Goal: Task Accomplishment & Management: Manage account settings

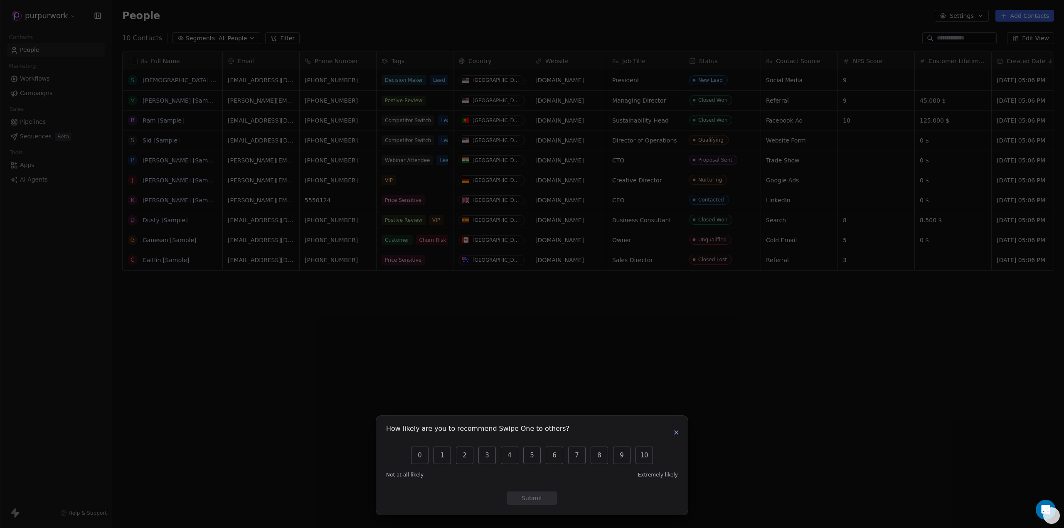
scroll to position [459, 946]
click at [616, 270] on div "How likely are you to recommend Swipe One to others? 0 1 2 3 4 5 6 7 8 9 10 Not…" at bounding box center [532, 264] width 1064 height 45
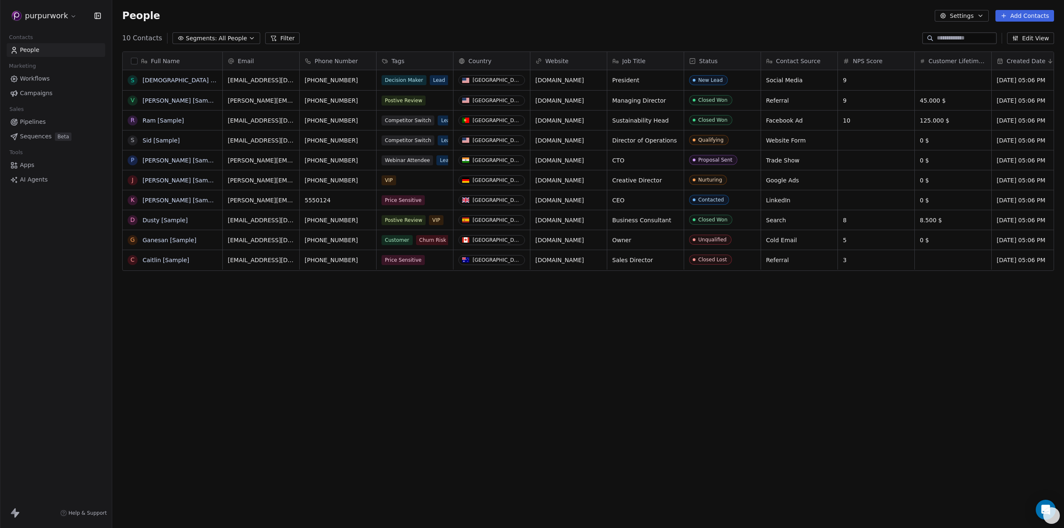
click at [984, 14] on icon "button" at bounding box center [981, 15] width 7 height 7
click at [69, 17] on html "purpurwork Contacts People Marketing Workflows Campaigns Sales Pipelines Sequen…" at bounding box center [532, 264] width 1064 height 528
click at [70, 15] on html "purpurwork Contacts People Marketing Workflows Campaigns Sales Pipelines Sequen…" at bounding box center [532, 264] width 1064 height 528
click at [100, 141] on div at bounding box center [105, 142] width 10 height 4
click at [134, 144] on div "Light" at bounding box center [147, 141] width 56 height 13
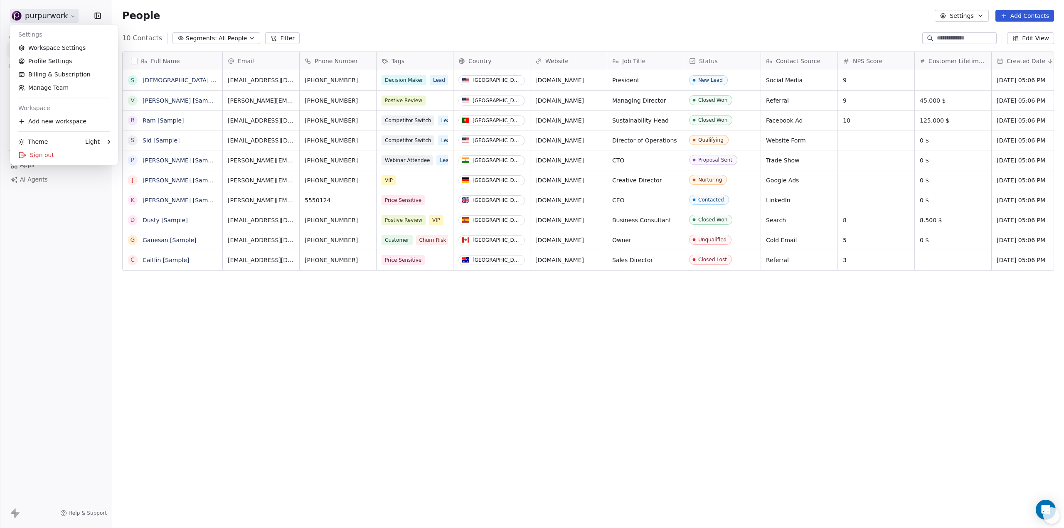
click at [61, 209] on html "purpurwork Contacts People Marketing Workflows Campaigns Sales Pipelines Sequen…" at bounding box center [532, 264] width 1064 height 528
click at [71, 17] on html "purpurwork Contacts People Marketing Workflows Campaigns Sales Pipelines Sequen…" at bounding box center [532, 264] width 1064 height 528
click at [62, 61] on link "Profile Settings" at bounding box center [63, 60] width 101 height 13
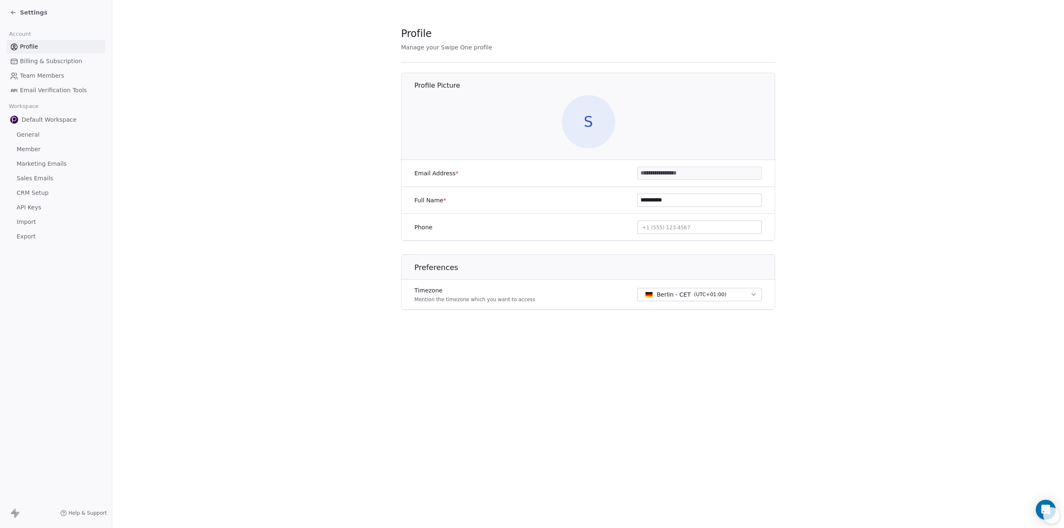
click at [67, 61] on span "Billing & Subscription" at bounding box center [51, 61] width 62 height 9
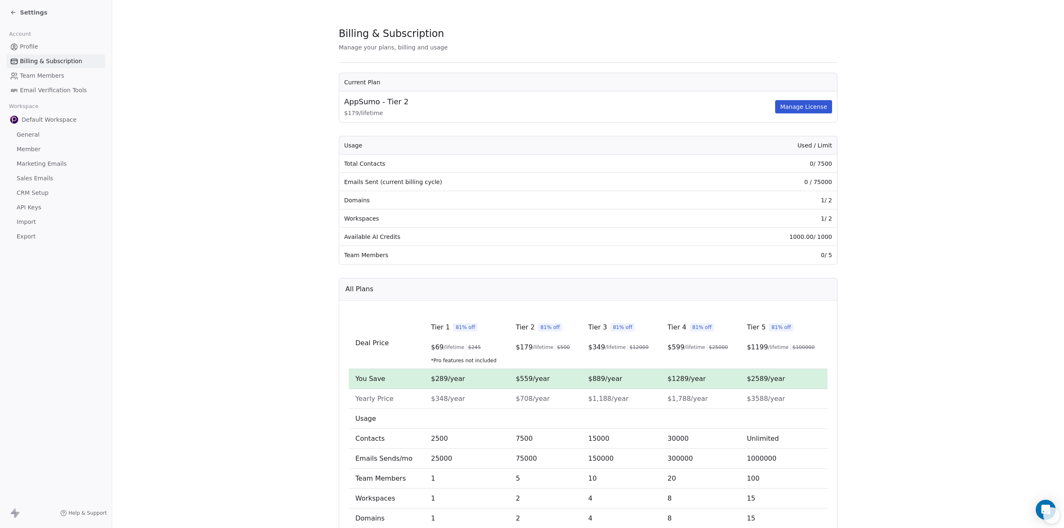
click at [37, 61] on span "Billing & Subscription" at bounding box center [51, 61] width 62 height 9
click at [37, 77] on span "Team Members" at bounding box center [42, 76] width 44 height 9
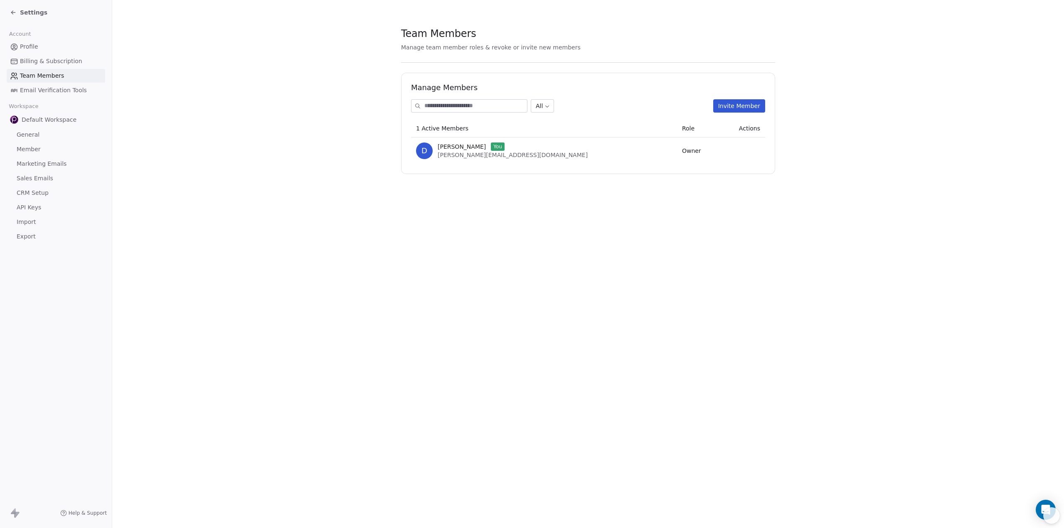
click at [37, 89] on span "Email Verification Tools" at bounding box center [53, 90] width 67 height 9
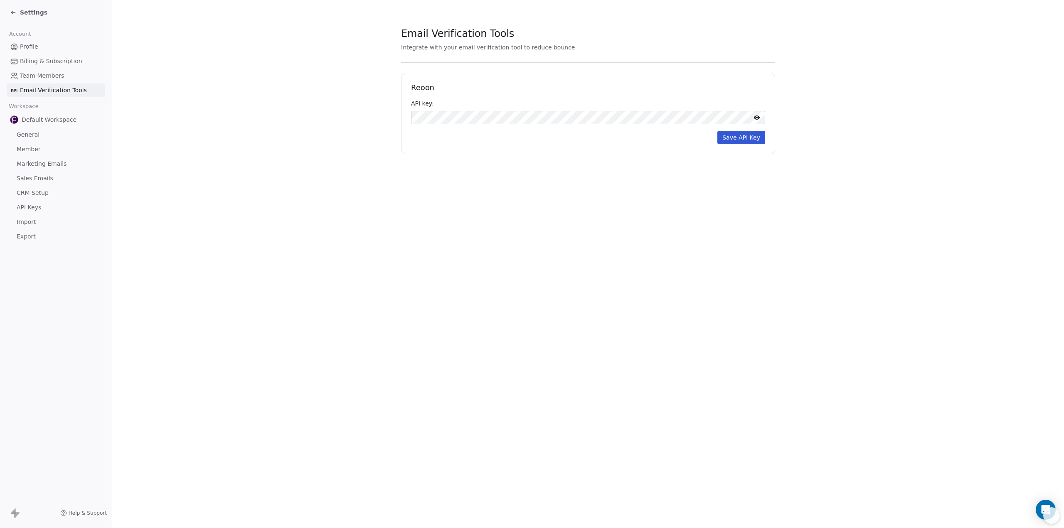
click at [732, 138] on button "Save API Key" at bounding box center [742, 137] width 48 height 13
click at [37, 76] on span "Team Members" at bounding box center [42, 76] width 44 height 9
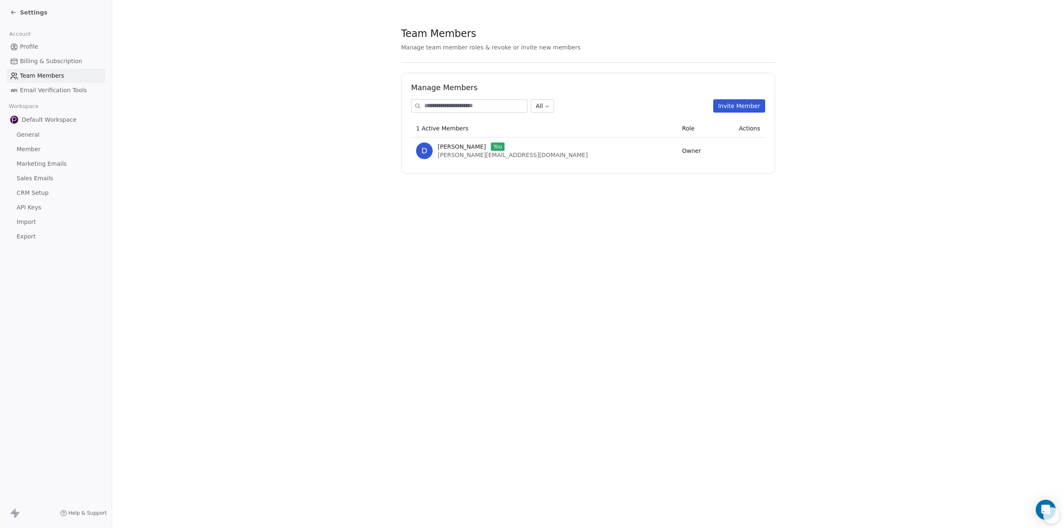
click at [12, 121] on img at bounding box center [14, 120] width 8 height 8
click at [28, 207] on span "API Keys" at bounding box center [29, 207] width 25 height 9
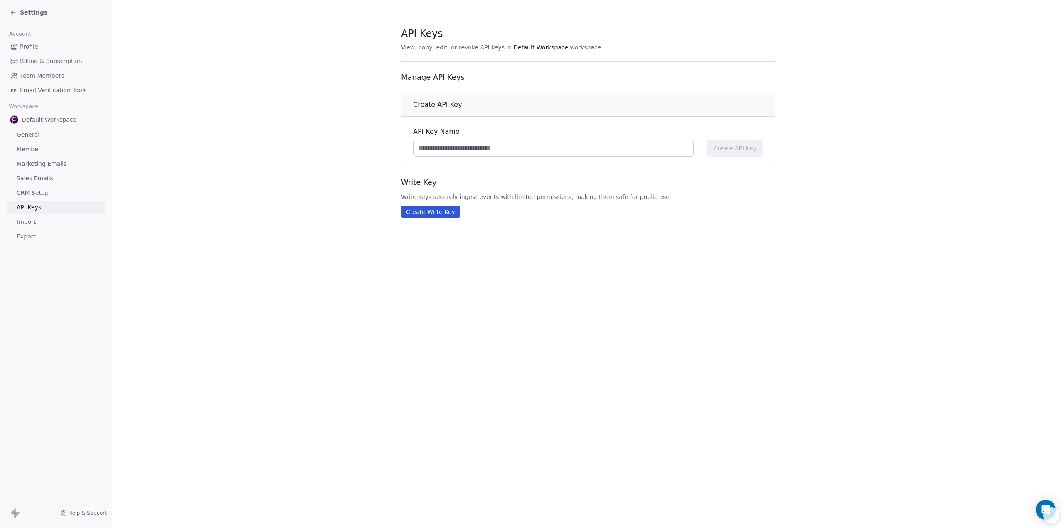
click at [28, 90] on span "Email Verification Tools" at bounding box center [53, 90] width 67 height 9
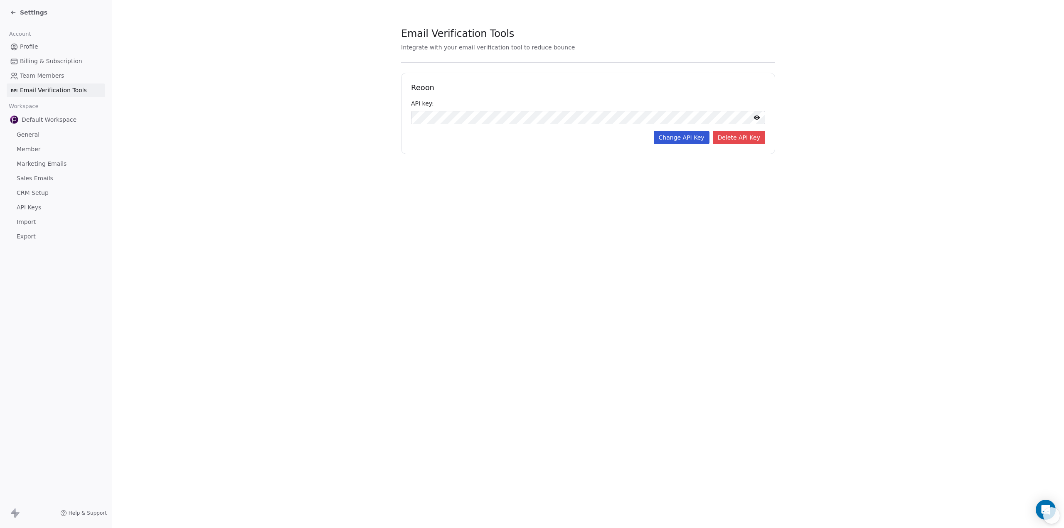
click at [23, 133] on span "General" at bounding box center [28, 135] width 23 height 9
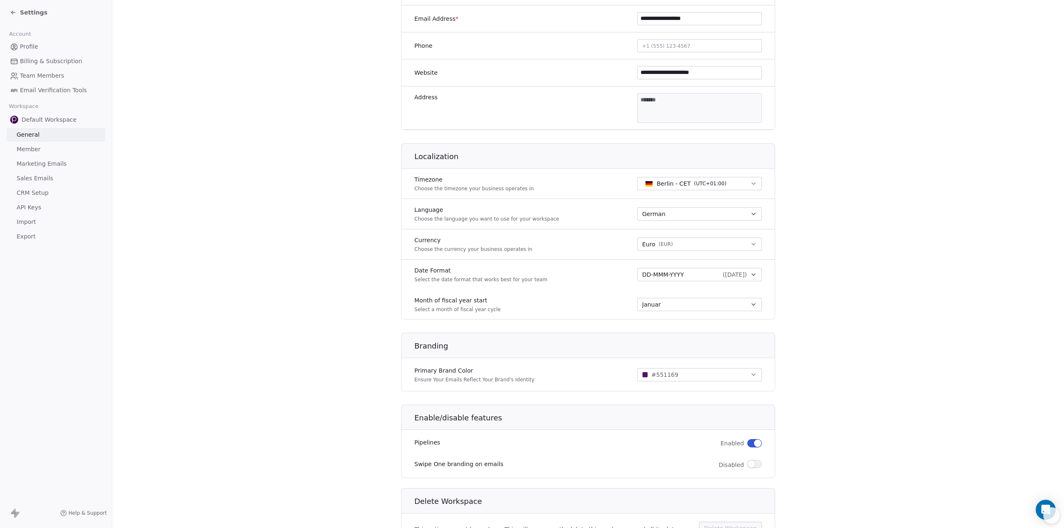
scroll to position [248, 0]
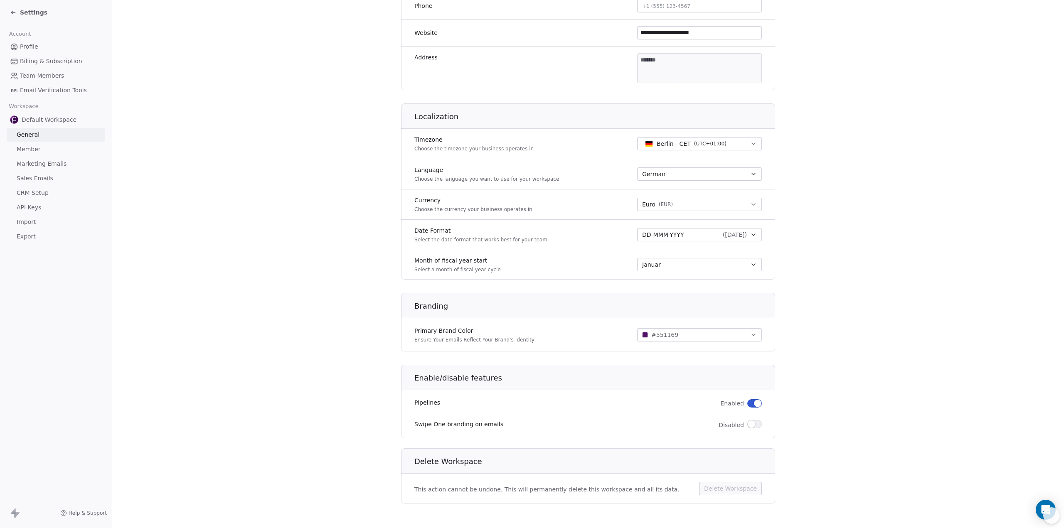
click at [748, 402] on button "button" at bounding box center [755, 404] width 15 height 8
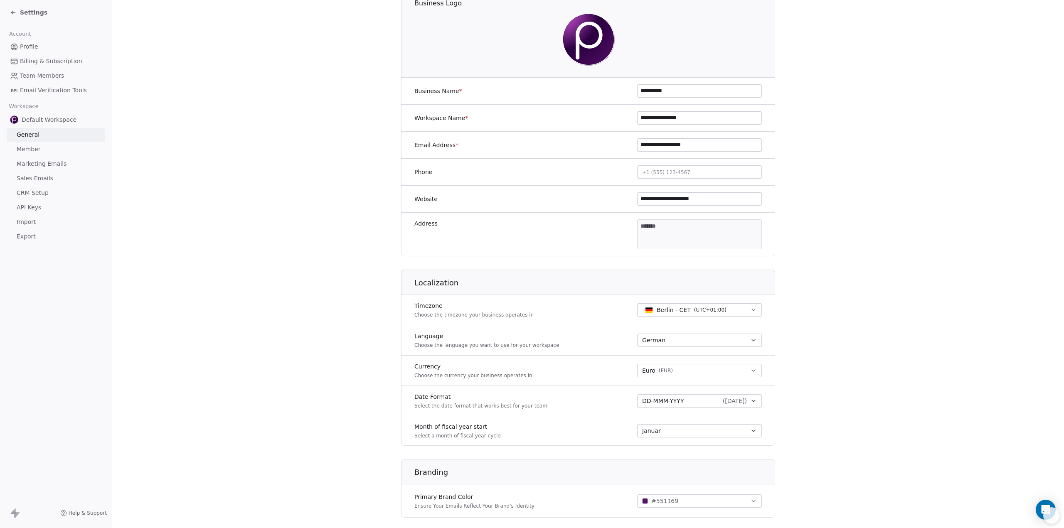
scroll to position [0, 0]
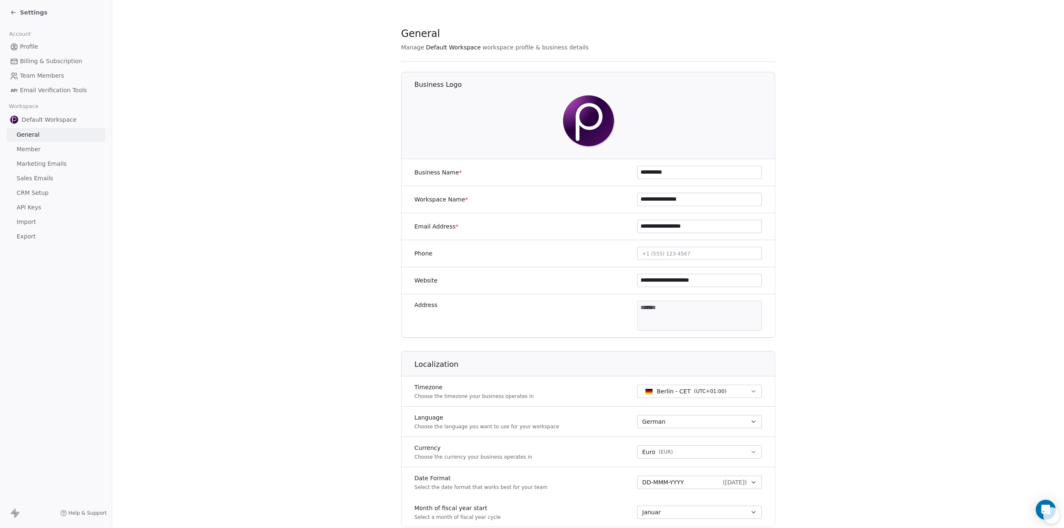
click at [649, 198] on input "**********" at bounding box center [700, 199] width 124 height 12
click at [579, 130] on img at bounding box center [588, 120] width 53 height 53
click at [580, 125] on img at bounding box center [588, 120] width 53 height 53
click at [593, 123] on img at bounding box center [588, 120] width 53 height 53
drag, startPoint x: 673, startPoint y: 173, endPoint x: 616, endPoint y: 173, distance: 56.6
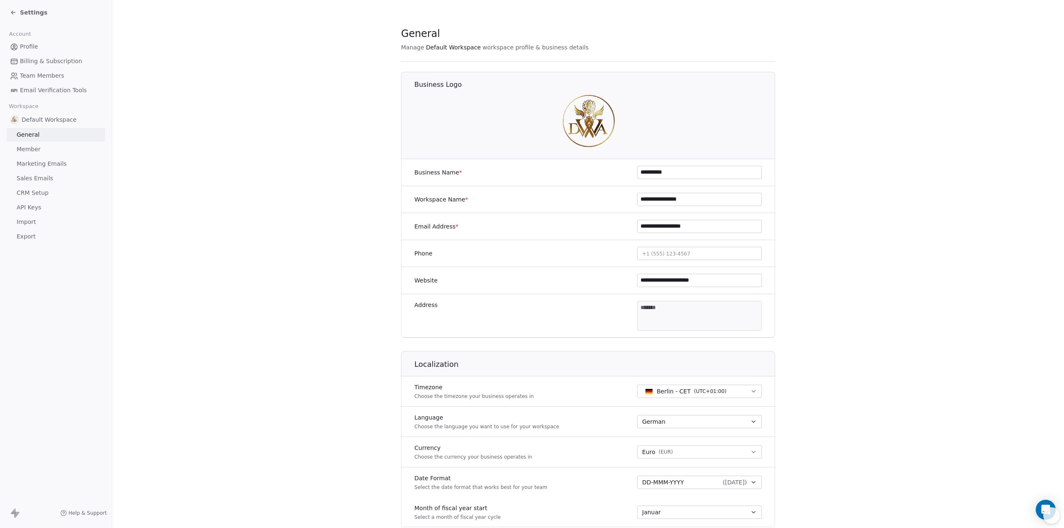
click at [616, 173] on div "**********" at bounding box center [588, 172] width 374 height 27
type input "**********"
drag, startPoint x: 694, startPoint y: 200, endPoint x: 605, endPoint y: 201, distance: 88.6
click at [605, 201] on div "**********" at bounding box center [588, 199] width 374 height 27
type input "**********"
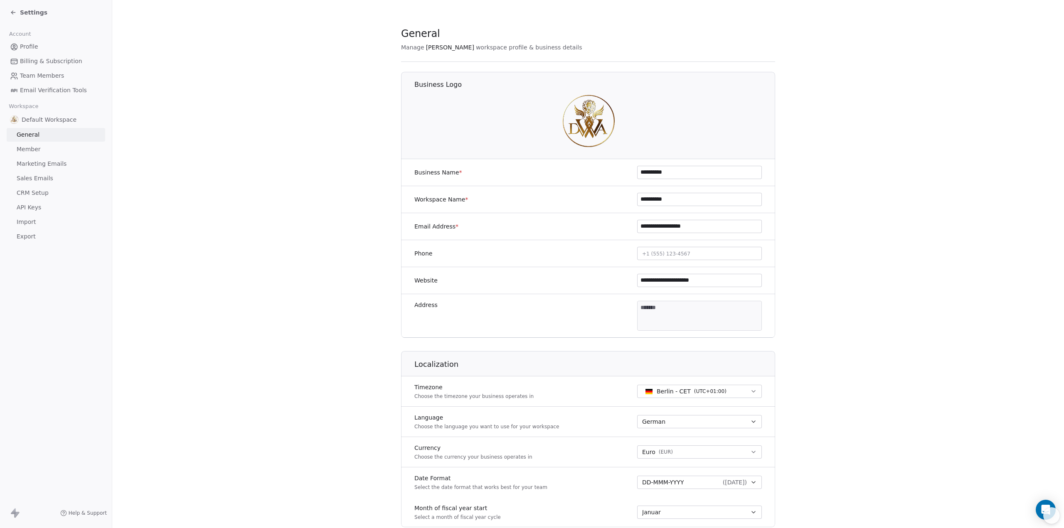
click at [647, 225] on input "**********" at bounding box center [700, 226] width 124 height 12
type input "**********"
click at [742, 279] on input "**********" at bounding box center [700, 280] width 124 height 12
drag, startPoint x: 742, startPoint y: 279, endPoint x: 570, endPoint y: 291, distance: 172.2
click at [570, 292] on div "**********" at bounding box center [588, 280] width 374 height 27
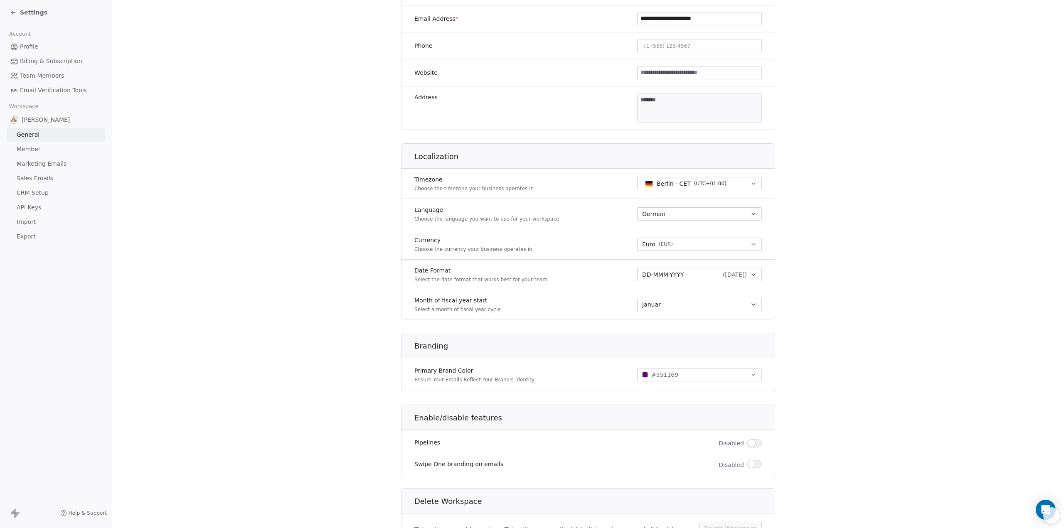
scroll to position [248, 0]
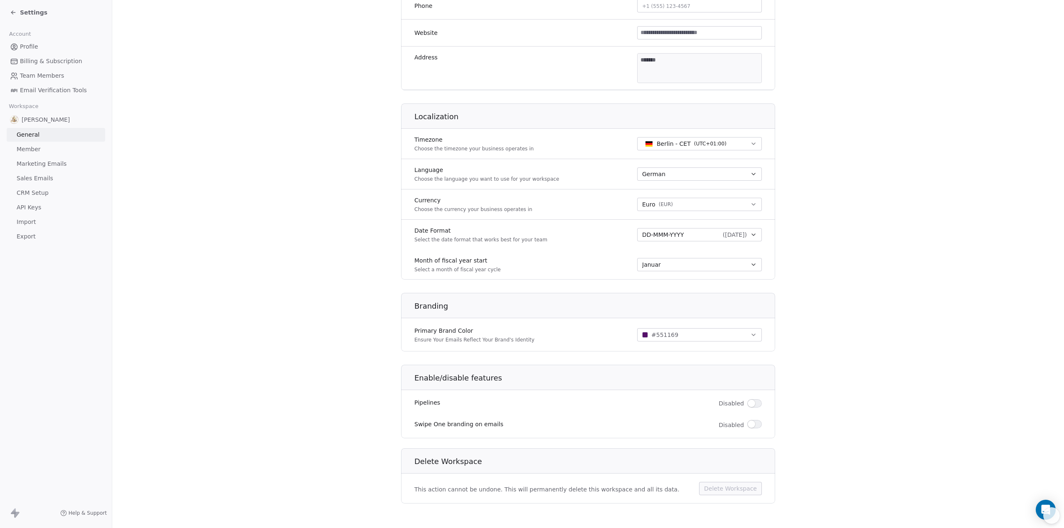
type input "**********"
click at [752, 424] on span "button" at bounding box center [751, 424] width 7 height 7
click at [753, 334] on icon "button" at bounding box center [754, 335] width 7 height 7
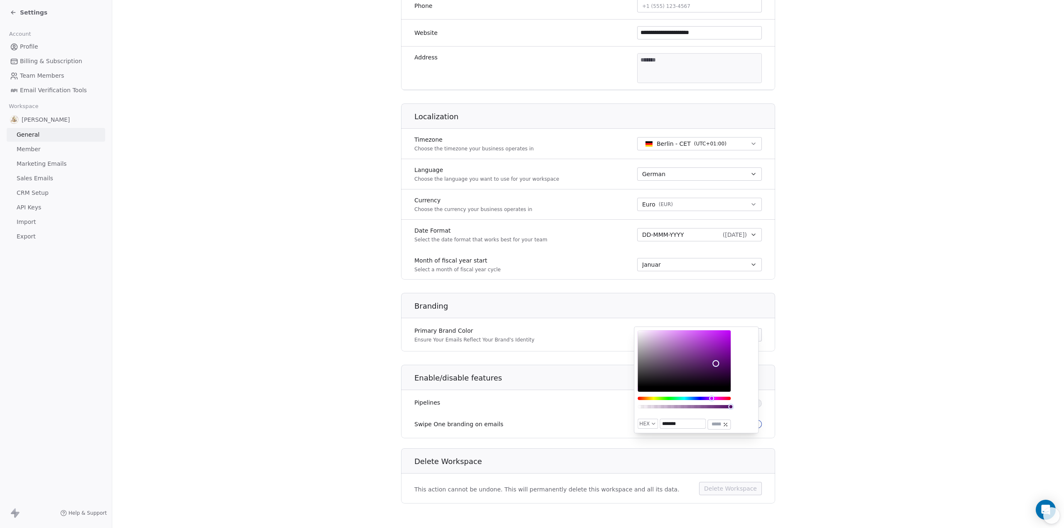
drag, startPoint x: 698, startPoint y: 424, endPoint x: 652, endPoint y: 424, distance: 45.7
click at [652, 424] on div "HEX ******* ***" at bounding box center [684, 424] width 93 height 11
paste input "text"
click at [738, 424] on div "HEX ******* ***" at bounding box center [696, 380] width 125 height 107
drag, startPoint x: 682, startPoint y: 424, endPoint x: 647, endPoint y: 424, distance: 35.3
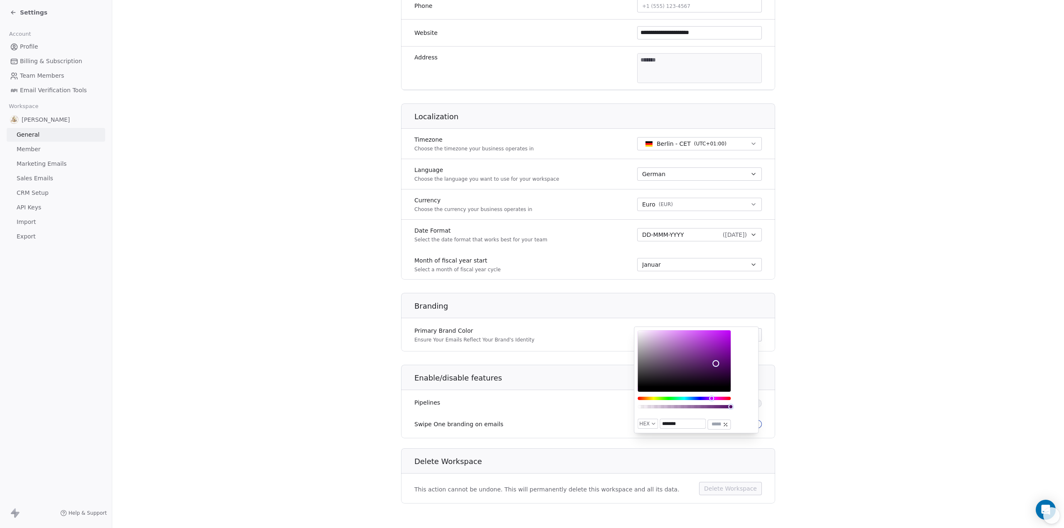
click at [647, 424] on div "HEX ******* ***" at bounding box center [684, 424] width 93 height 11
paste input "text"
click at [647, 423] on button "HEX" at bounding box center [648, 424] width 20 height 10
click at [650, 426] on span "HEX" at bounding box center [652, 425] width 20 height 13
drag, startPoint x: 662, startPoint y: 425, endPoint x: 678, endPoint y: 424, distance: 15.8
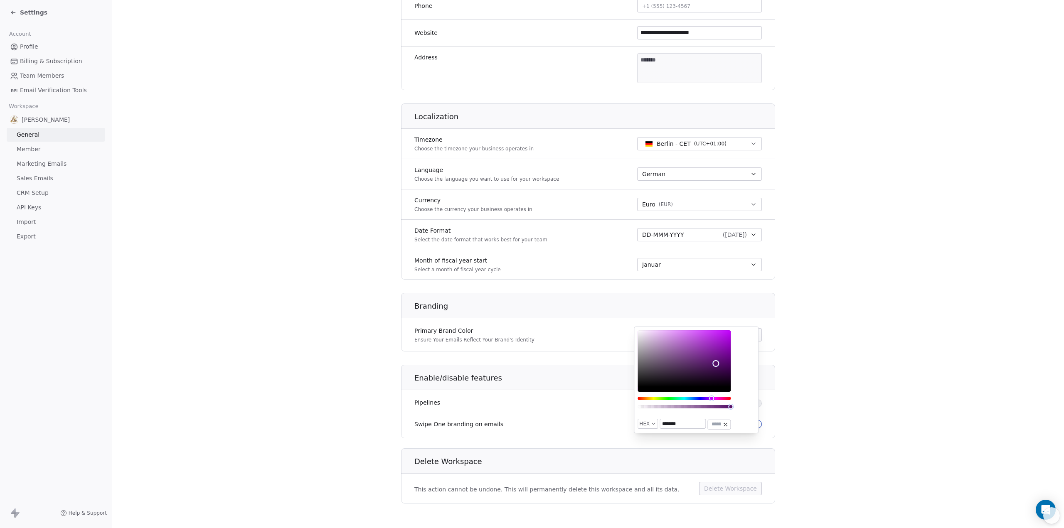
click at [678, 424] on input "*******" at bounding box center [682, 424] width 45 height 9
click at [684, 423] on input "*******" at bounding box center [682, 424] width 45 height 9
drag, startPoint x: 659, startPoint y: 421, endPoint x: 691, endPoint y: 421, distance: 31.2
click at [691, 421] on input "*******" at bounding box center [682, 424] width 45 height 9
paste input "text"
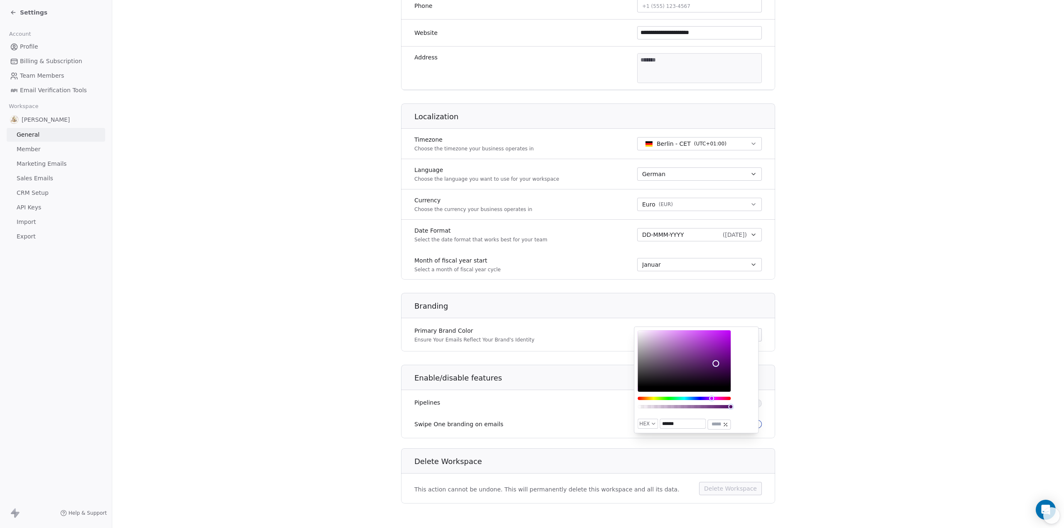
click at [662, 422] on input "******" at bounding box center [682, 424] width 45 height 9
type input "*******"
click at [746, 425] on div "HEX ******* ***" at bounding box center [696, 380] width 125 height 107
click at [720, 422] on input "***" at bounding box center [716, 424] width 13 height 5
click at [736, 422] on div "HEX ******* ***" at bounding box center [696, 380] width 125 height 107
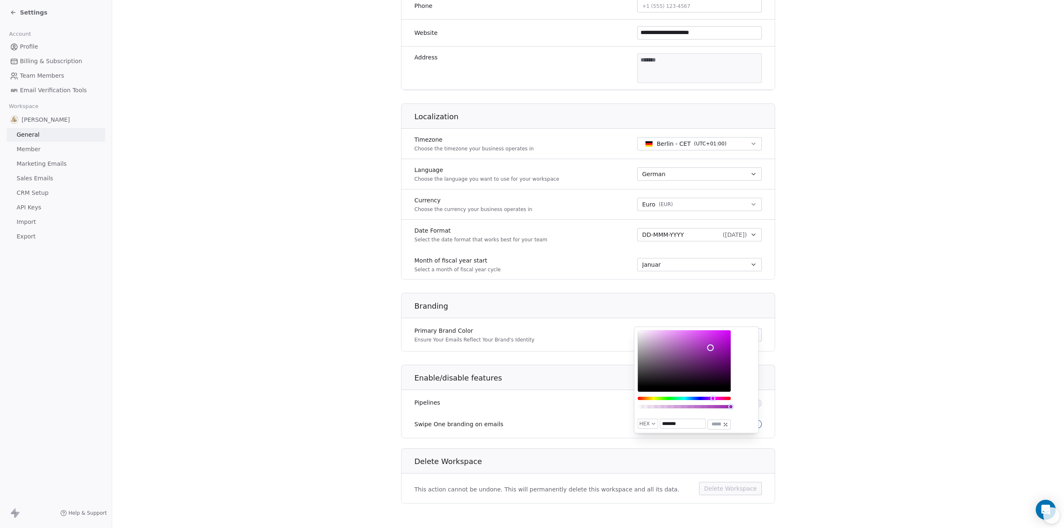
click at [762, 411] on div "Enable/disable features Pipelines Disabled Swipe One branding on emails Enabled" at bounding box center [588, 402] width 374 height 74
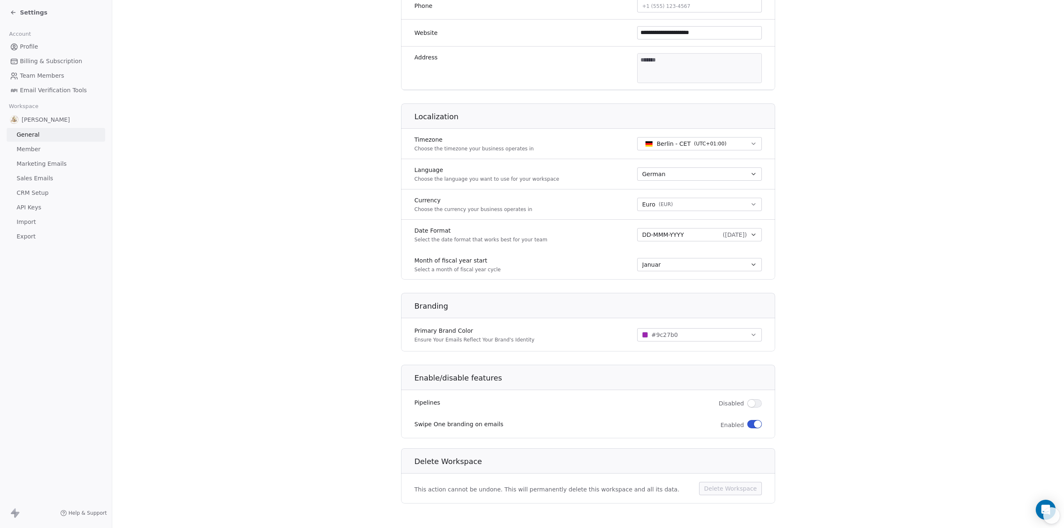
click at [743, 424] on div "Enabled" at bounding box center [742, 425] width 42 height 10
click at [748, 423] on button "button" at bounding box center [755, 424] width 15 height 8
click at [753, 401] on button "button" at bounding box center [755, 404] width 15 height 8
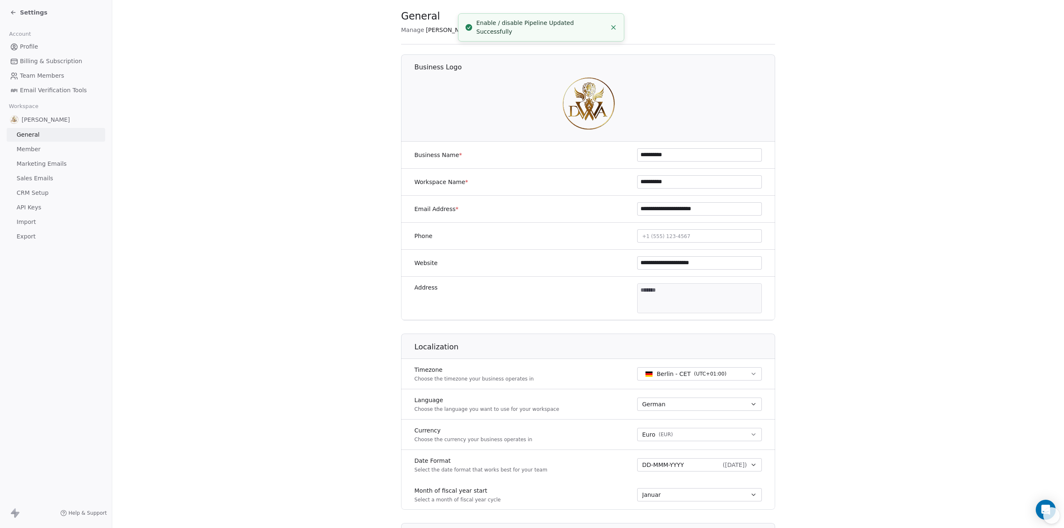
scroll to position [0, 0]
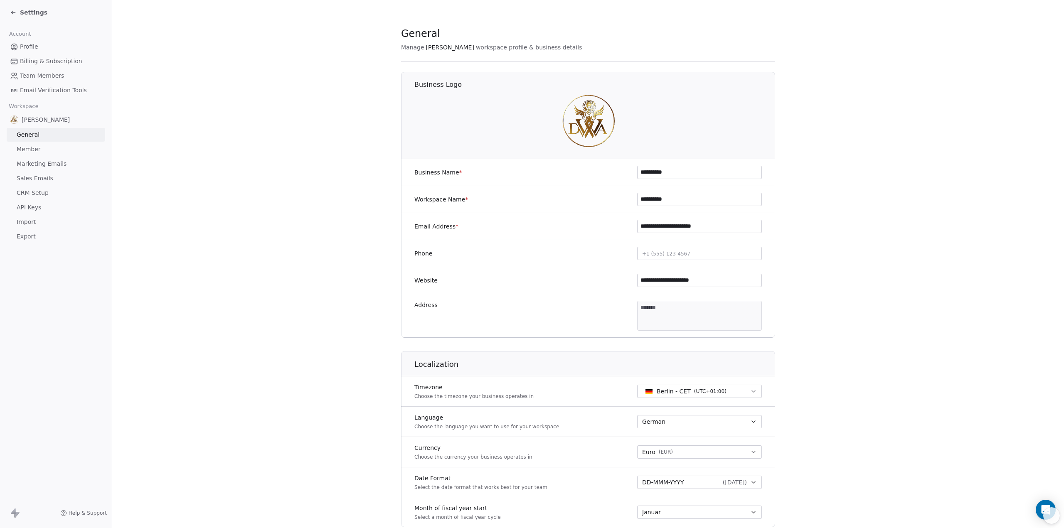
click at [31, 119] on span "[PERSON_NAME]" at bounding box center [46, 120] width 48 height 8
click at [65, 136] on link "General" at bounding box center [56, 135] width 99 height 14
drag, startPoint x: 713, startPoint y: 282, endPoint x: 615, endPoint y: 287, distance: 97.5
click at [615, 287] on div "**********" at bounding box center [588, 280] width 374 height 27
type input "**********"
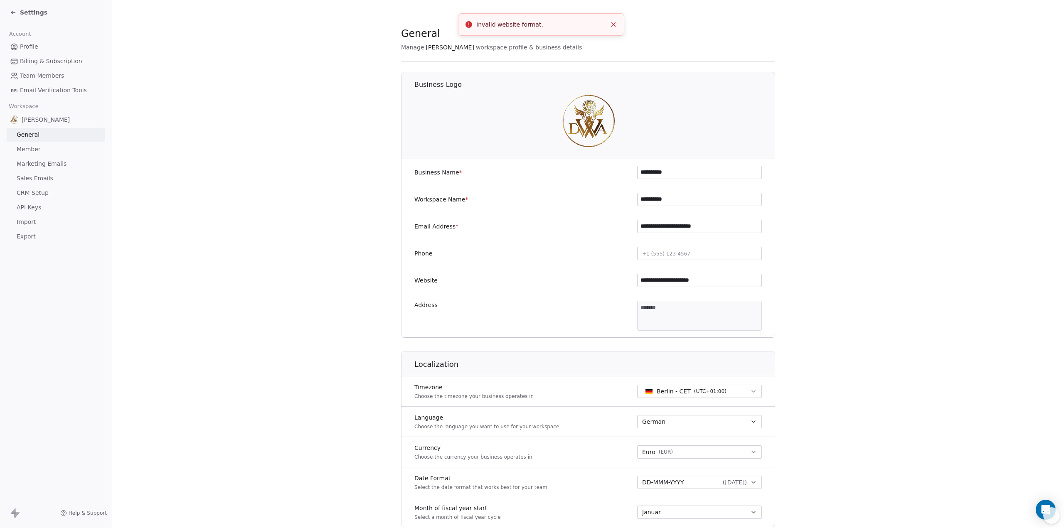
click at [602, 286] on div "**********" at bounding box center [588, 280] width 374 height 27
click at [435, 47] on span "[PERSON_NAME]" at bounding box center [450, 47] width 48 height 8
click at [423, 38] on span "General" at bounding box center [420, 33] width 39 height 12
click at [19, 151] on span "Member" at bounding box center [29, 149] width 24 height 9
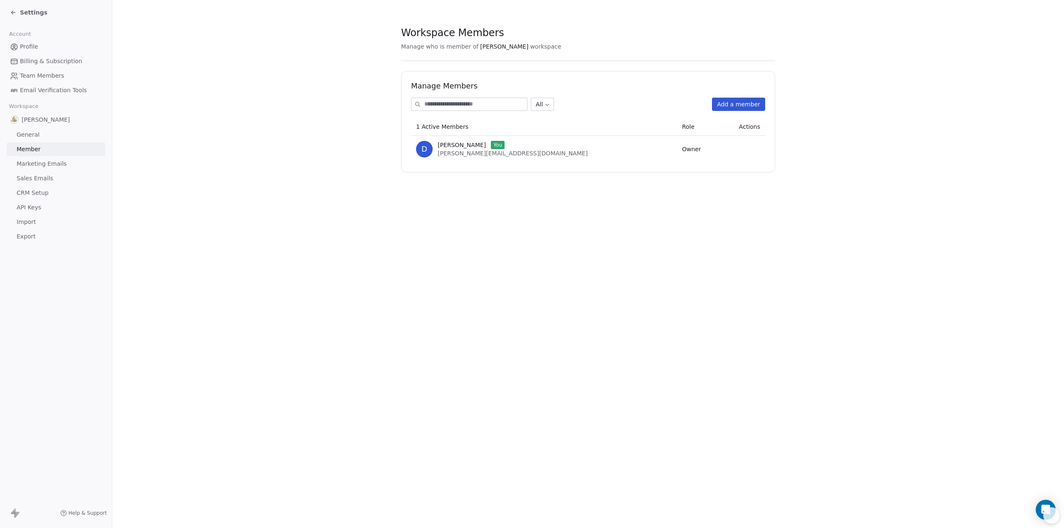
click at [25, 163] on span "Marketing Emails" at bounding box center [42, 164] width 50 height 9
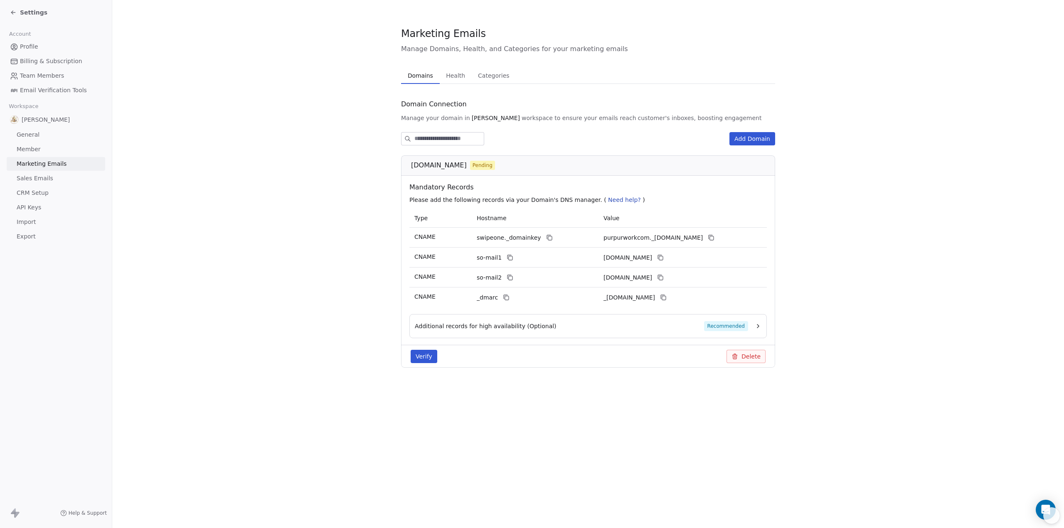
click at [458, 75] on span "Health" at bounding box center [456, 76] width 26 height 12
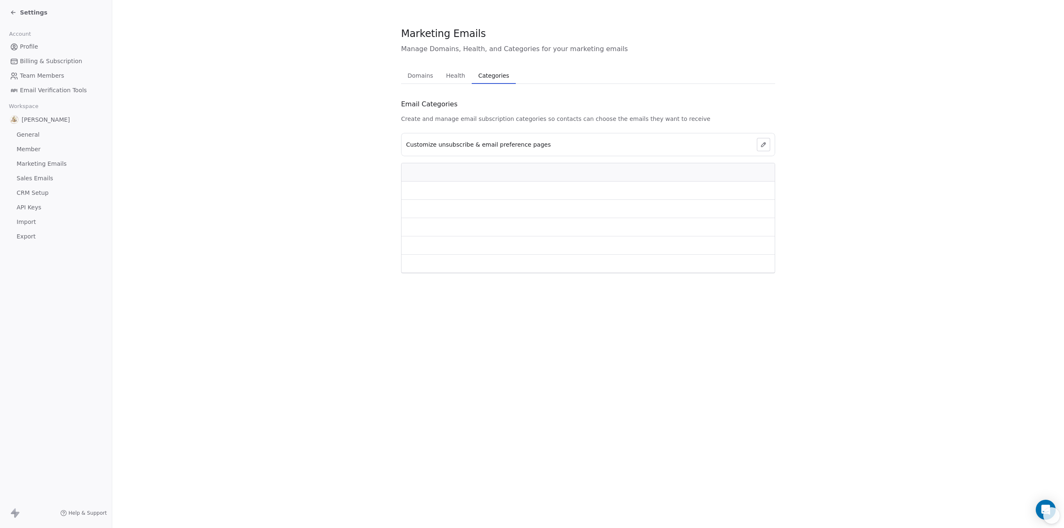
click at [485, 74] on span "Categories" at bounding box center [493, 76] width 37 height 12
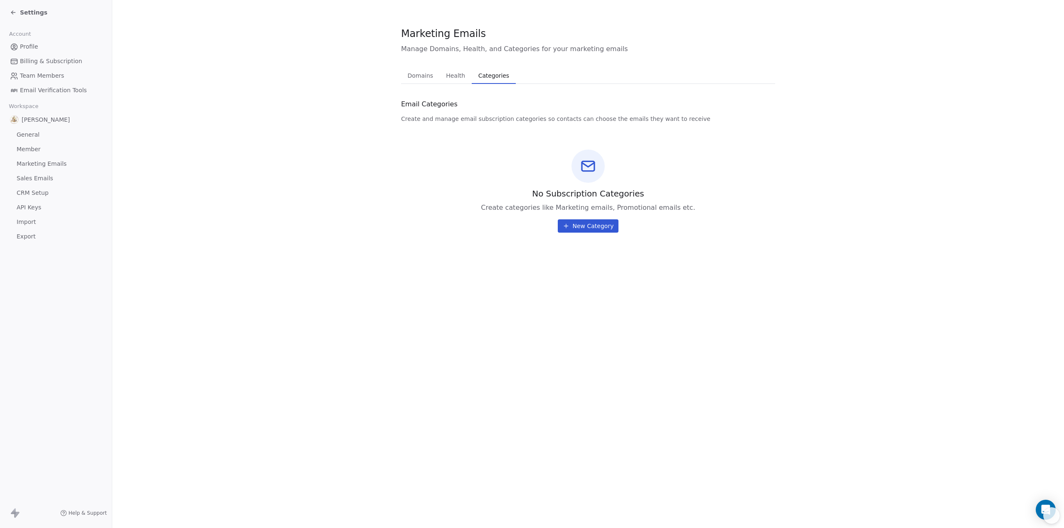
click at [432, 77] on span "Domains" at bounding box center [421, 76] width 32 height 12
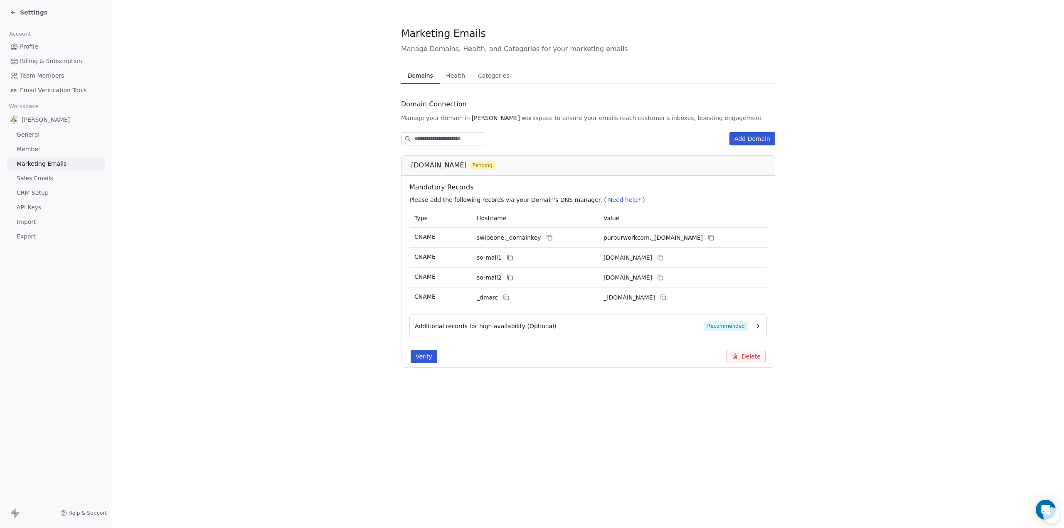
click at [748, 138] on button "Add Domain" at bounding box center [753, 138] width 46 height 13
click at [808, 146] on div at bounding box center [532, 264] width 1064 height 528
click at [46, 178] on span "Sales Emails" at bounding box center [35, 178] width 37 height 9
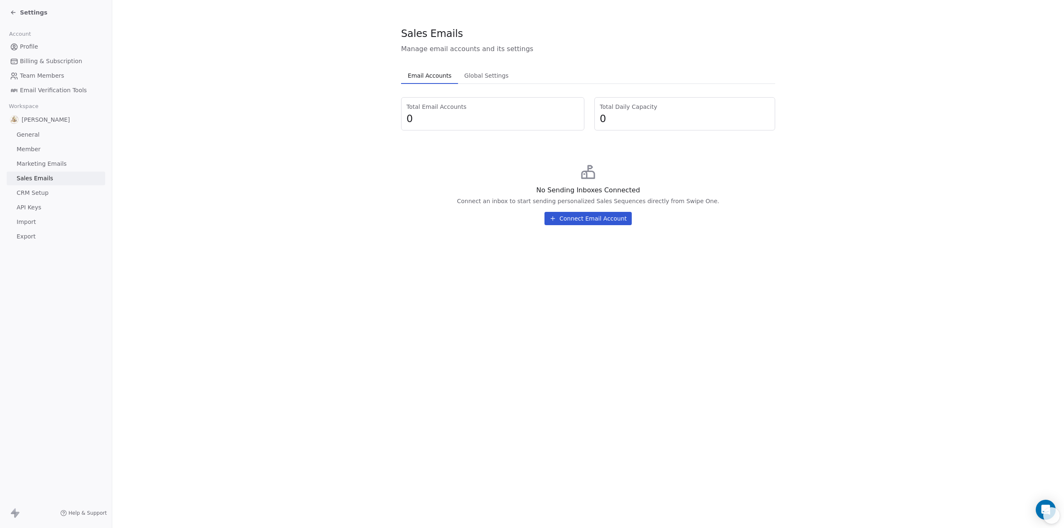
click at [586, 221] on button "Connect Email Account" at bounding box center [588, 218] width 87 height 13
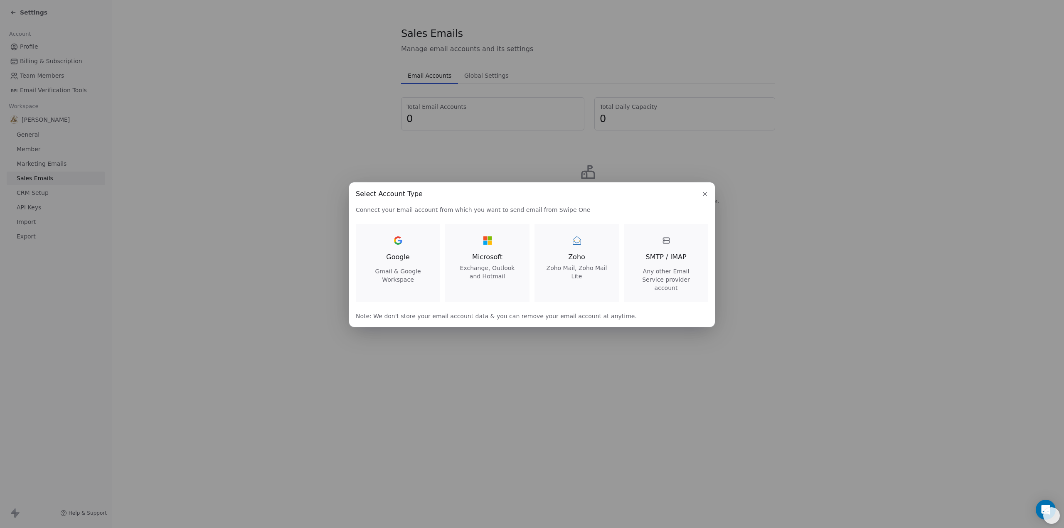
click at [663, 275] on span "Any other Email Service provider account" at bounding box center [666, 279] width 64 height 25
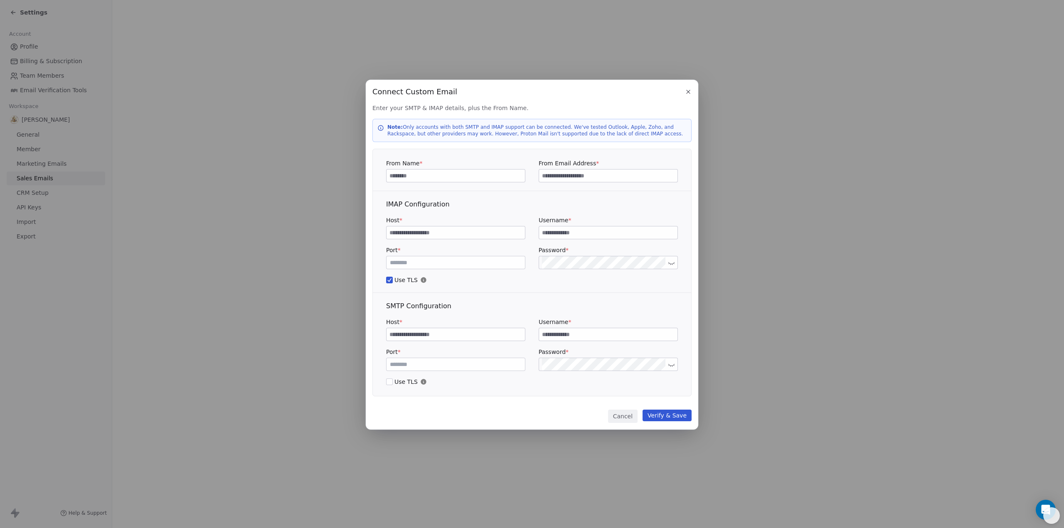
click at [688, 93] on icon "button" at bounding box center [688, 91] width 3 height 3
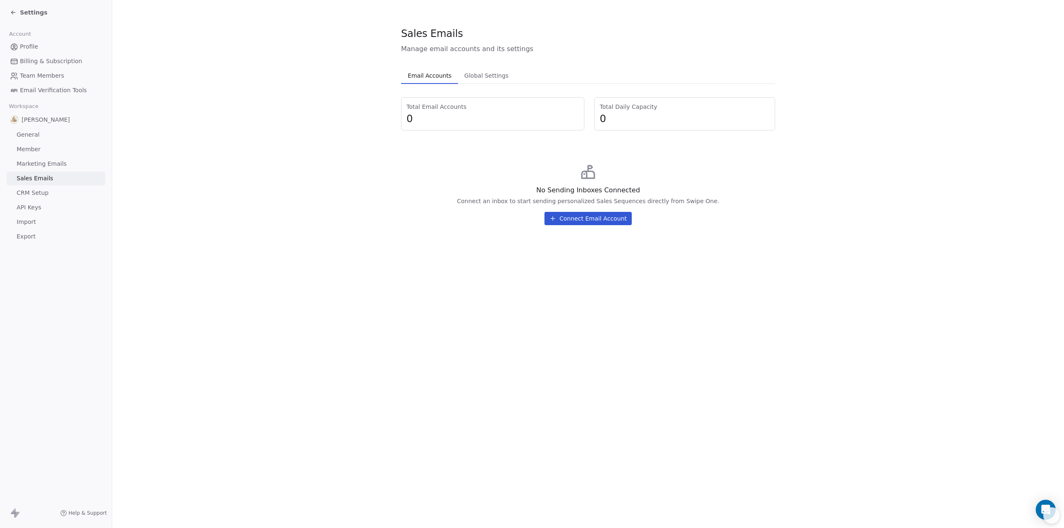
click at [33, 193] on span "CRM Setup" at bounding box center [33, 193] width 32 height 9
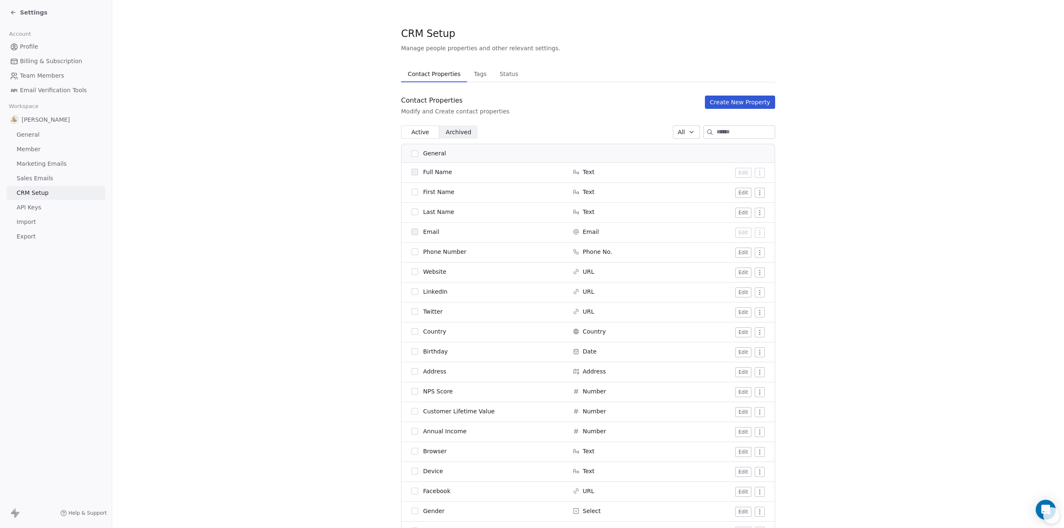
click at [476, 75] on span "Tags" at bounding box center [481, 74] width 20 height 12
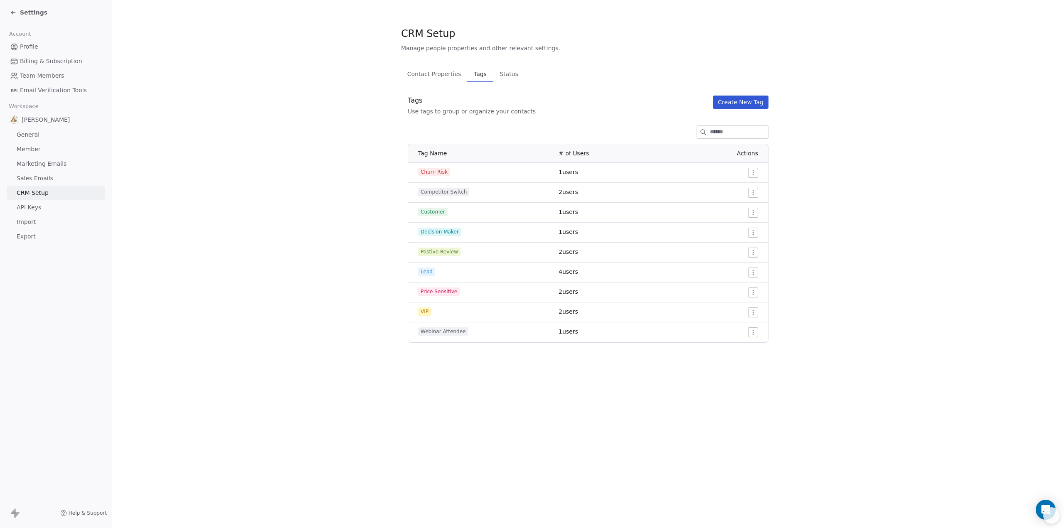
click at [499, 74] on span "Status" at bounding box center [508, 74] width 25 height 12
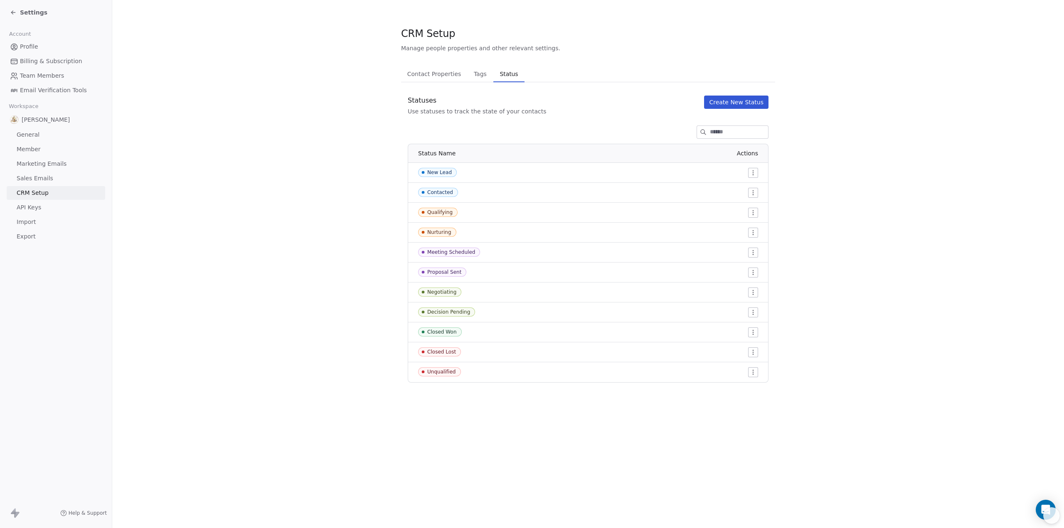
click at [447, 76] on span "Contact Properties" at bounding box center [434, 74] width 61 height 12
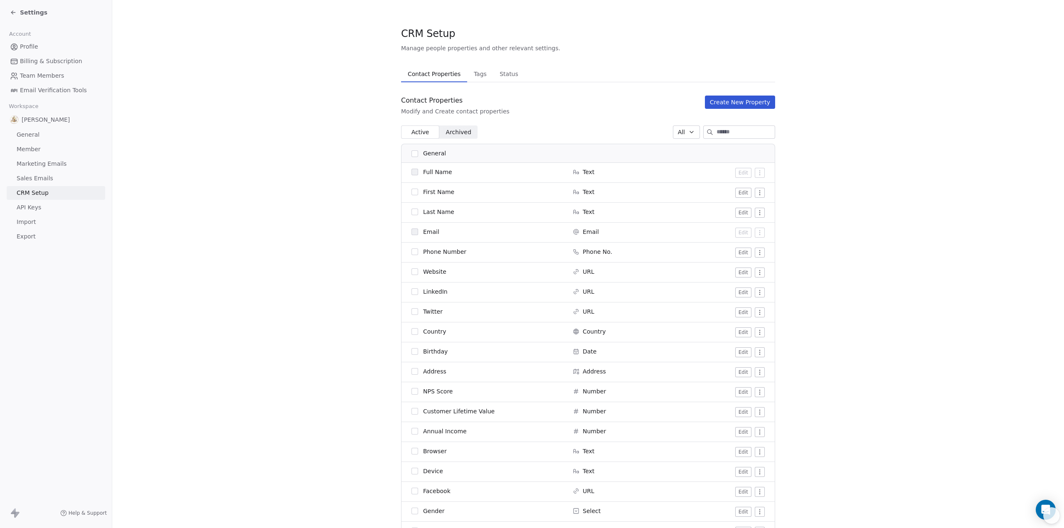
click at [34, 203] on link "API Keys" at bounding box center [56, 208] width 99 height 14
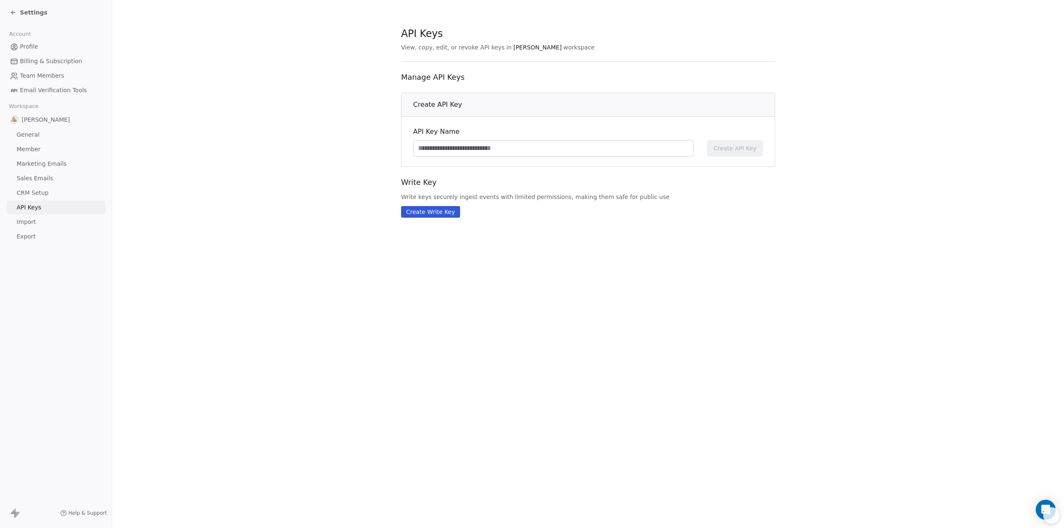
click at [36, 221] on link "Import" at bounding box center [56, 222] width 99 height 14
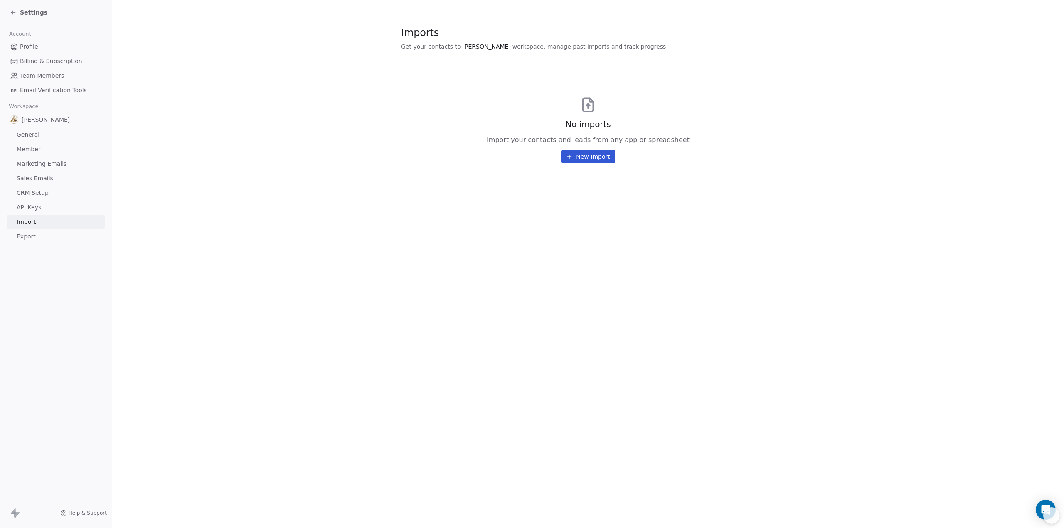
click at [29, 238] on span "Export" at bounding box center [26, 236] width 19 height 9
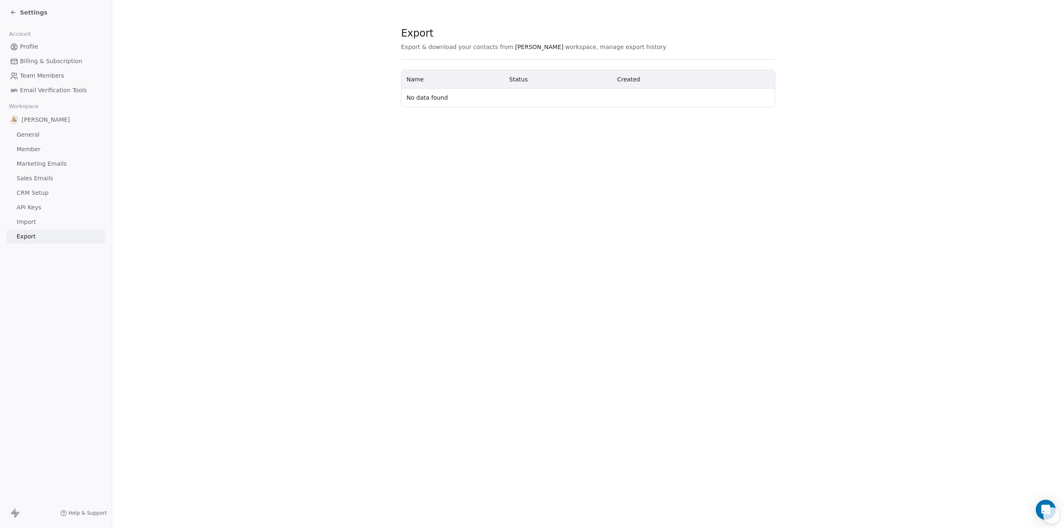
click at [20, 193] on span "CRM Setup" at bounding box center [33, 193] width 32 height 9
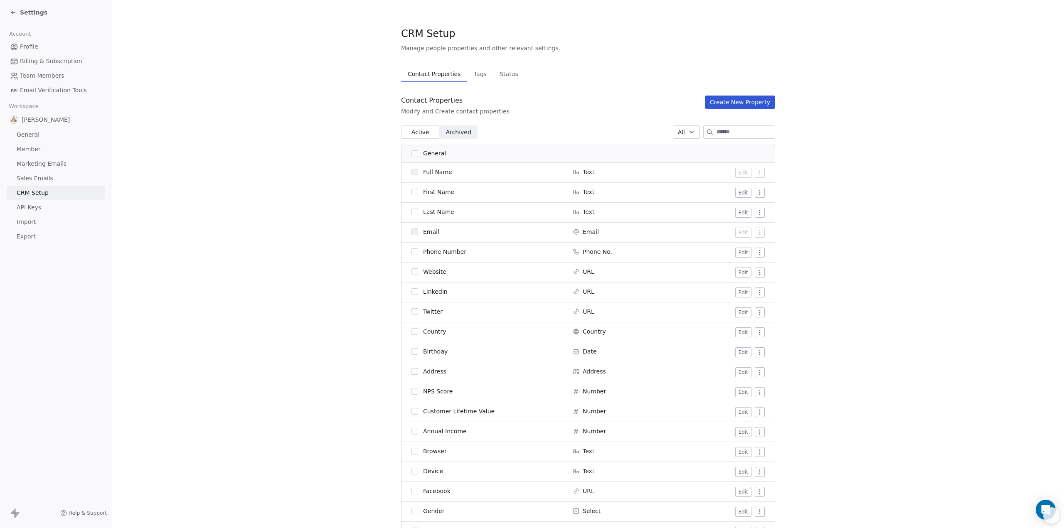
click at [28, 10] on span "Settings" at bounding box center [33, 12] width 27 height 8
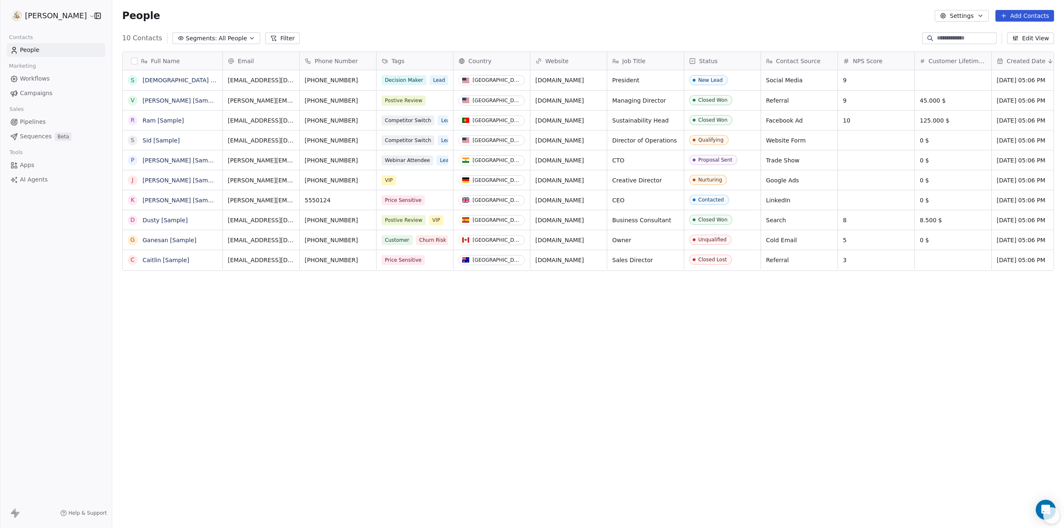
scroll to position [459, 946]
click at [47, 78] on span "Workflows" at bounding box center [35, 78] width 30 height 9
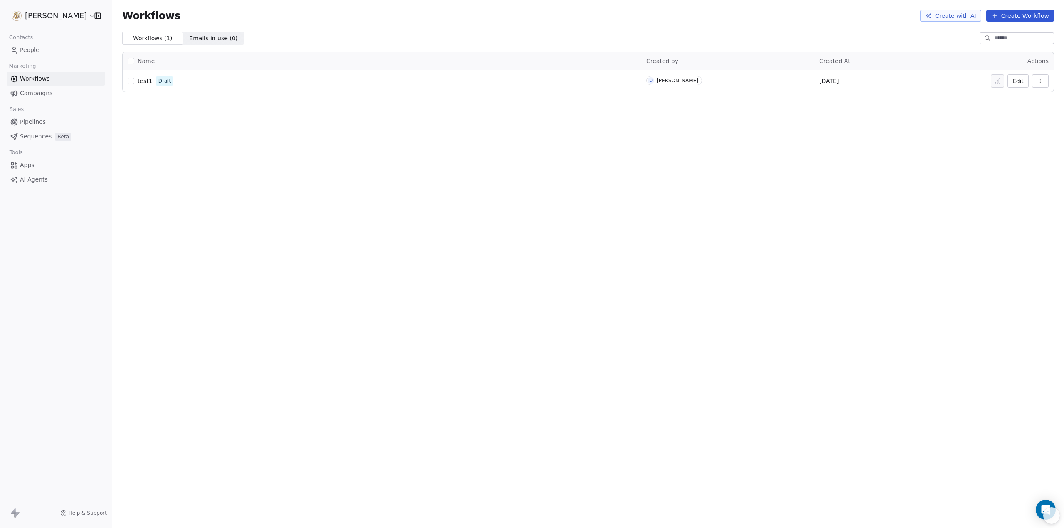
click at [47, 92] on span "Campaigns" at bounding box center [36, 93] width 32 height 9
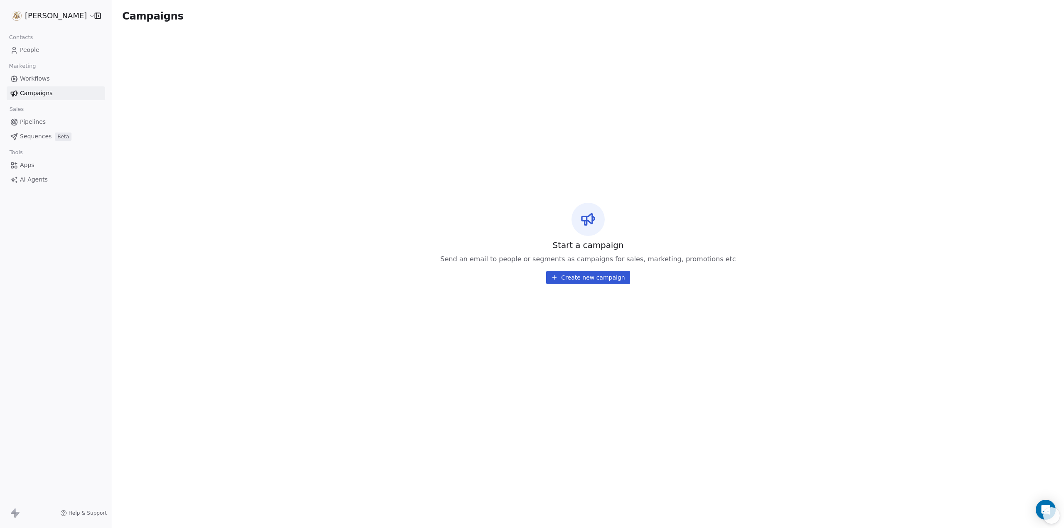
click at [37, 123] on span "Pipelines" at bounding box center [33, 122] width 26 height 9
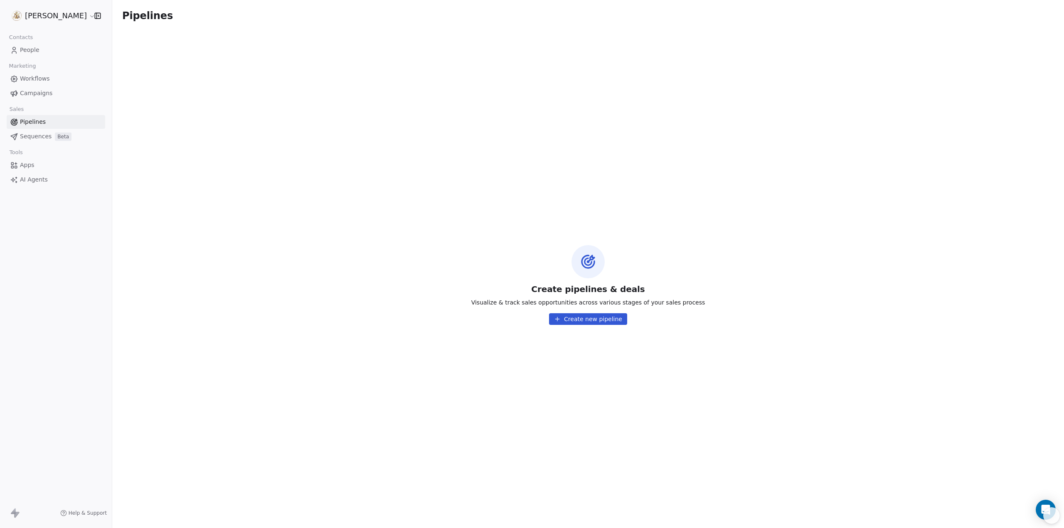
click at [37, 136] on span "Sequences" at bounding box center [36, 136] width 32 height 9
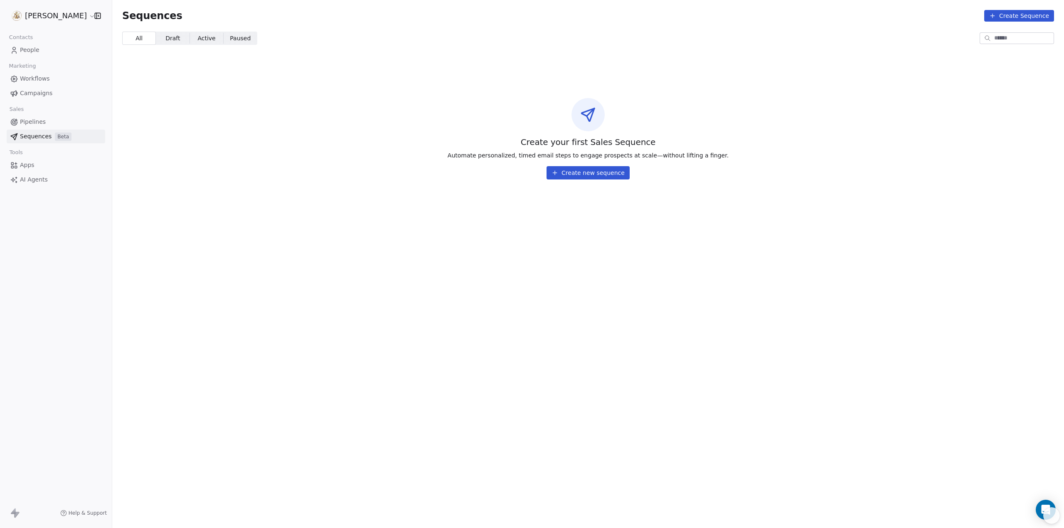
click at [23, 165] on span "Apps" at bounding box center [27, 165] width 15 height 9
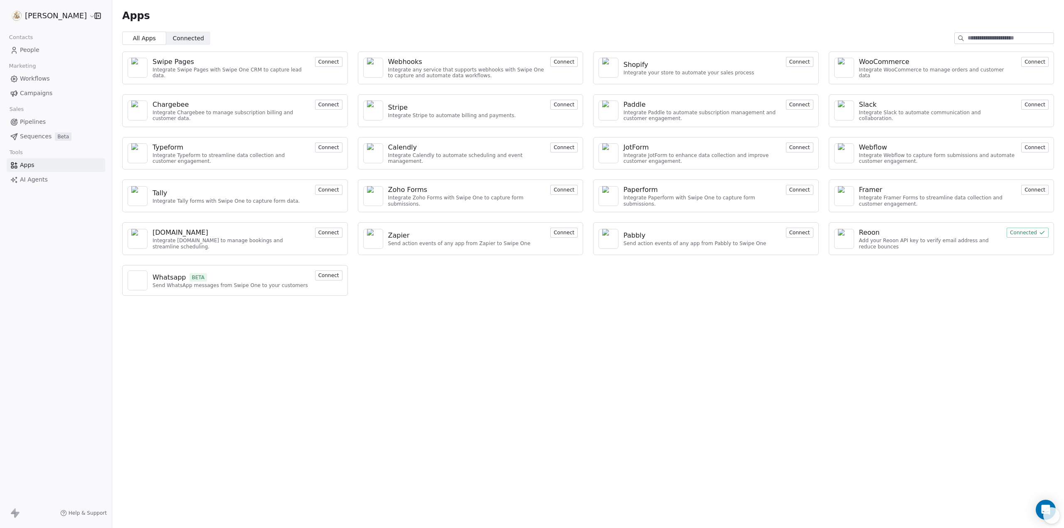
click at [22, 179] on span "AI Agents" at bounding box center [34, 179] width 28 height 9
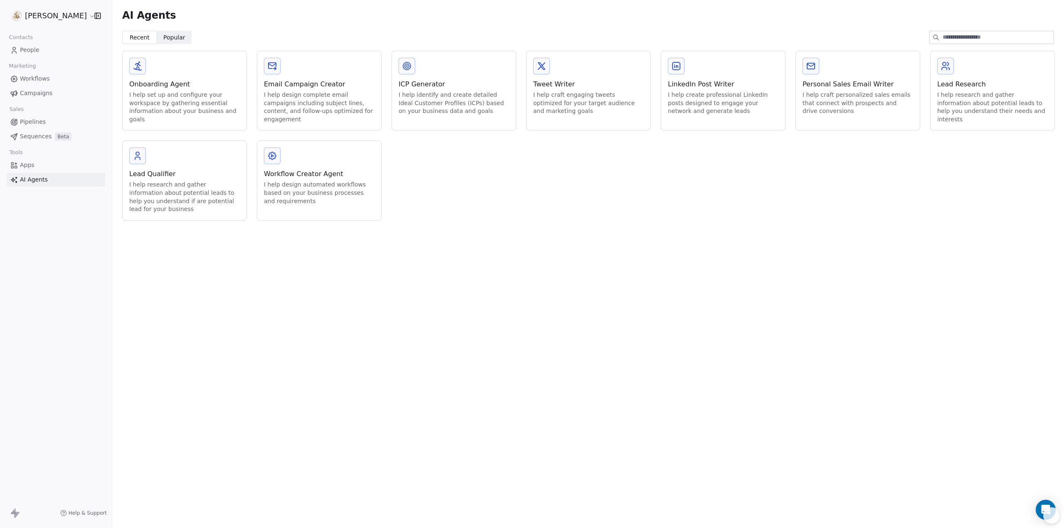
click at [181, 37] on span "Popular" at bounding box center [174, 37] width 22 height 9
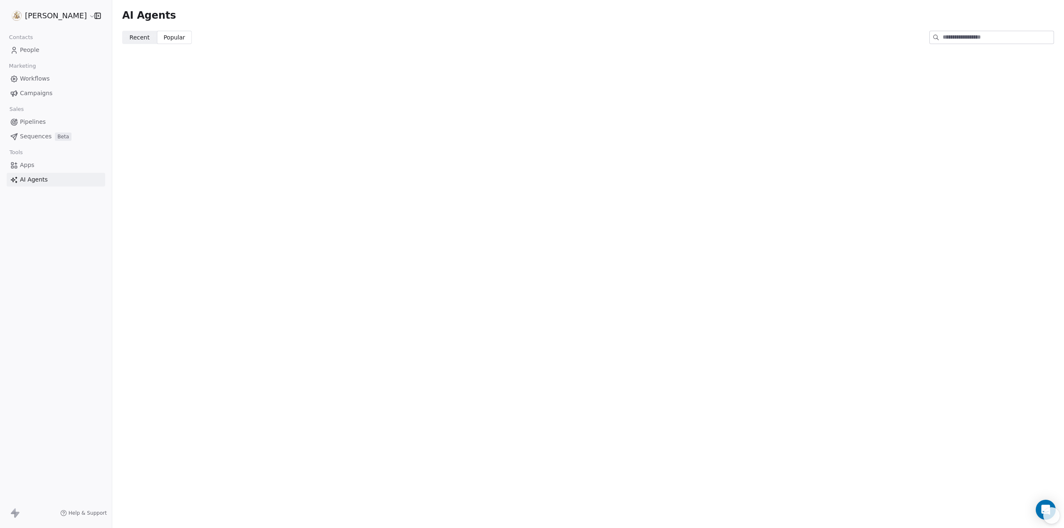
click at [142, 35] on span "Recent" at bounding box center [140, 37] width 20 height 9
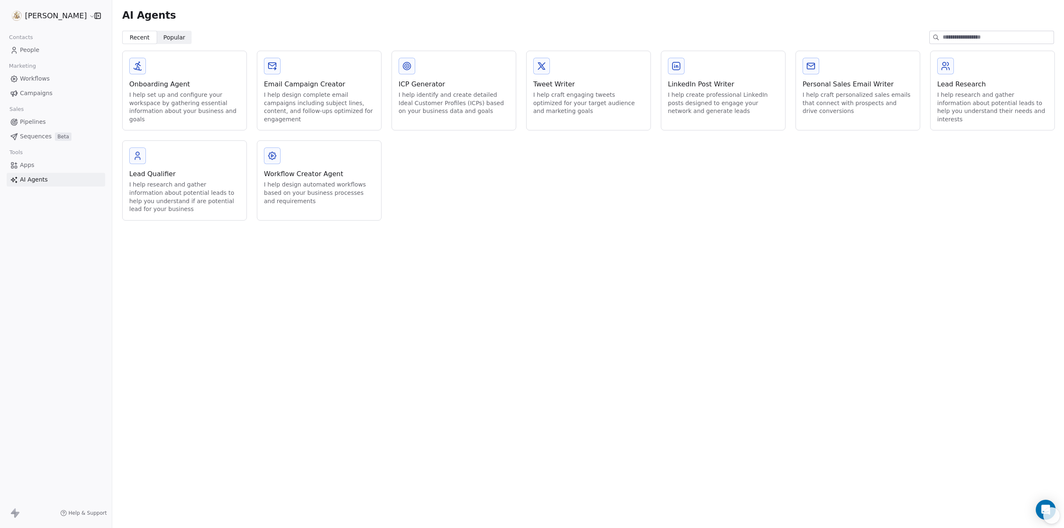
click at [327, 174] on div "Workflow Creator Agent" at bounding box center [319, 174] width 111 height 10
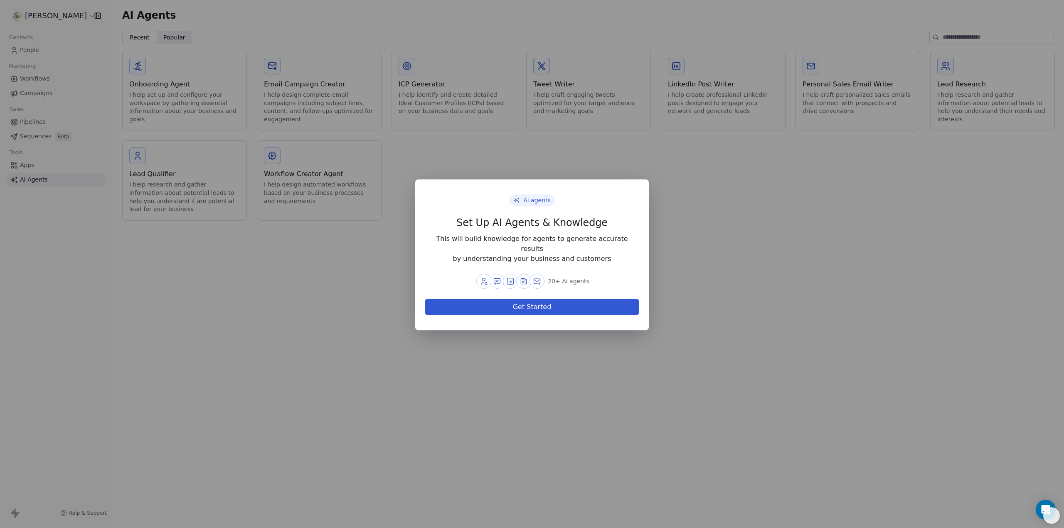
click at [276, 256] on div "Ai agents Set Up AI Agents & Knowledge This will build knowledge for agents to …" at bounding box center [532, 264] width 1064 height 196
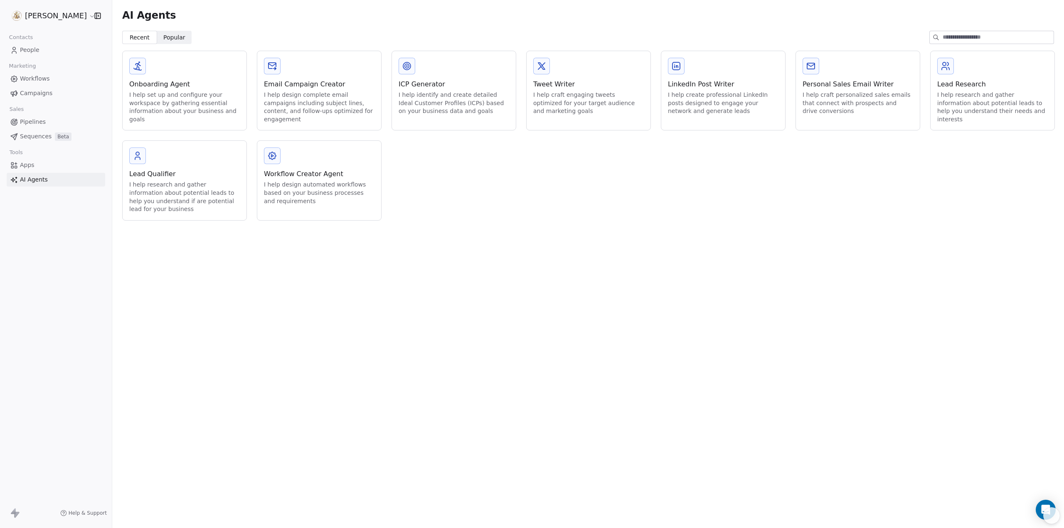
click at [11, 512] on icon at bounding box center [15, 514] width 10 height 10
click at [77, 512] on span "Help & Support" at bounding box center [88, 513] width 38 height 7
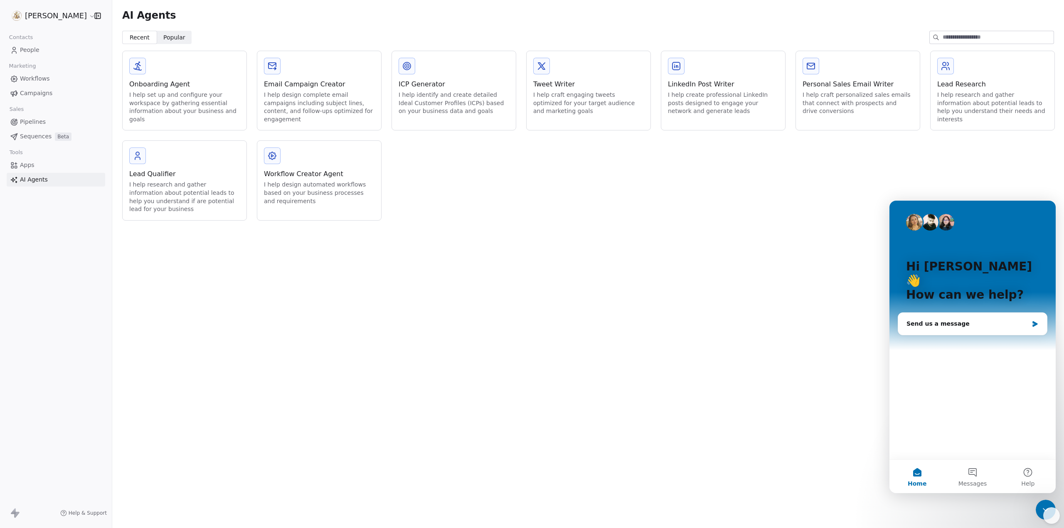
click at [484, 403] on div "AI Agents Recent Recent Popular Popular Onboarding Agent I help set up and conf…" at bounding box center [588, 264] width 952 height 528
click at [972, 185] on div "Onboarding Agent I help set up and configure your workspace by gathering essent…" at bounding box center [588, 136] width 932 height 170
click at [763, 285] on div "AI Agents Recent Recent Popular Popular Onboarding Agent I help set up and conf…" at bounding box center [588, 264] width 952 height 528
click at [946, 320] on div "Send us a message" at bounding box center [968, 324] width 122 height 9
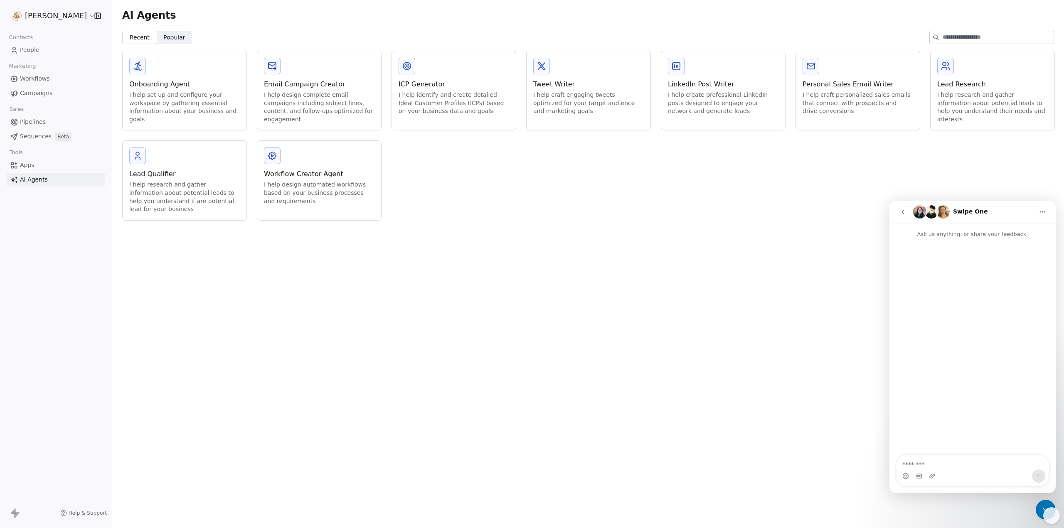
click at [682, 291] on div "AI Agents Recent Recent Popular Popular Onboarding Agent I help set up and conf…" at bounding box center [588, 264] width 952 height 528
click at [36, 120] on span "Pipelines" at bounding box center [33, 122] width 26 height 9
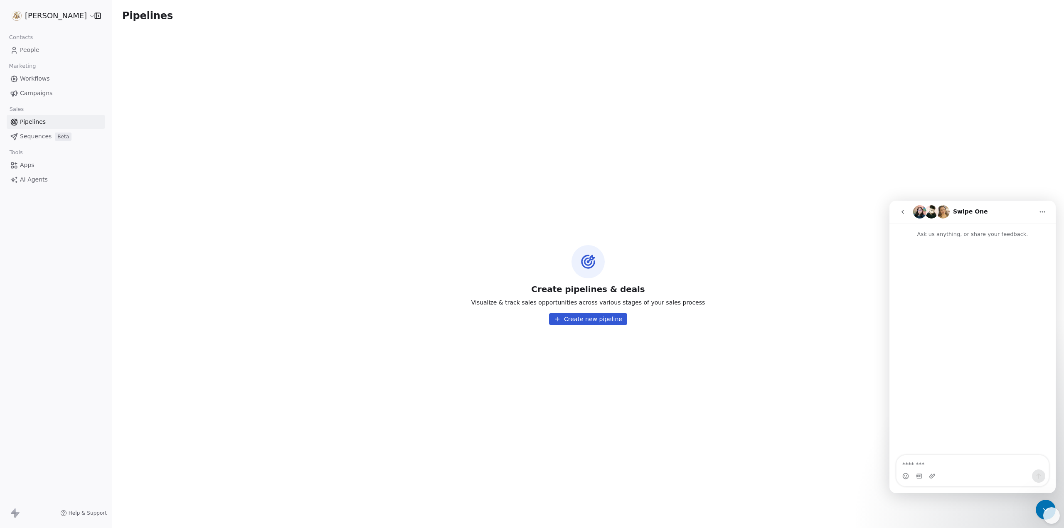
click at [587, 321] on button "Create new pipeline" at bounding box center [588, 320] width 78 height 12
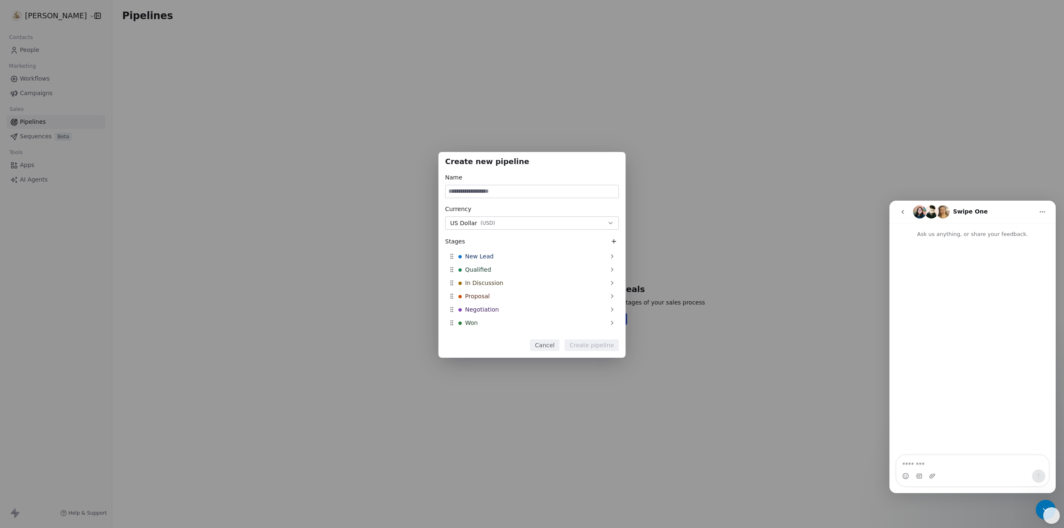
click at [466, 225] on span "US Dollar" at bounding box center [463, 223] width 27 height 9
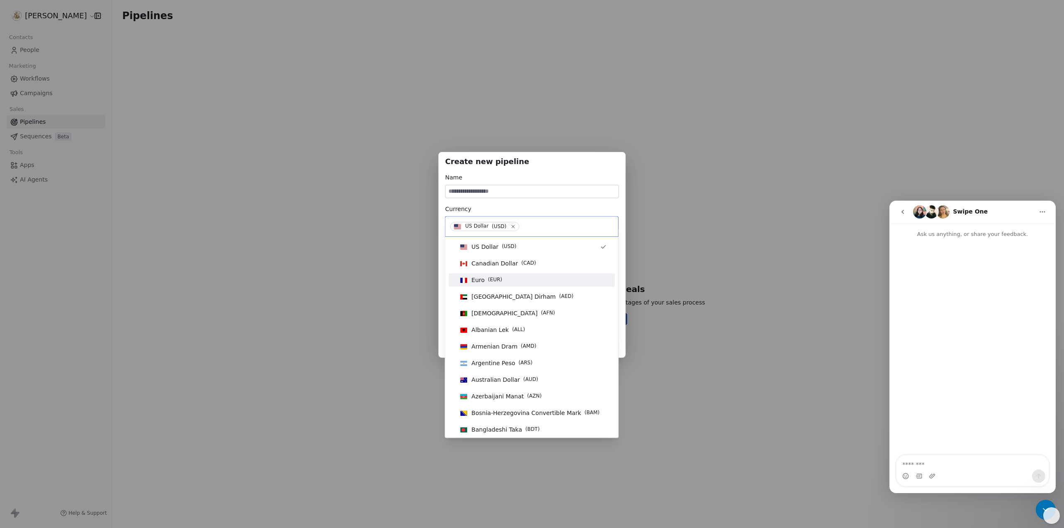
click at [509, 284] on div "Euro ( EUR )" at bounding box center [532, 280] width 150 height 9
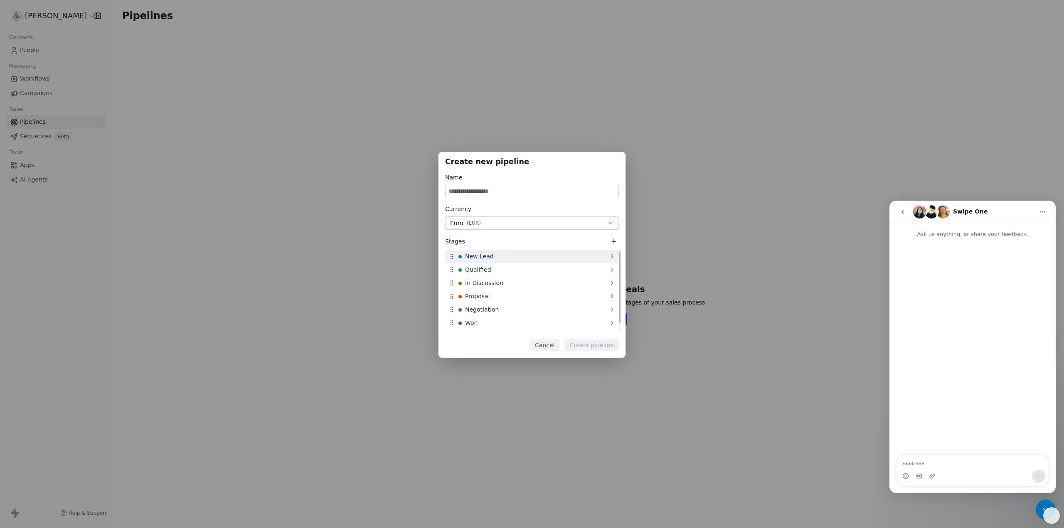
click at [480, 257] on span "New Lead" at bounding box center [479, 256] width 29 height 8
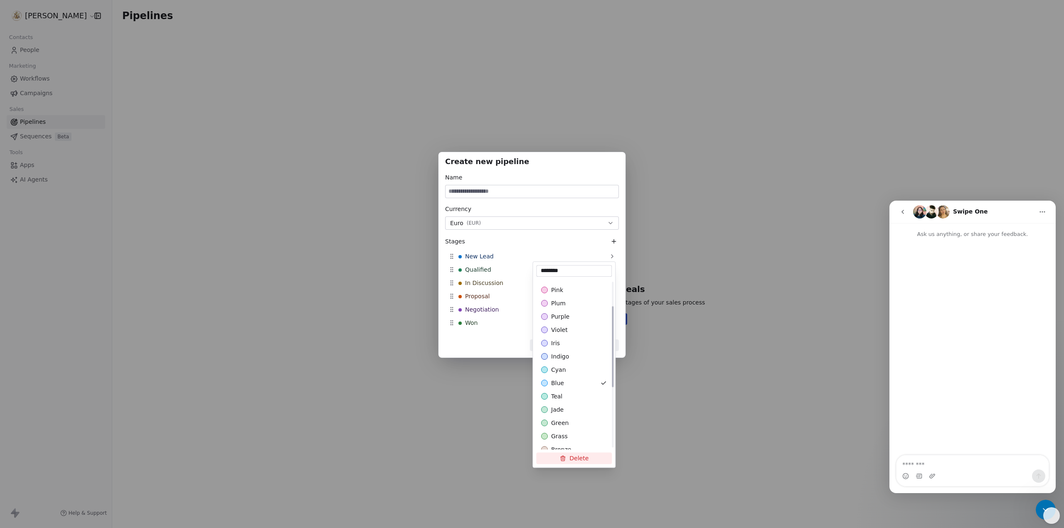
scroll to position [83, 0]
click at [570, 362] on div "blue" at bounding box center [574, 363] width 66 height 8
click at [736, 301] on div "Create new pipeline Name Currency Euro ( EUR ) Stages New Lead Qualified In Dis…" at bounding box center [532, 264] width 1064 height 251
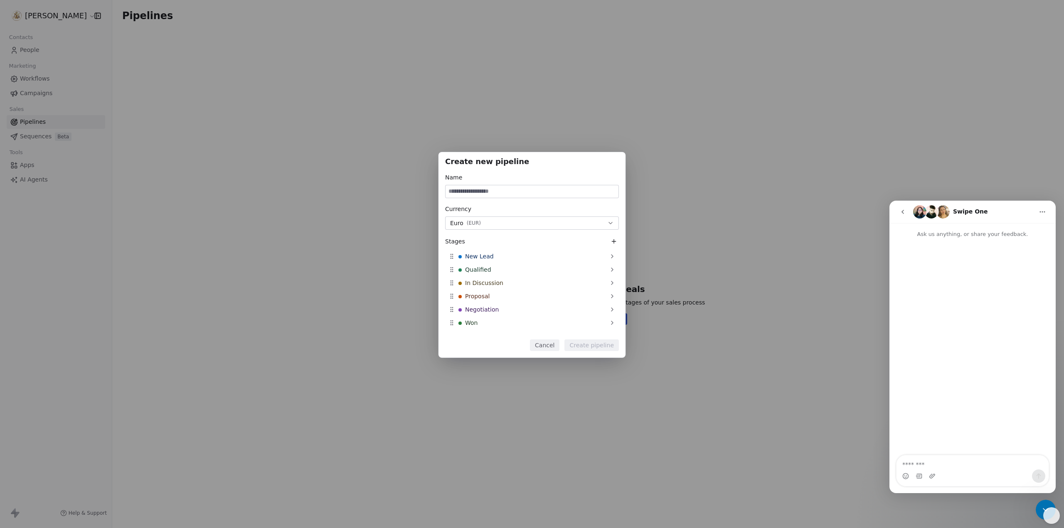
click at [549, 347] on button "Cancel" at bounding box center [545, 346] width 30 height 12
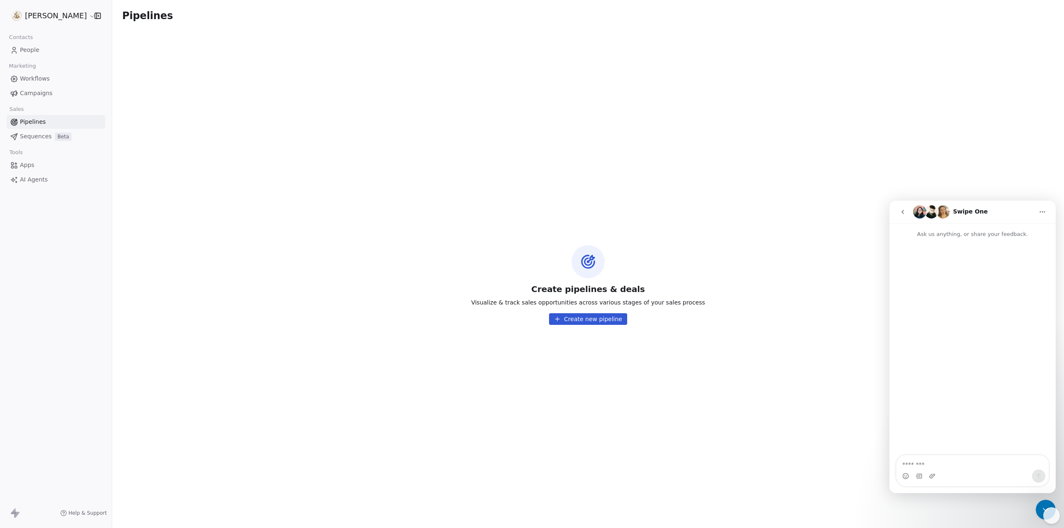
click at [11, 511] on icon at bounding box center [15, 514] width 10 height 10
click at [31, 168] on span "Apps" at bounding box center [27, 165] width 15 height 9
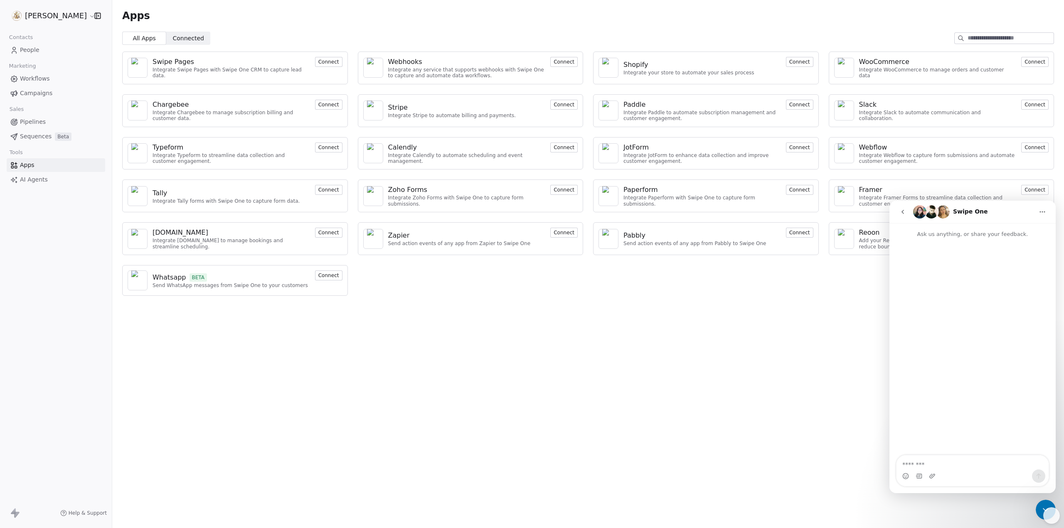
click at [761, 326] on div "Apps All Apps All Apps Connected Connected Swipe Pages Integrate Swipe Pages wi…" at bounding box center [588, 264] width 952 height 528
click at [733, 326] on div "Apps All Apps All Apps Connected Connected Swipe Pages Integrate Swipe Pages wi…" at bounding box center [588, 264] width 952 height 528
click at [1045, 214] on icon "Home" at bounding box center [1043, 212] width 7 height 7
click at [714, 342] on div "Apps All Apps All Apps Connected Connected Swipe Pages Integrate Swipe Pages wi…" at bounding box center [588, 264] width 952 height 528
click at [902, 209] on icon "go back" at bounding box center [903, 212] width 7 height 7
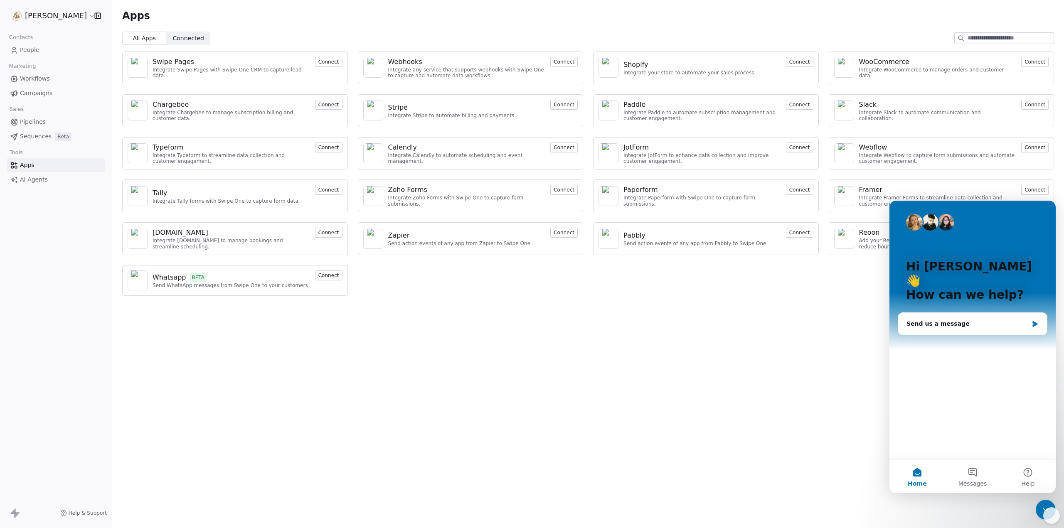
click at [806, 369] on div "Apps All Apps All Apps Connected Connected Swipe Pages Integrate Swipe Pages wi…" at bounding box center [588, 264] width 952 height 528
click at [1029, 475] on button "Help" at bounding box center [1028, 476] width 55 height 33
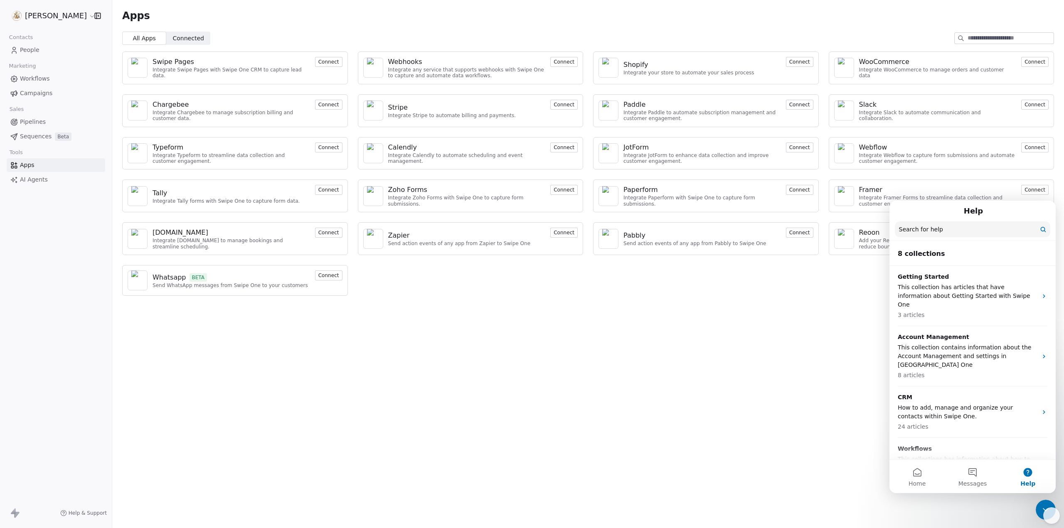
click at [986, 229] on input "Search for help" at bounding box center [973, 230] width 156 height 16
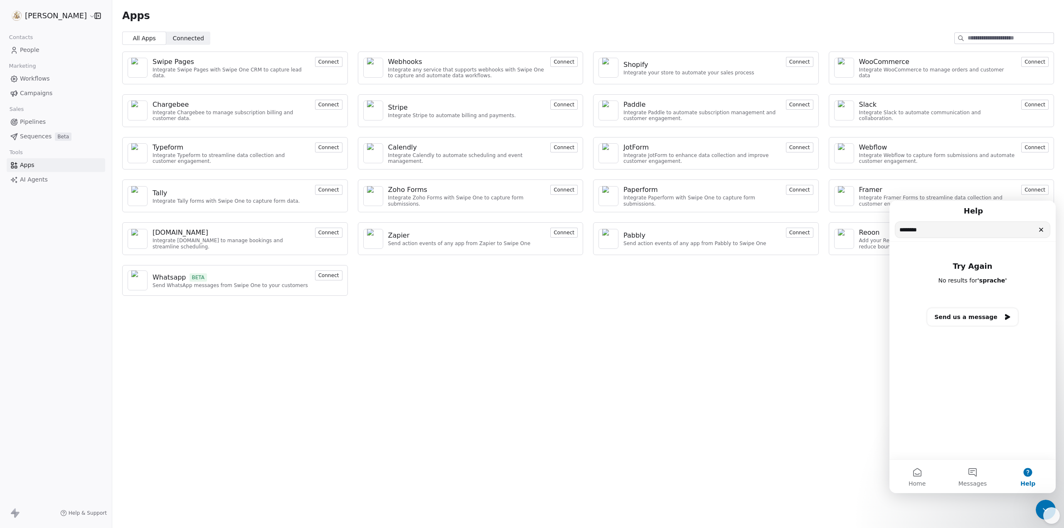
type input "*******"
click at [1040, 229] on icon "Clear" at bounding box center [1041, 230] width 7 height 7
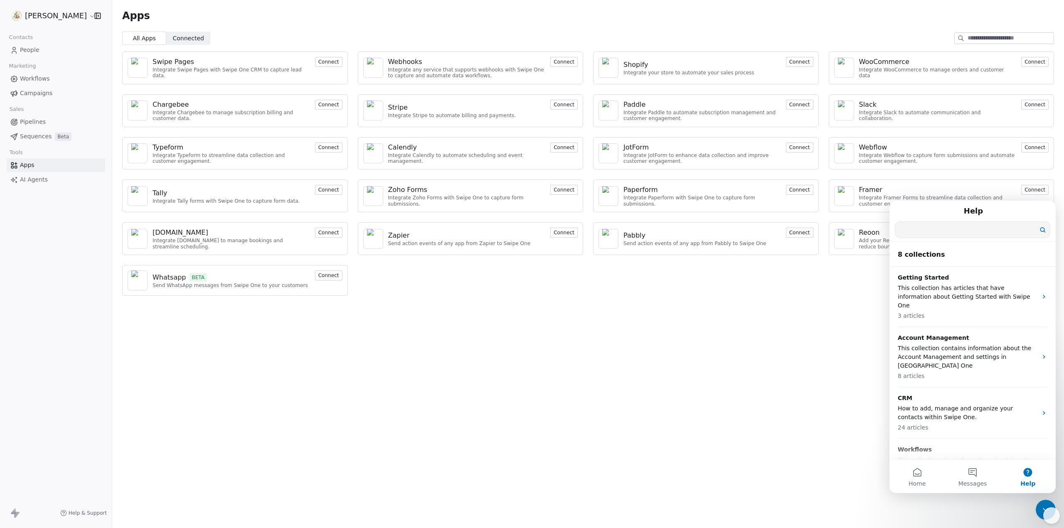
drag, startPoint x: 1044, startPoint y: 506, endPoint x: 1037, endPoint y: 506, distance: 6.2
click at [1044, 506] on icon "Close Intercom Messenger" at bounding box center [1046, 510] width 10 height 10
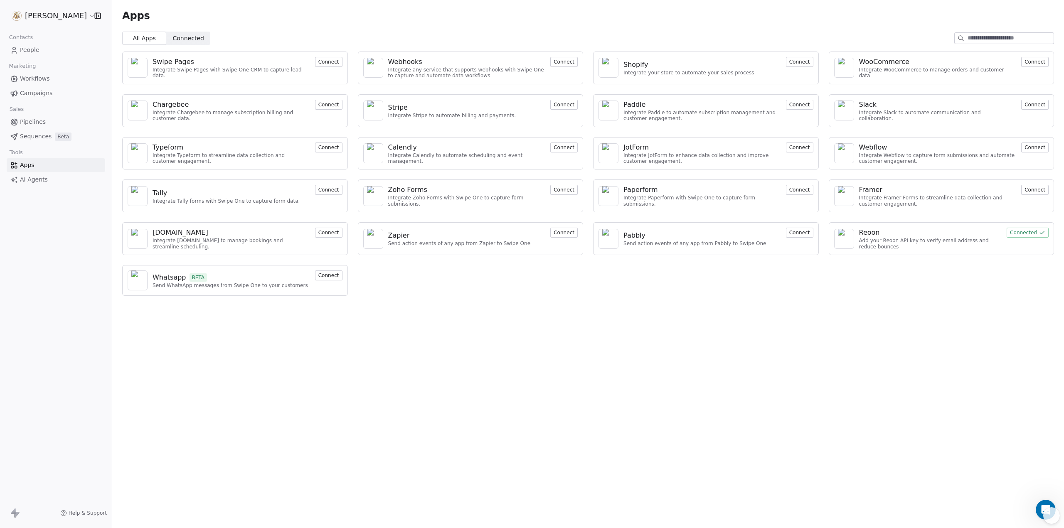
click at [101, 514] on span "Help & Support" at bounding box center [88, 513] width 38 height 7
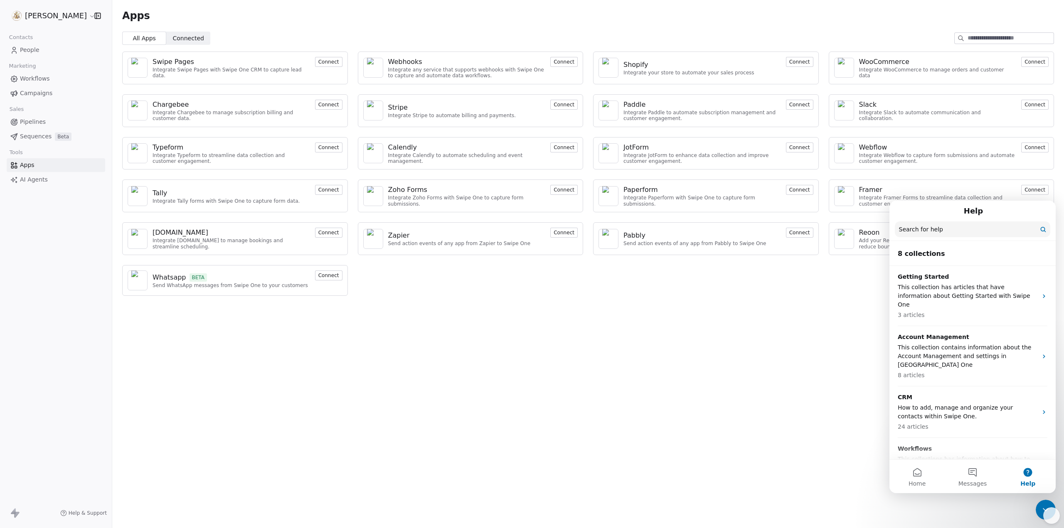
click at [101, 514] on span "Help & Support" at bounding box center [88, 513] width 38 height 7
click at [944, 229] on input "Search for help" at bounding box center [973, 230] width 156 height 16
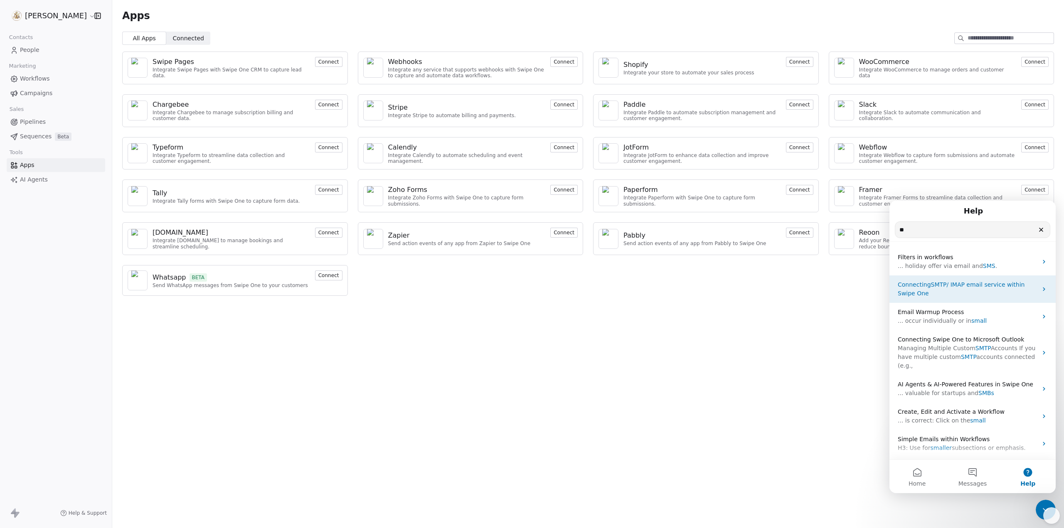
type input "**"
click at [954, 283] on span "/ IMAP email service within Swipe One" at bounding box center [961, 289] width 127 height 15
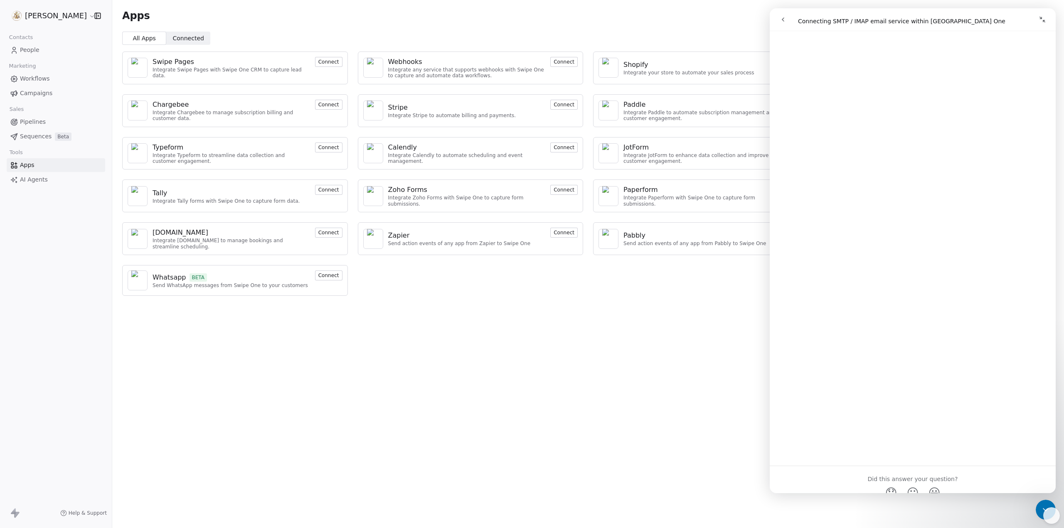
scroll to position [573, 0]
click at [625, 350] on div "Apps All Apps All Apps Connected Connected Swipe Pages Integrate Swipe Pages wi…" at bounding box center [588, 264] width 952 height 528
click at [184, 40] on span "Connected" at bounding box center [188, 38] width 31 height 9
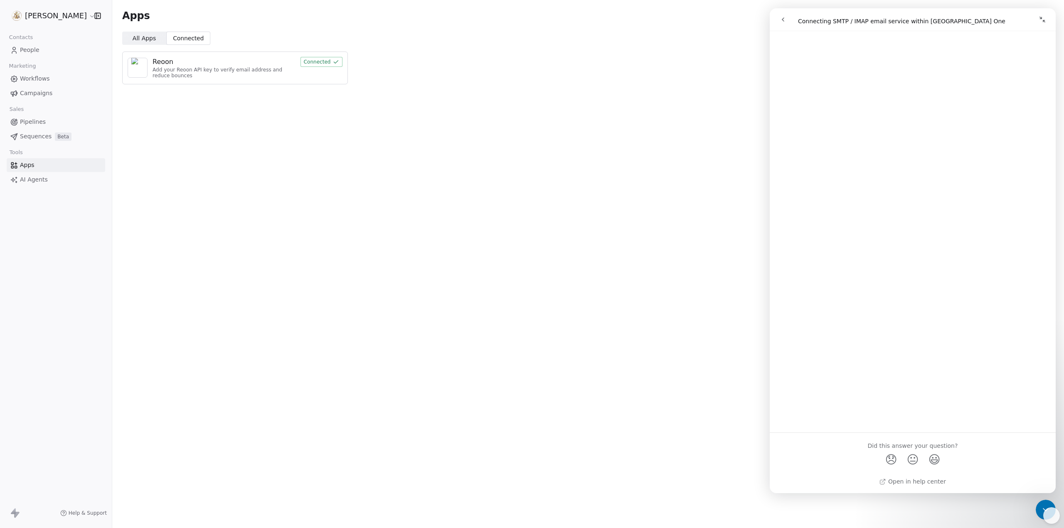
click at [147, 38] on span "All Apps" at bounding box center [144, 38] width 23 height 9
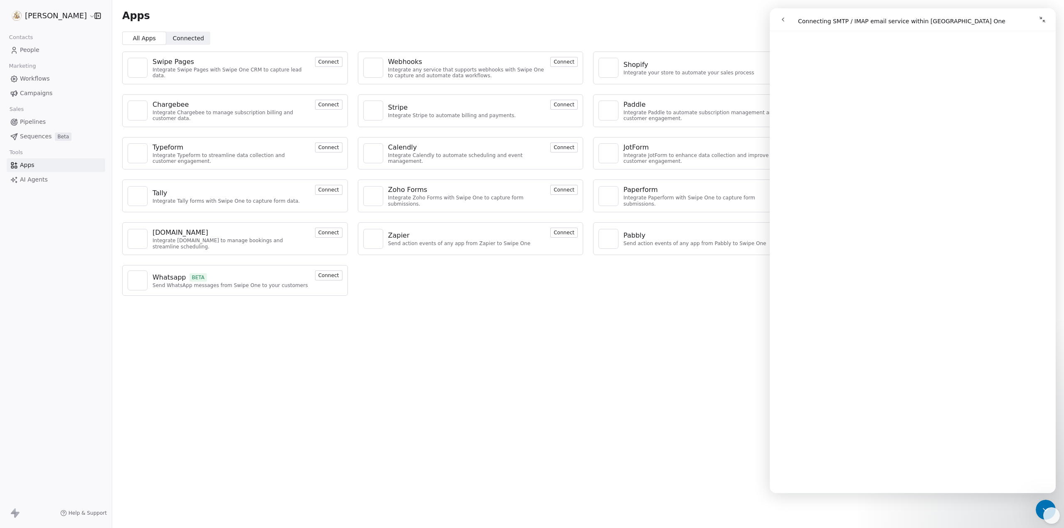
scroll to position [0, 0]
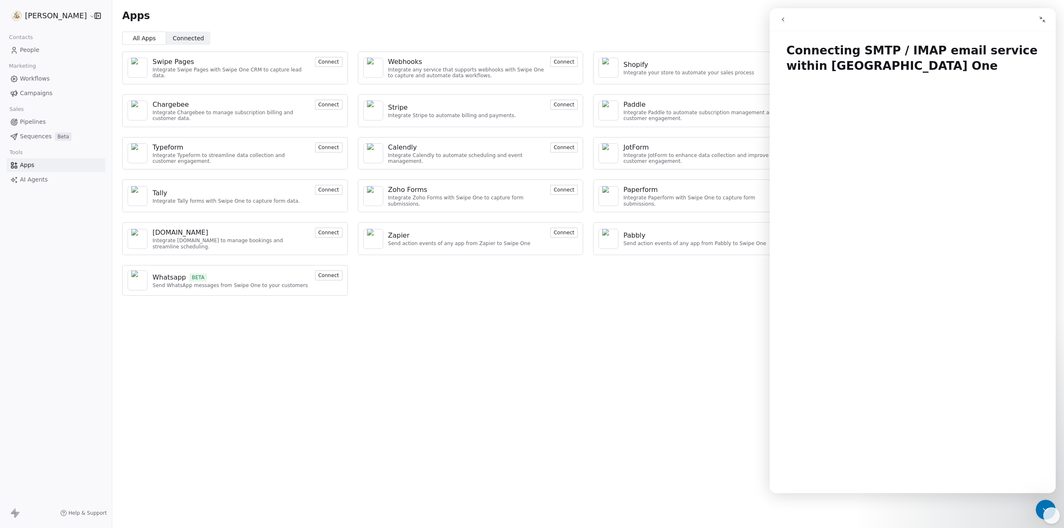
click at [1040, 20] on icon "Collapse window" at bounding box center [1043, 19] width 7 height 7
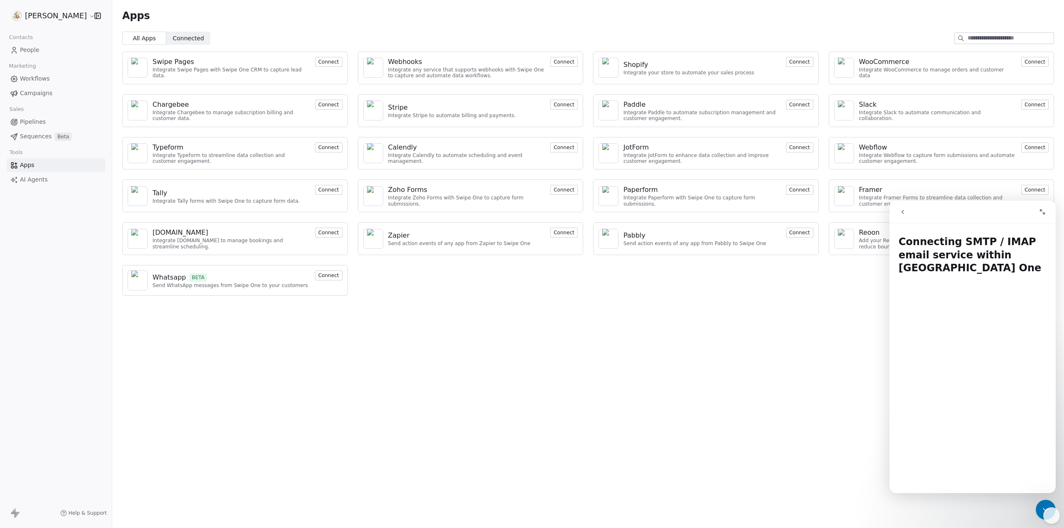
click at [1042, 216] on button "Expand window" at bounding box center [1043, 212] width 16 height 16
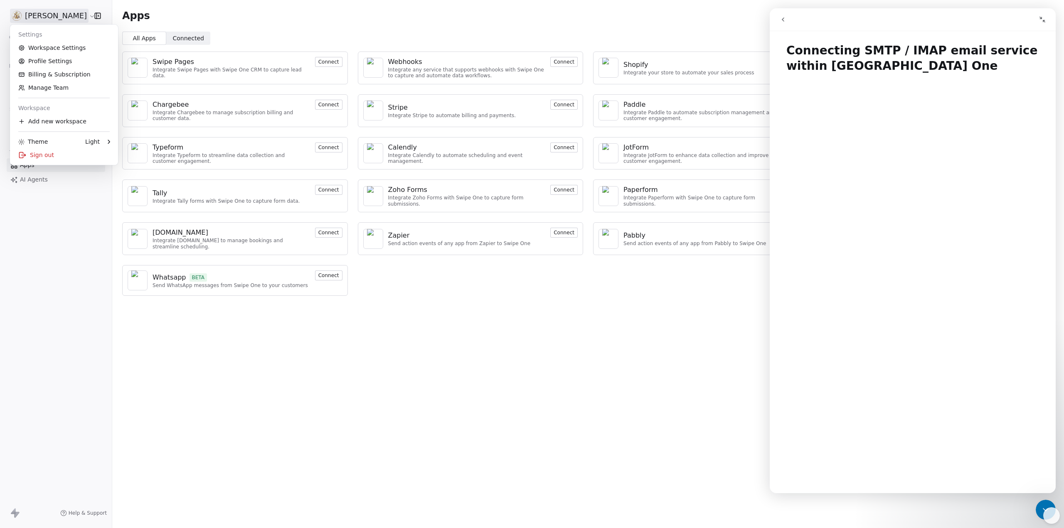
click at [67, 10] on html "[PERSON_NAME] Contacts People Marketing Workflows Campaigns Sales Pipelines Seq…" at bounding box center [532, 264] width 1064 height 528
click at [66, 60] on link "Profile Settings" at bounding box center [63, 60] width 101 height 13
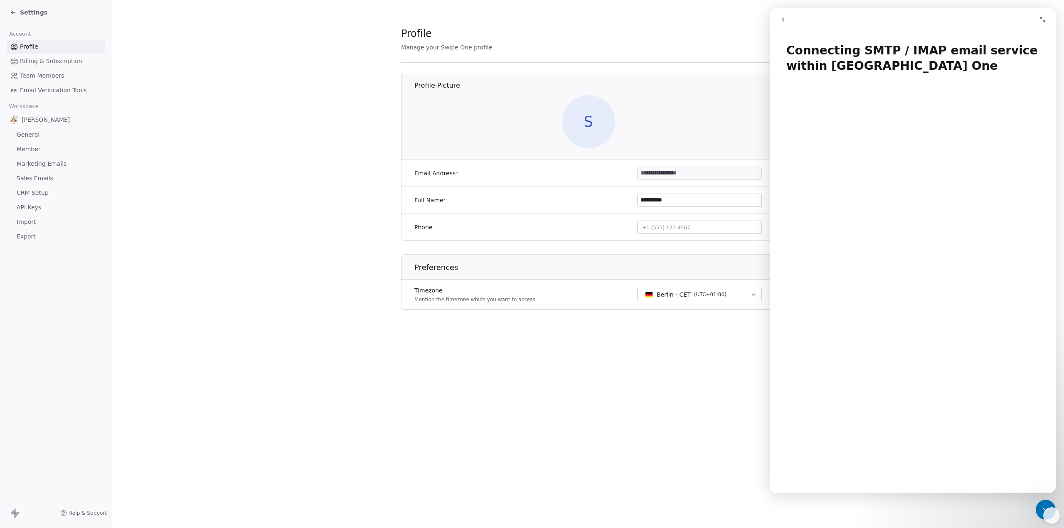
click at [484, 102] on div "S" at bounding box center [588, 121] width 375 height 53
click at [590, 124] on span "S" at bounding box center [588, 121] width 53 height 53
click at [784, 16] on icon "go back" at bounding box center [783, 19] width 7 height 7
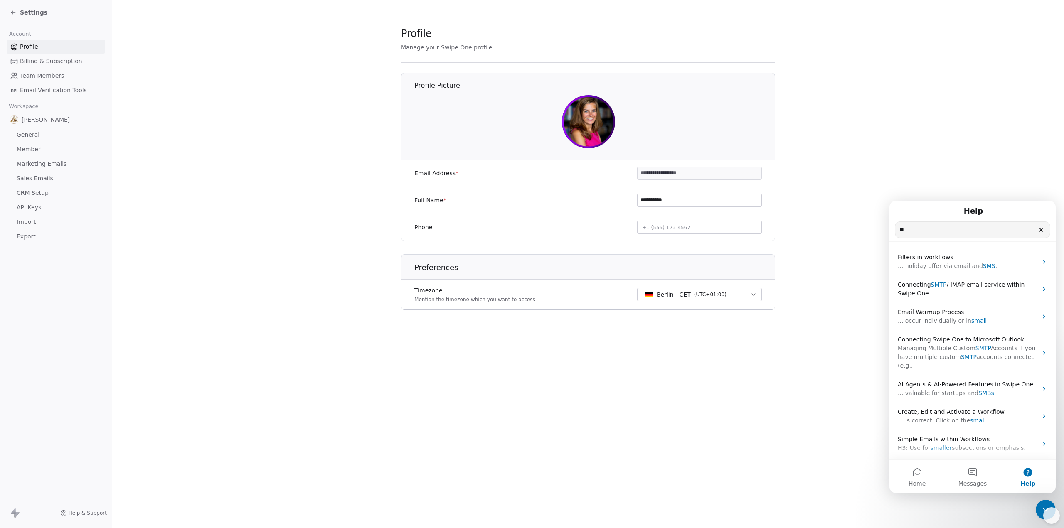
click at [847, 91] on section "**********" at bounding box center [588, 175] width 952 height 350
click at [66, 60] on span "Billing & Subscription" at bounding box center [51, 61] width 62 height 9
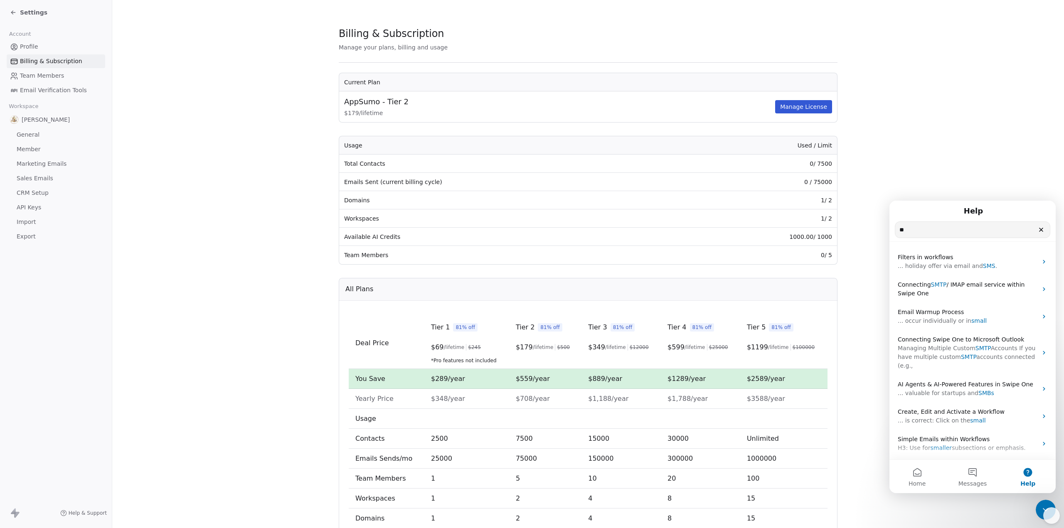
scroll to position [63, 0]
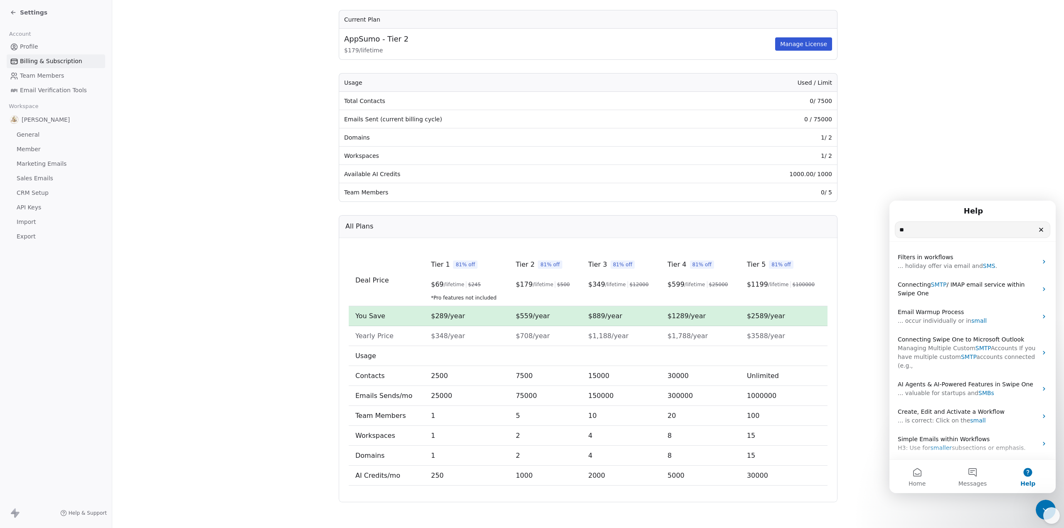
click at [50, 90] on span "Email Verification Tools" at bounding box center [53, 90] width 67 height 9
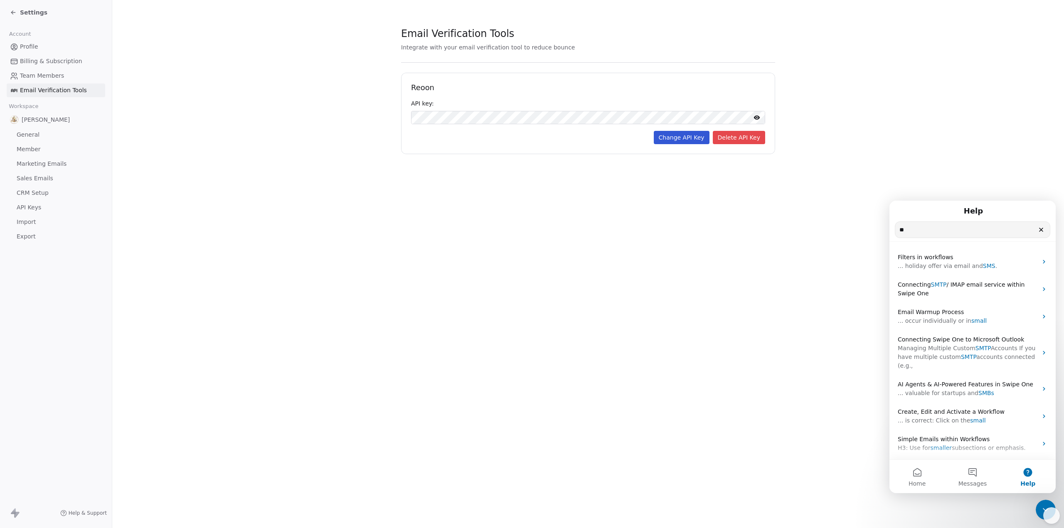
click at [31, 133] on span "General" at bounding box center [28, 135] width 23 height 9
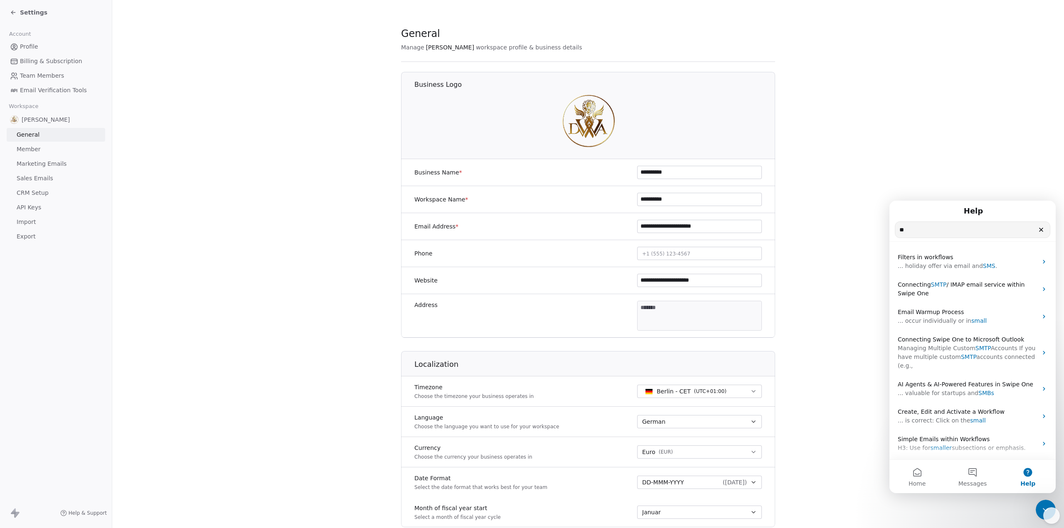
click at [38, 148] on span "Member" at bounding box center [29, 149] width 24 height 9
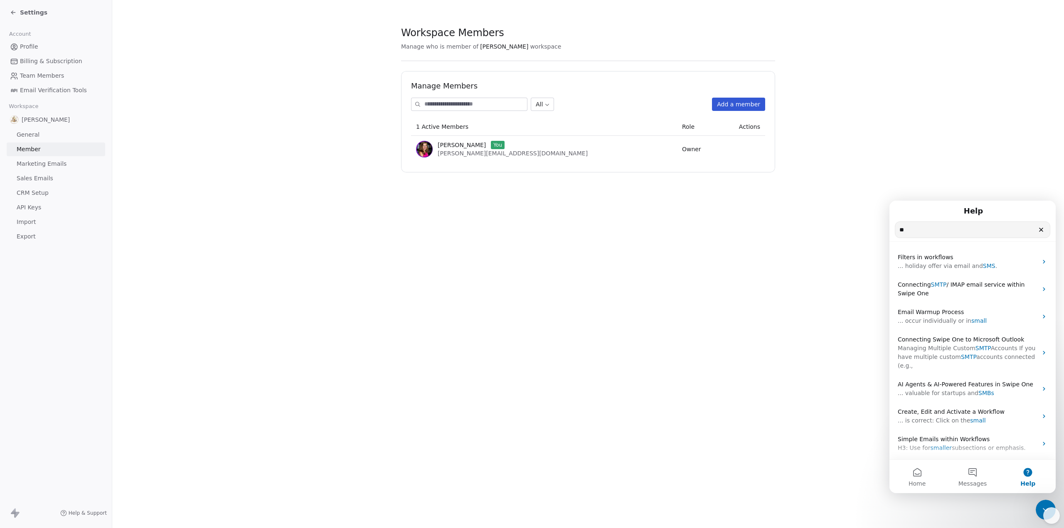
click at [43, 163] on span "Marketing Emails" at bounding box center [42, 164] width 50 height 9
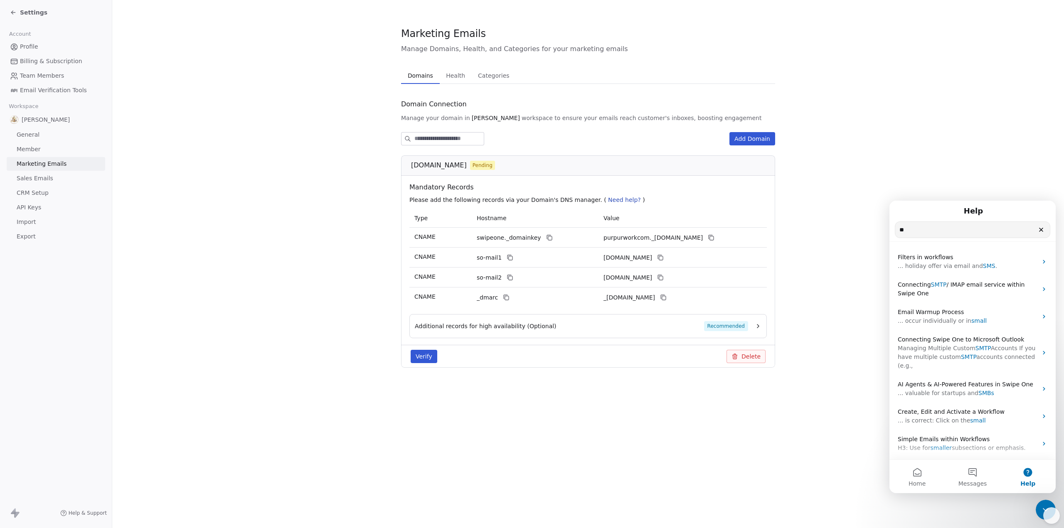
click at [33, 177] on span "Sales Emails" at bounding box center [35, 178] width 37 height 9
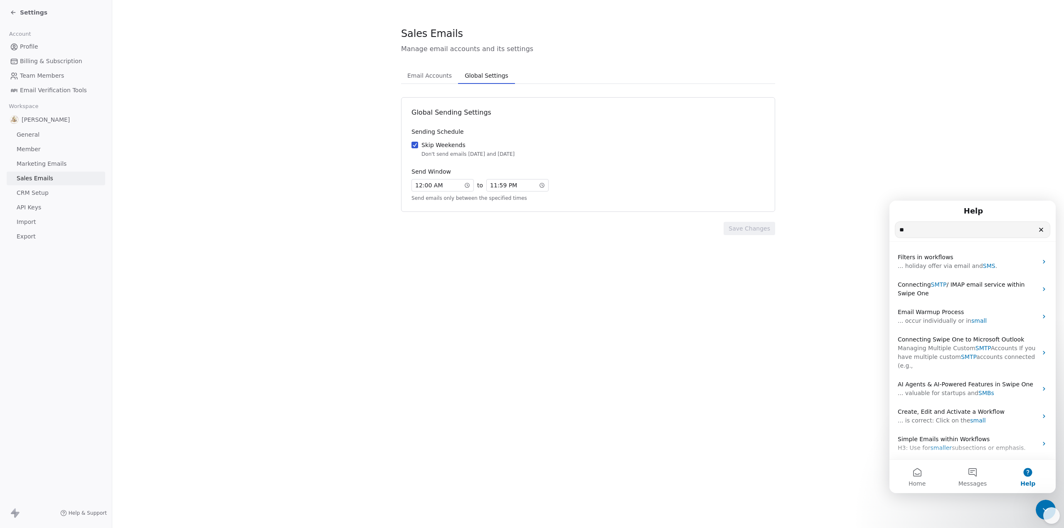
click at [482, 73] on span "Global Settings" at bounding box center [487, 76] width 50 height 12
click at [446, 75] on span "Email Accounts" at bounding box center [429, 76] width 51 height 12
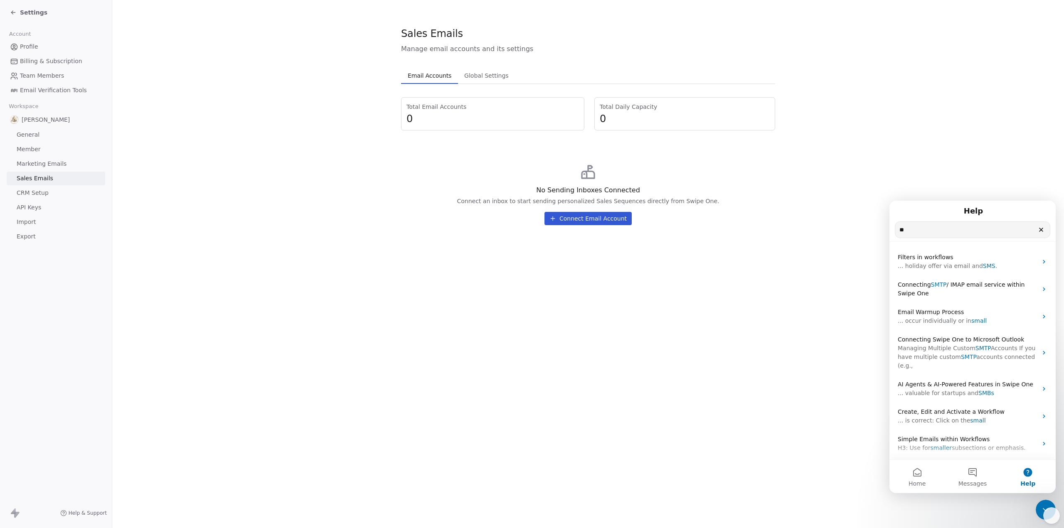
click at [469, 73] on span "Global Settings" at bounding box center [486, 76] width 51 height 12
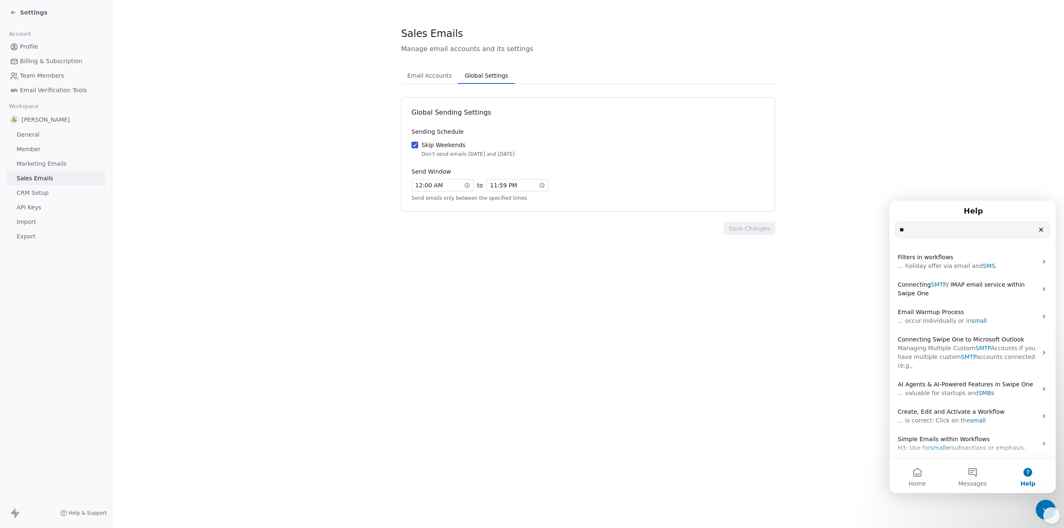
click at [467, 185] on icon at bounding box center [467, 186] width 6 height 6
click at [422, 233] on div "07" at bounding box center [422, 233] width 17 height 10
click at [568, 193] on div "Send Window 07 : 00 AM to 11 : 59 PM Send emails only between the specified tim…" at bounding box center [588, 185] width 353 height 34
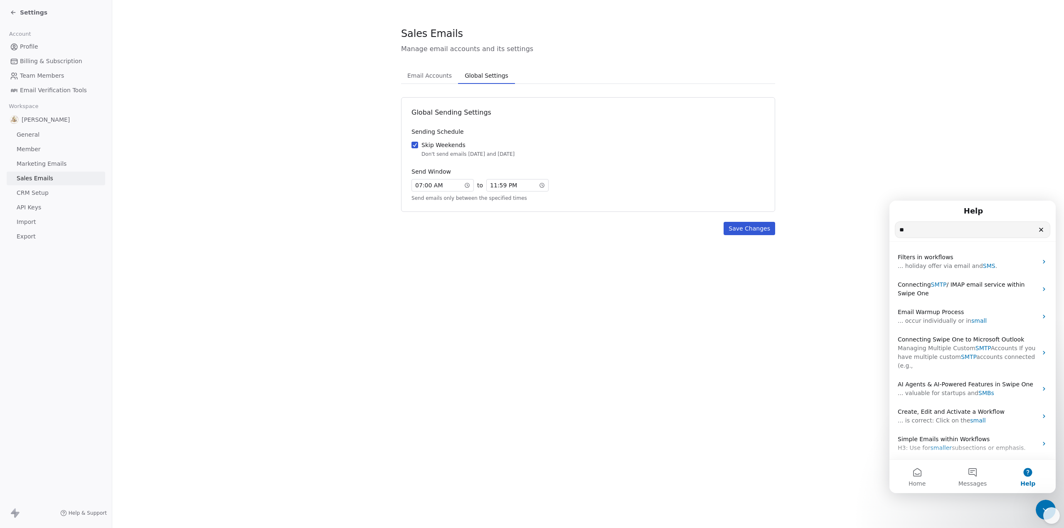
click at [543, 186] on icon at bounding box center [542, 186] width 6 height 6
click at [568, 188] on div "07 : 00 AM to 11 : 59 PM" at bounding box center [588, 185] width 353 height 12
click at [739, 230] on button "Save Changes" at bounding box center [750, 228] width 52 height 13
click at [44, 195] on span "CRM Setup" at bounding box center [33, 193] width 32 height 9
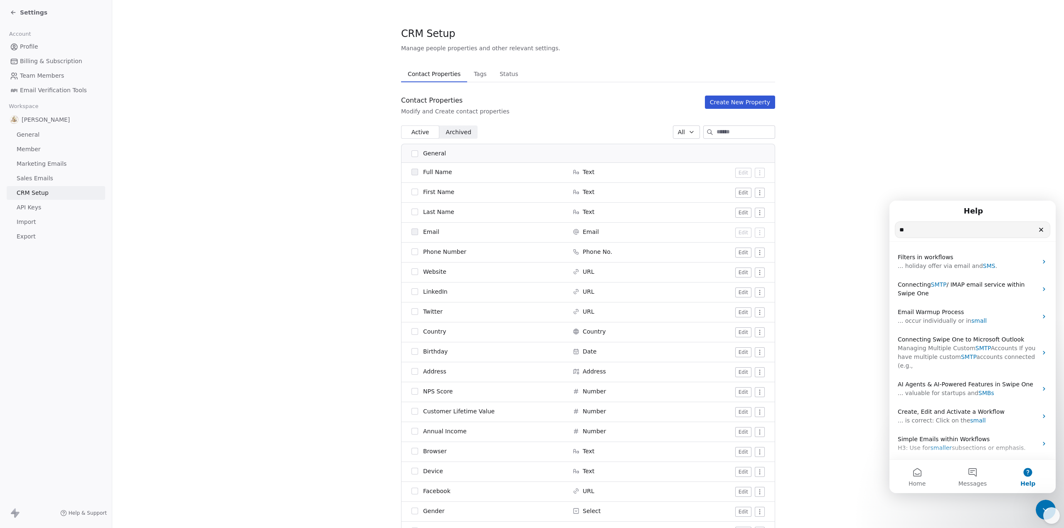
click at [44, 205] on link "API Keys" at bounding box center [56, 208] width 99 height 14
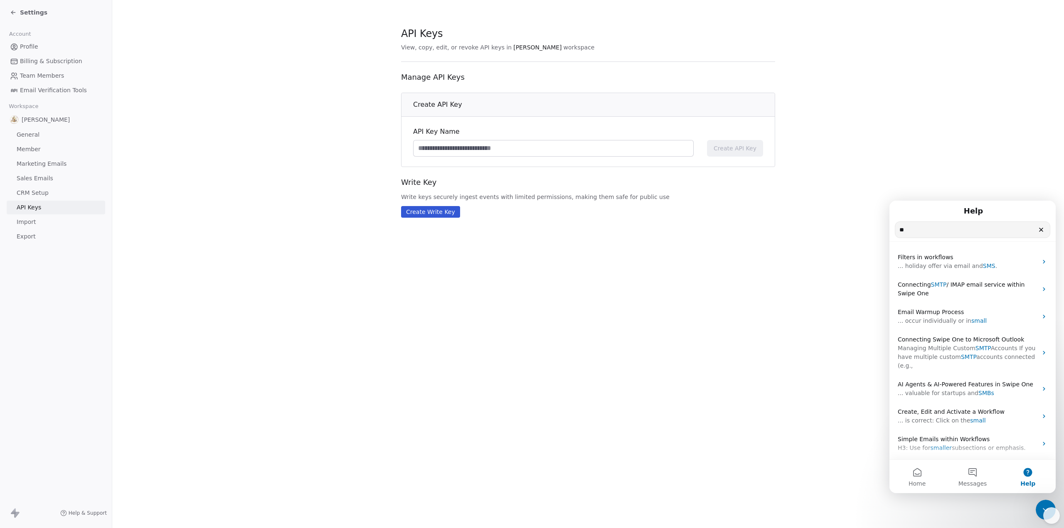
click at [39, 220] on link "Import" at bounding box center [56, 222] width 99 height 14
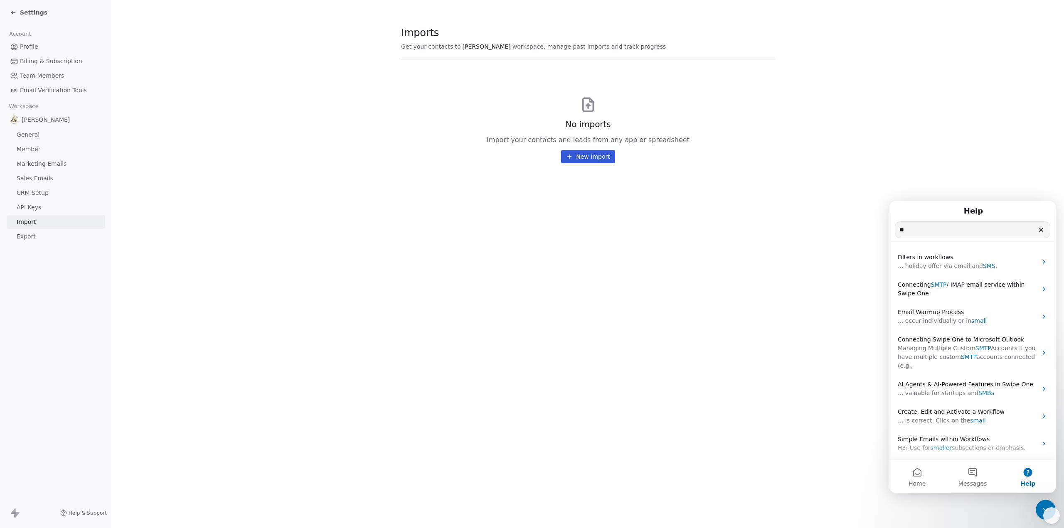
click at [30, 237] on span "Export" at bounding box center [26, 236] width 19 height 9
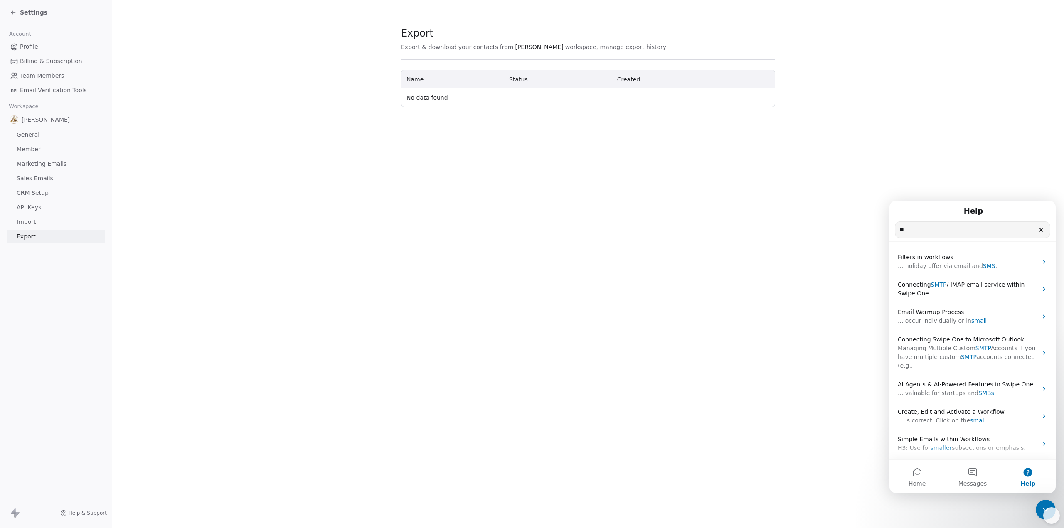
click at [12, 515] on icon at bounding box center [15, 514] width 10 height 10
click at [14, 9] on icon at bounding box center [13, 12] width 7 height 7
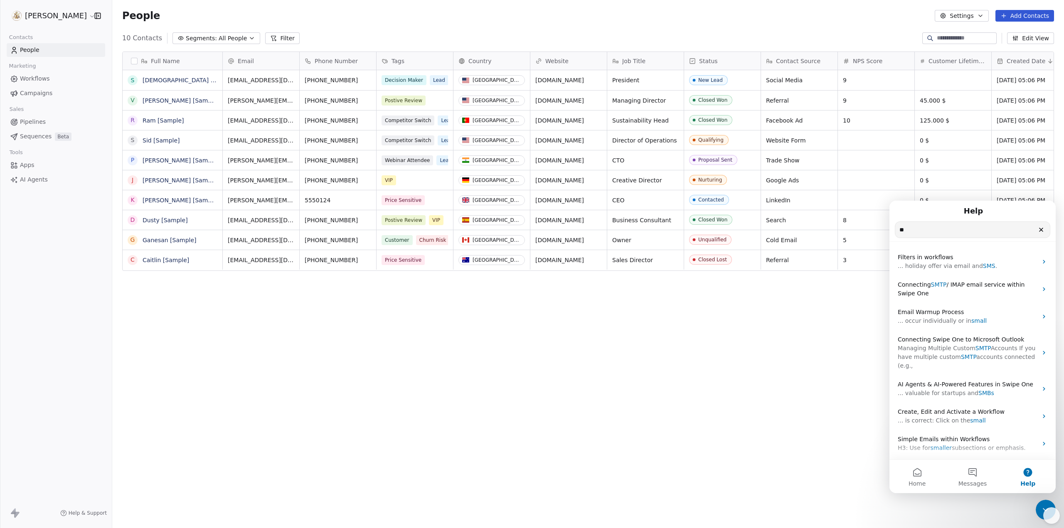
scroll to position [459, 946]
click at [984, 18] on icon "button" at bounding box center [981, 15] width 7 height 7
click at [988, 34] on span "Contact Properties" at bounding box center [985, 34] width 54 height 9
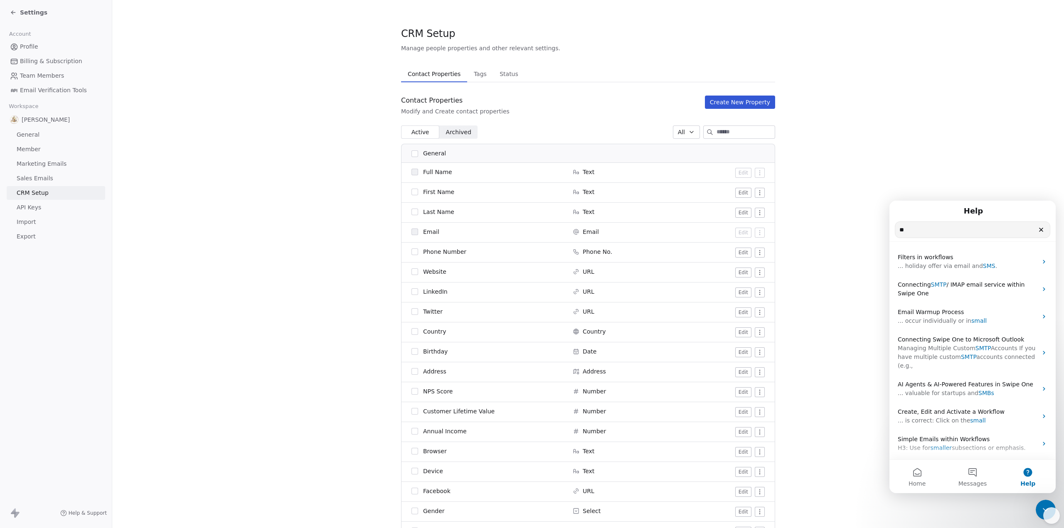
click at [480, 71] on span "Tags" at bounding box center [481, 74] width 20 height 12
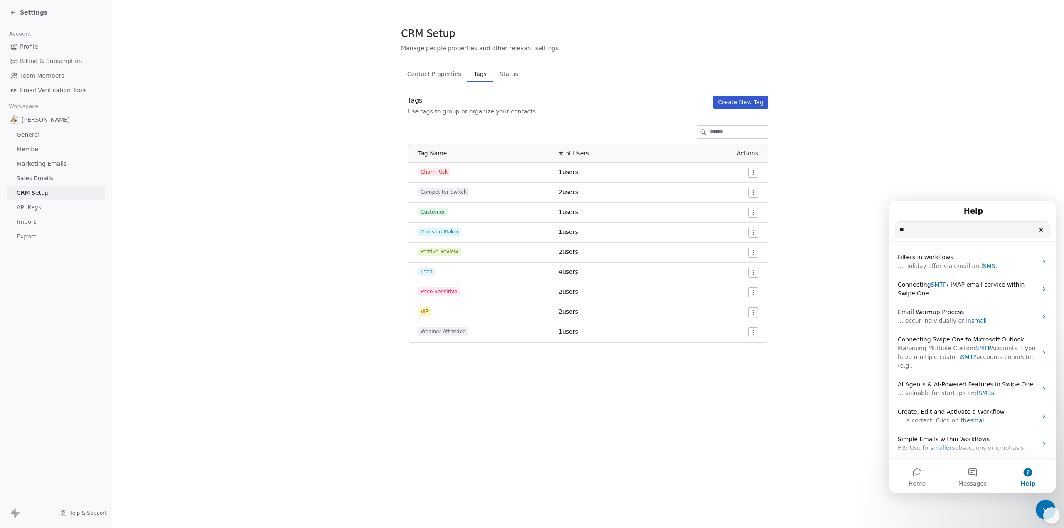
click at [494, 74] on button "Status Status" at bounding box center [510, 74] width 32 height 17
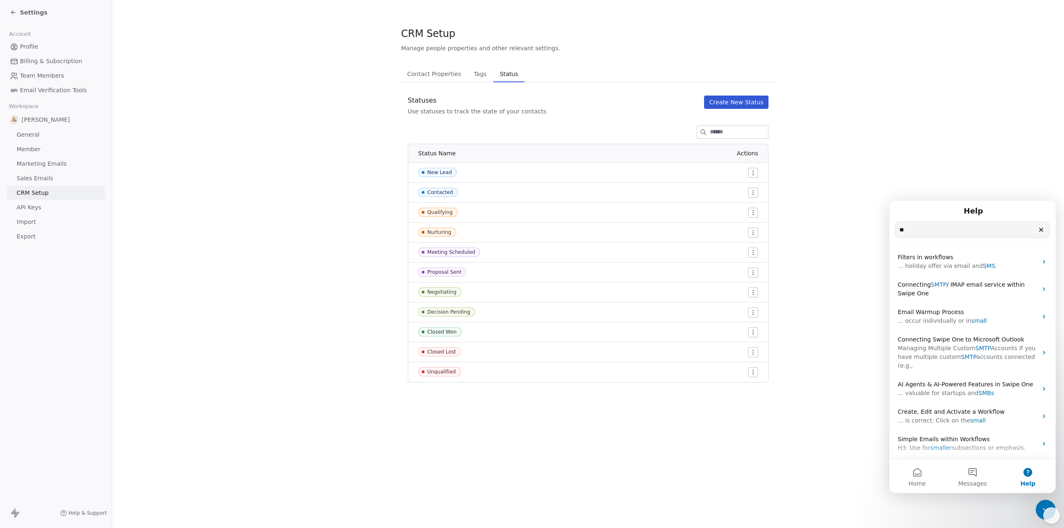
click at [17, 513] on icon at bounding box center [17, 515] width 5 height 6
click at [59, 226] on link "Import" at bounding box center [56, 222] width 99 height 14
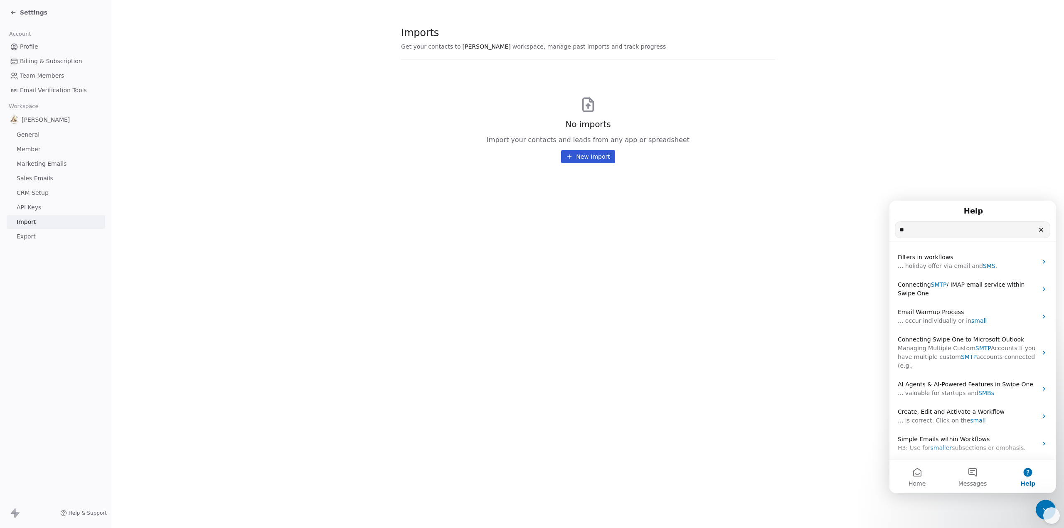
click at [54, 240] on link "Export" at bounding box center [56, 237] width 99 height 14
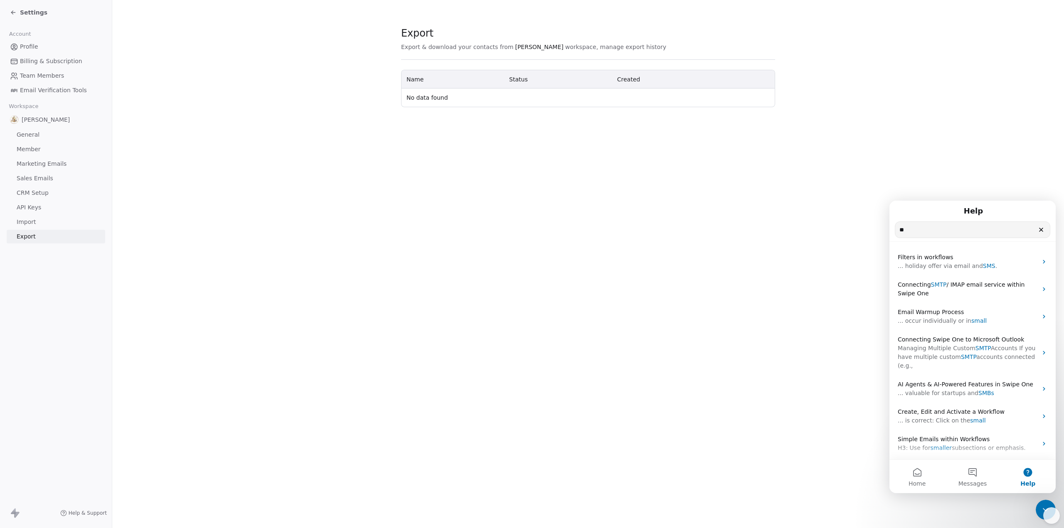
click at [38, 208] on span "API Keys" at bounding box center [29, 207] width 25 height 9
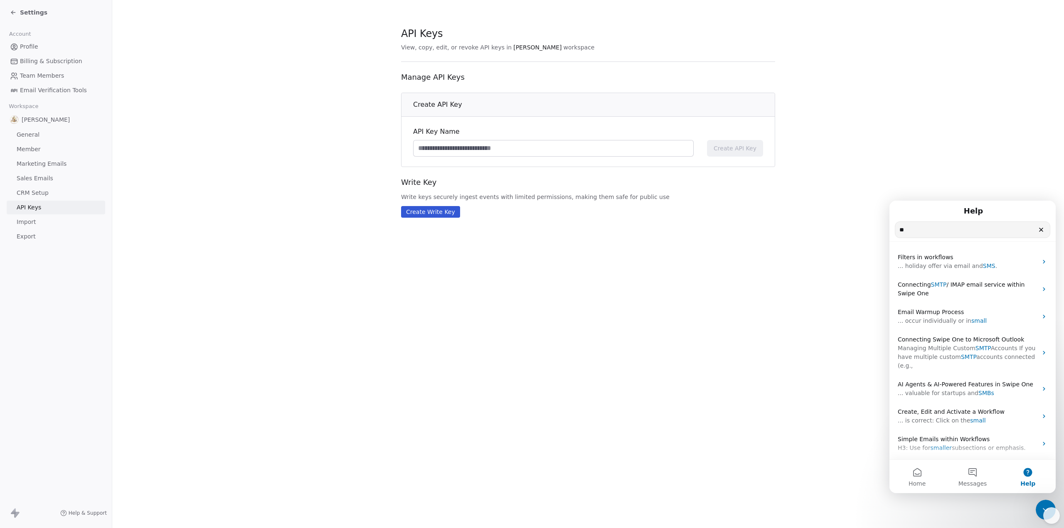
click at [31, 192] on span "CRM Setup" at bounding box center [33, 193] width 32 height 9
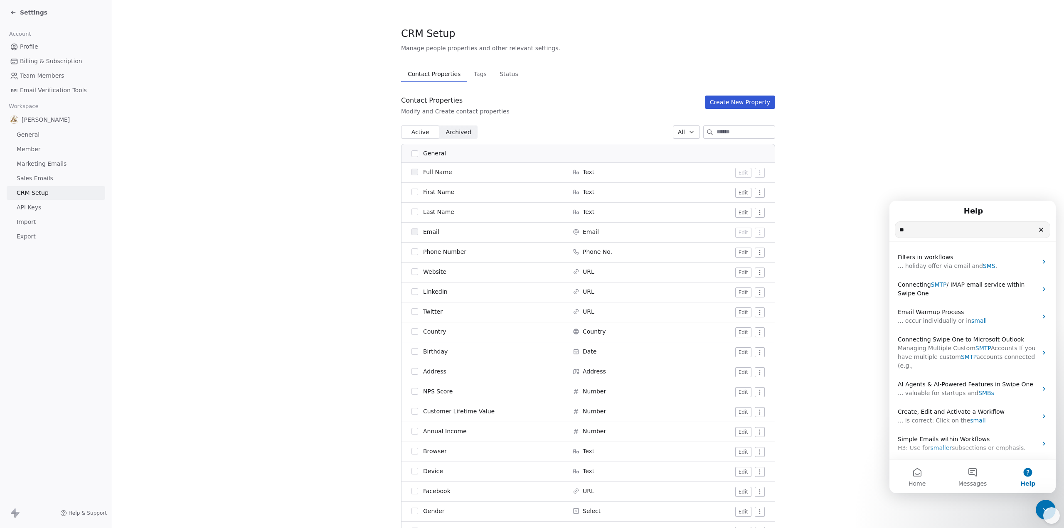
click at [29, 176] on span "Sales Emails" at bounding box center [35, 178] width 37 height 9
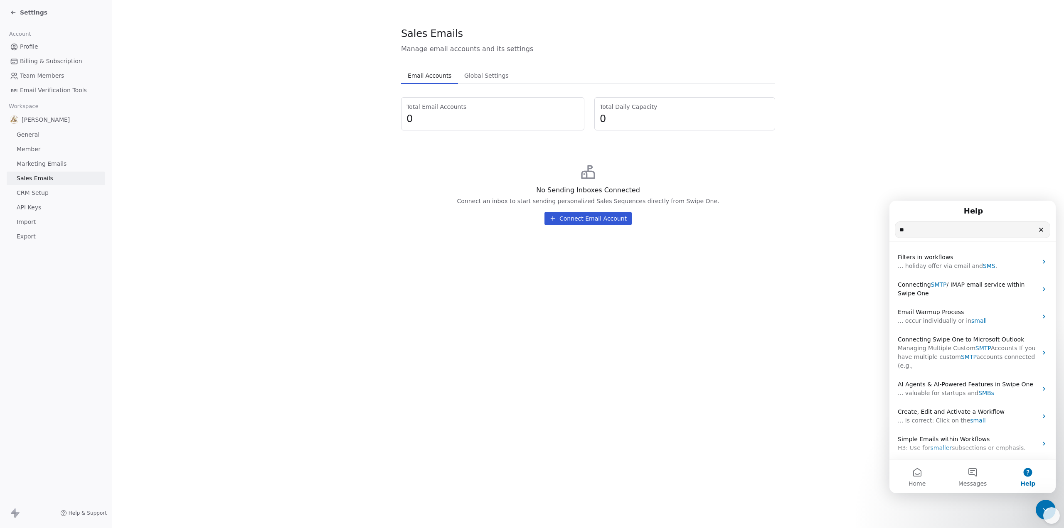
click at [598, 223] on button "Connect Email Account" at bounding box center [588, 218] width 87 height 13
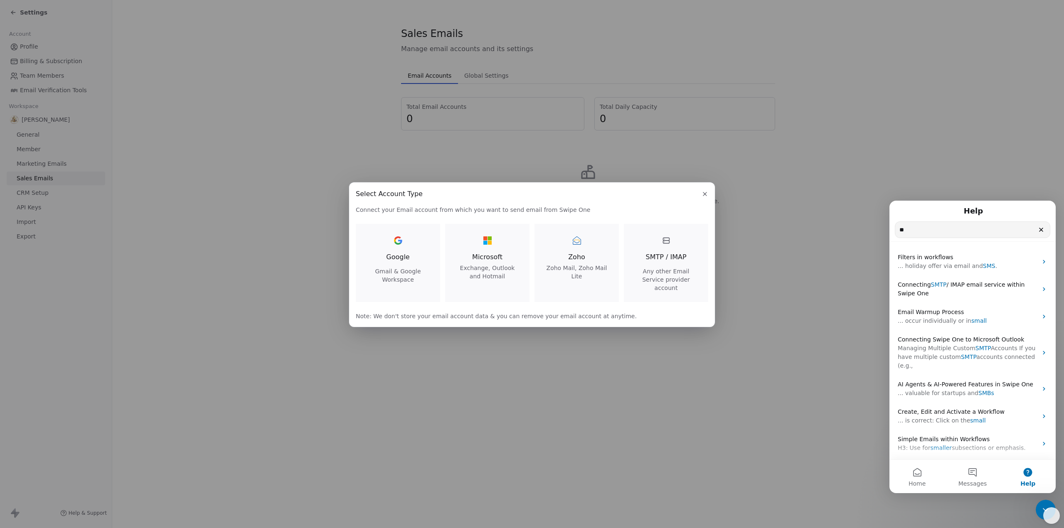
click at [665, 271] on div "SMTP / IMAP Any other Email Service provider account" at bounding box center [666, 263] width 64 height 58
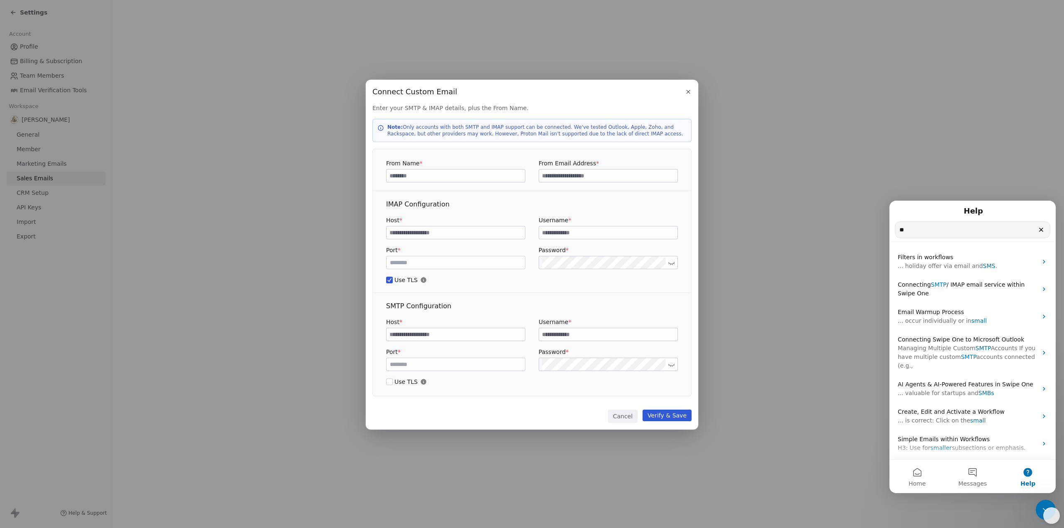
click at [388, 282] on button "Use TLS" at bounding box center [389, 280] width 7 height 8
click at [931, 284] on span "SMTP" at bounding box center [939, 285] width 16 height 7
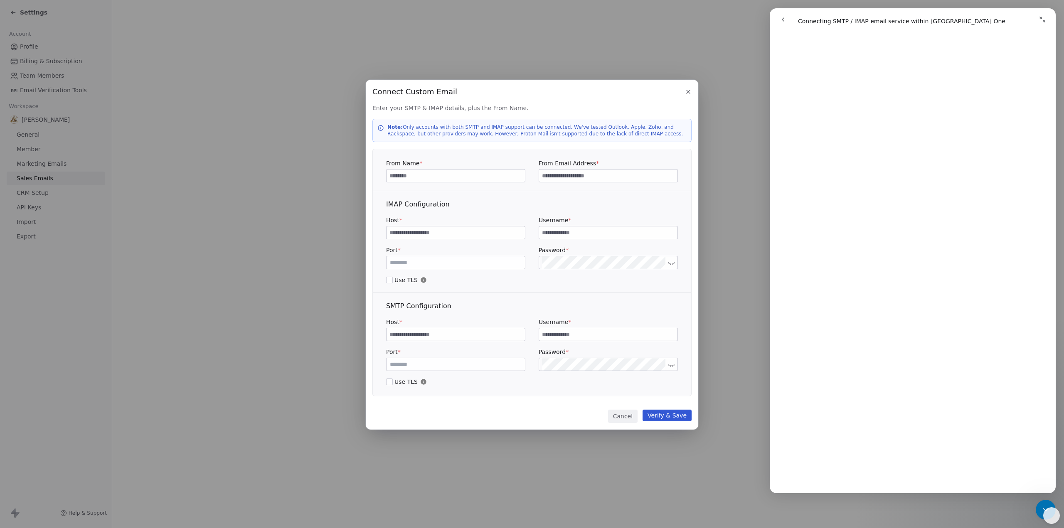
click at [458, 336] on input at bounding box center [456, 334] width 138 height 12
paste input "*******"
click at [500, 338] on input "*******" at bounding box center [456, 334] width 138 height 12
click at [673, 365] on icon at bounding box center [672, 365] width 6 height 6
click at [672, 365] on icon at bounding box center [672, 365] width 6 height 6
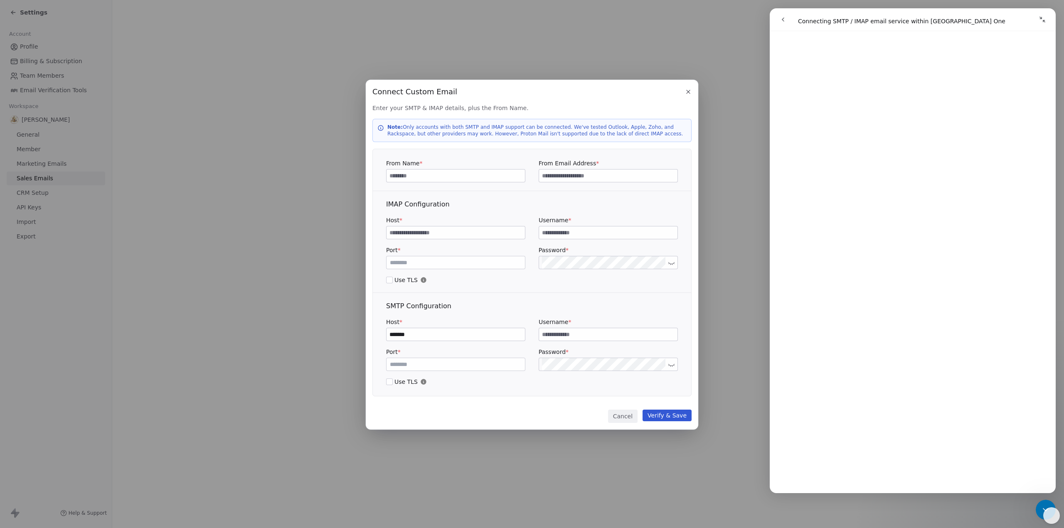
click at [453, 337] on input "*******" at bounding box center [456, 334] width 138 height 12
drag, startPoint x: 412, startPoint y: 337, endPoint x: 365, endPoint y: 337, distance: 46.2
click at [365, 337] on div "Connect Custom Email Connect Custom Email Enter your SMTP & IMAP details, plus …" at bounding box center [532, 264] width 1064 height 395
type input "**********"
click at [643, 335] on input at bounding box center [608, 334] width 138 height 12
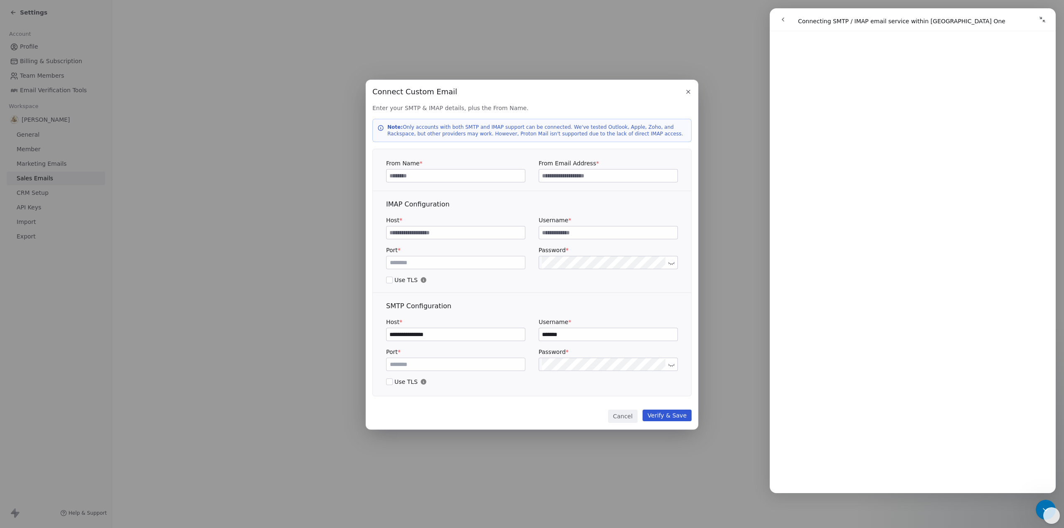
type input "*******"
click at [389, 381] on button "Use TLS" at bounding box center [389, 382] width 7 height 8
click at [684, 415] on button "Verify & Save" at bounding box center [667, 416] width 49 height 12
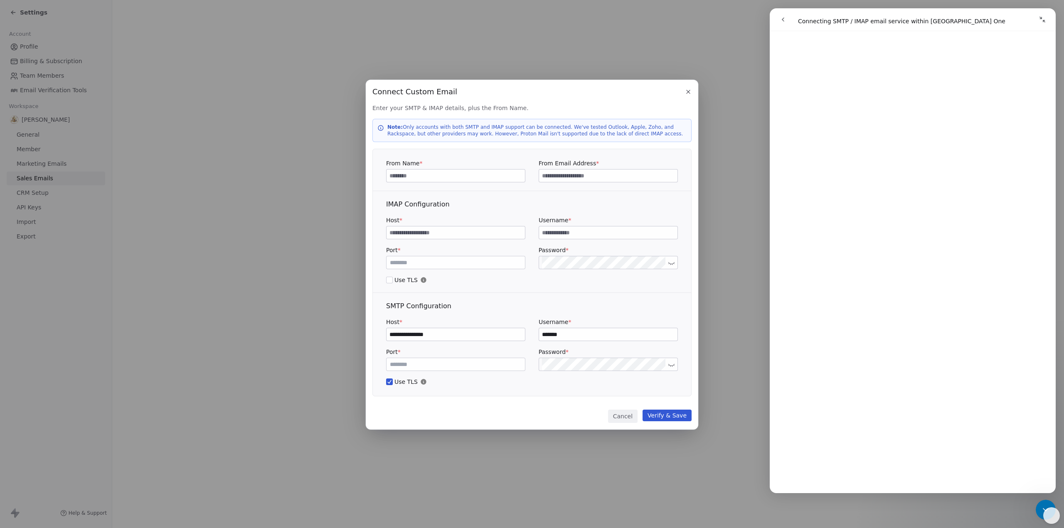
click at [390, 382] on button "Use TLS" at bounding box center [389, 382] width 7 height 8
click at [672, 419] on button "Verify & Save" at bounding box center [667, 416] width 49 height 12
click at [389, 384] on button "Use TLS" at bounding box center [389, 382] width 7 height 8
click at [483, 174] on input at bounding box center [456, 176] width 138 height 12
click at [395, 175] on input "*******" at bounding box center [456, 176] width 138 height 12
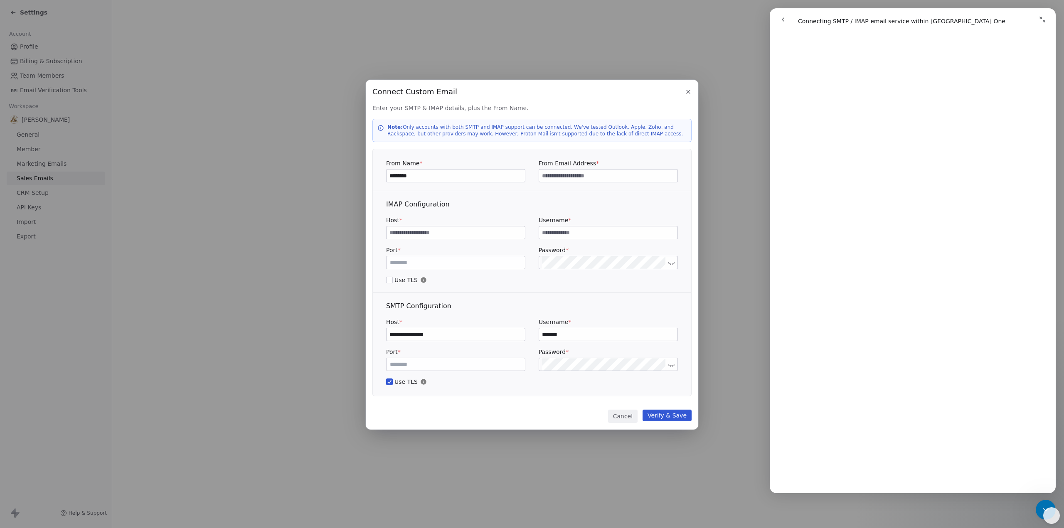
type input "********"
click at [547, 173] on input at bounding box center [608, 176] width 138 height 12
click at [610, 177] on input at bounding box center [608, 176] width 138 height 12
paste input "**********"
type input "**********"
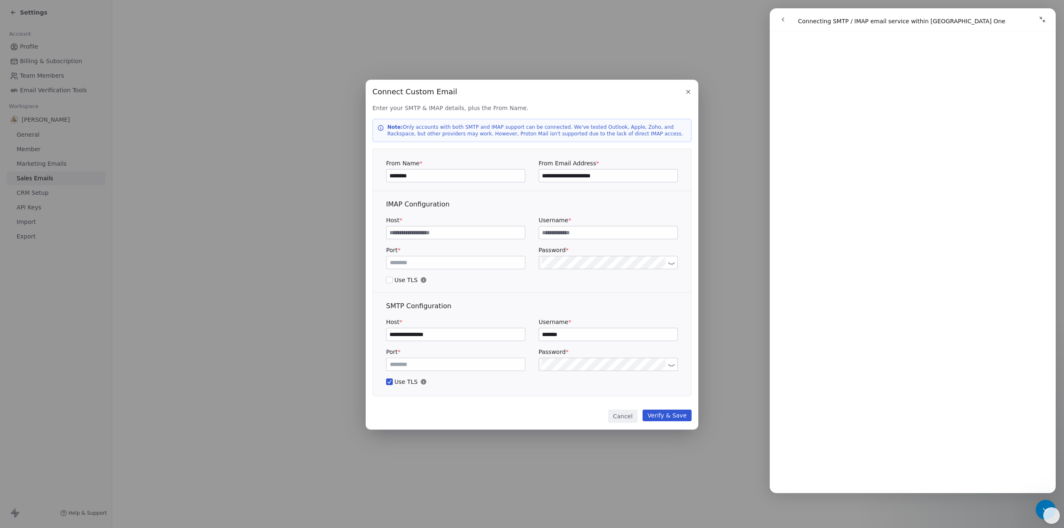
drag, startPoint x: 595, startPoint y: 176, endPoint x: 497, endPoint y: 176, distance: 98.5
click at [497, 176] on div "**********" at bounding box center [532, 170] width 292 height 23
paste input "**********"
click at [568, 177] on input "**********" at bounding box center [608, 176] width 138 height 12
type input "*******"
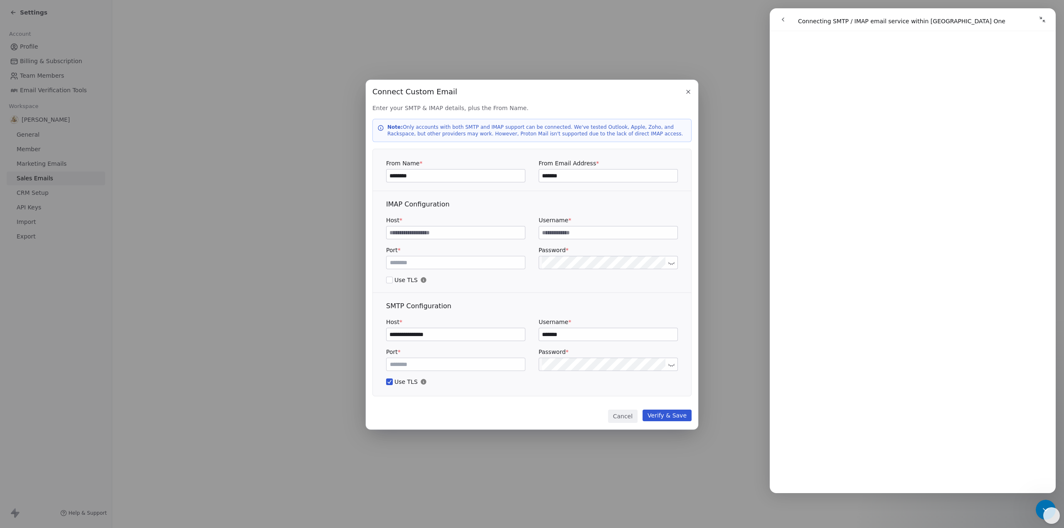
drag, startPoint x: 531, startPoint y: 177, endPoint x: 524, endPoint y: 175, distance: 7.8
click at [514, 177] on div "From Name * ******** From Email Address * *******" at bounding box center [532, 170] width 292 height 23
paste input "**********"
type input "**********"
click at [664, 415] on button "Verify & Save" at bounding box center [667, 416] width 49 height 12
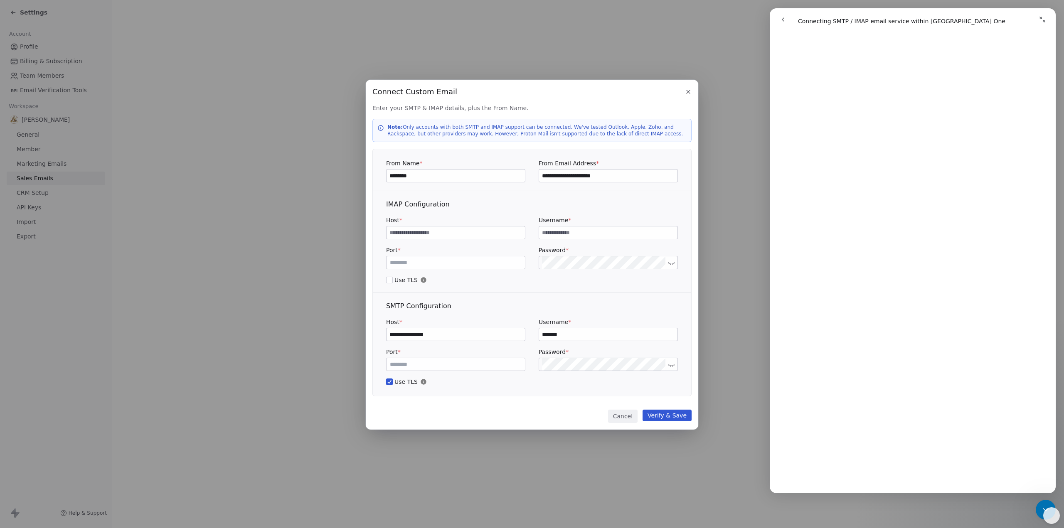
scroll to position [426, 0]
click at [414, 264] on input "***" at bounding box center [455, 263] width 135 height 6
drag, startPoint x: 410, startPoint y: 263, endPoint x: 359, endPoint y: 263, distance: 50.3
click at [359, 263] on div "**********" at bounding box center [532, 264] width 1064 height 395
click at [501, 262] on div "Port * Password *" at bounding box center [532, 257] width 292 height 23
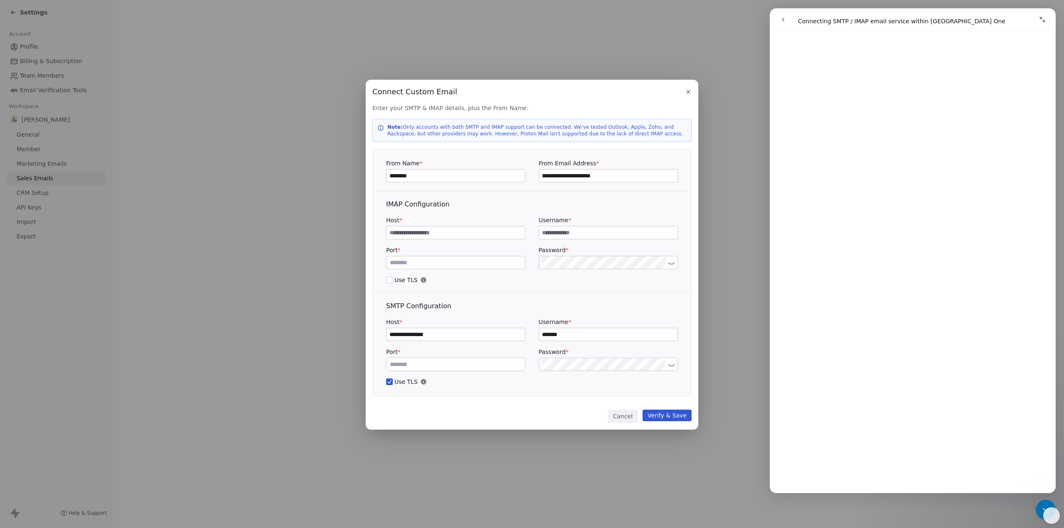
drag, startPoint x: 588, startPoint y: 231, endPoint x: 518, endPoint y: 231, distance: 69.9
click at [518, 231] on div "Host * Username *" at bounding box center [532, 227] width 292 height 23
click at [532, 250] on div "Port * Password *" at bounding box center [532, 257] width 292 height 23
click at [666, 414] on button "Verify & Save" at bounding box center [667, 416] width 49 height 12
drag, startPoint x: 447, startPoint y: 336, endPoint x: 382, endPoint y: 342, distance: 65.1
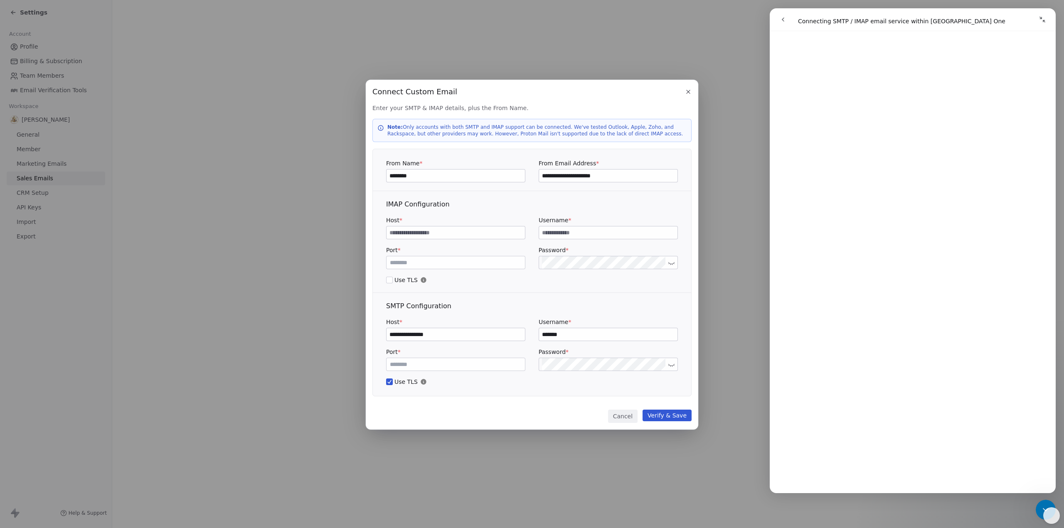
click at [383, 343] on div "**********" at bounding box center [532, 348] width 319 height 95
click at [468, 231] on input at bounding box center [456, 233] width 138 height 12
type input "**********"
click at [480, 265] on input "number" at bounding box center [455, 263] width 135 height 6
type input "***"
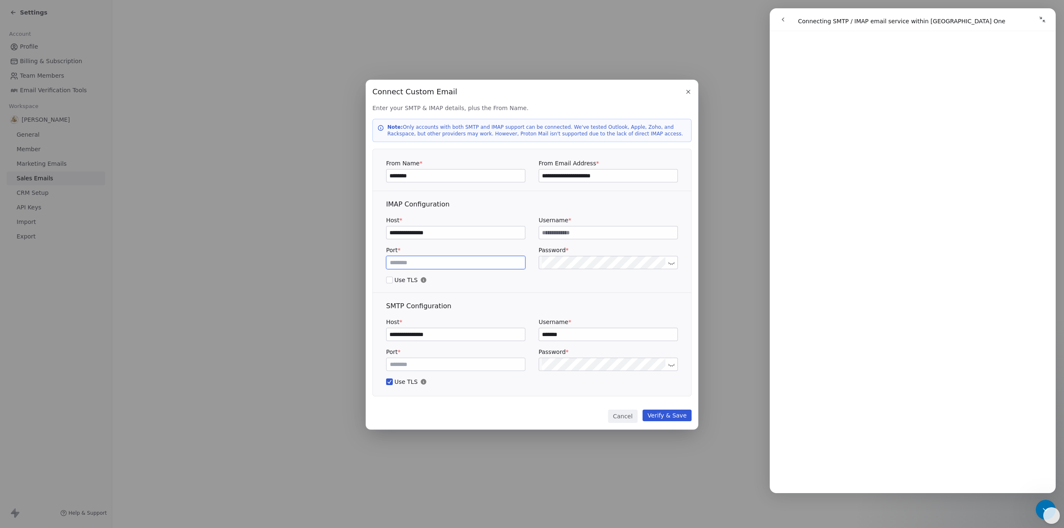
click at [564, 272] on div "**********" at bounding box center [532, 242] width 319 height 85
click at [575, 232] on input at bounding box center [608, 233] width 138 height 12
type input "*******"
click at [511, 364] on div "Port * *** Password *" at bounding box center [532, 359] width 292 height 23
click at [671, 266] on button at bounding box center [672, 263] width 10 height 10
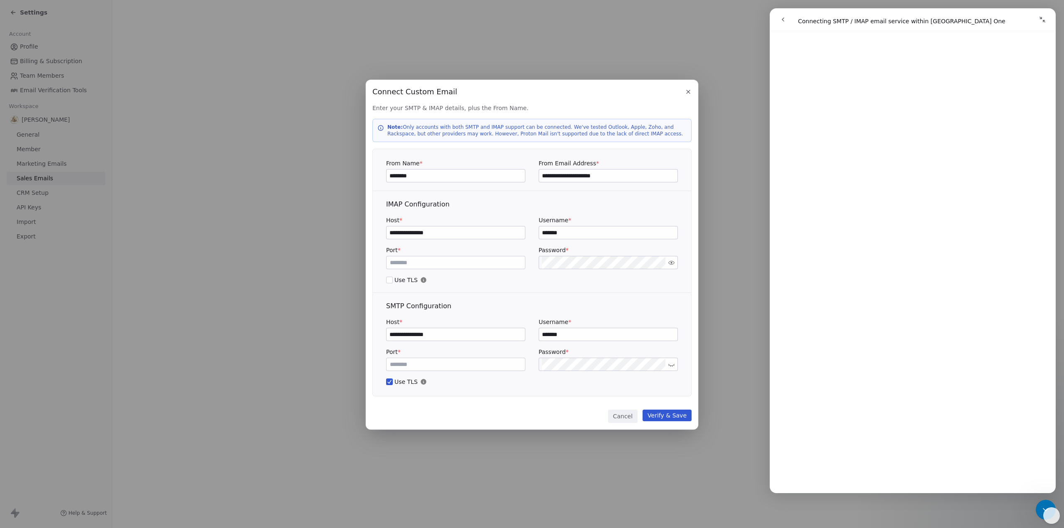
click at [672, 361] on button at bounding box center [672, 365] width 10 height 10
click at [524, 365] on div "Port * *** Password *" at bounding box center [532, 359] width 292 height 23
click at [482, 262] on div "Port * *** Password *" at bounding box center [532, 257] width 292 height 23
click at [577, 284] on span "Use TLS" at bounding box center [532, 280] width 292 height 8
click at [393, 284] on button "Use TLS" at bounding box center [389, 280] width 7 height 8
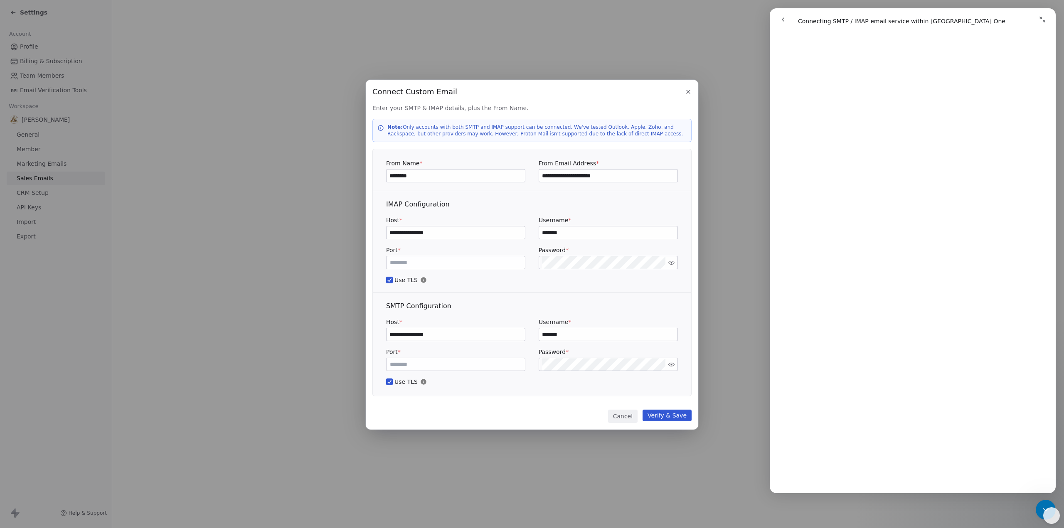
type button "on"
click at [684, 418] on button "Verify & Save" at bounding box center [667, 416] width 49 height 12
drag, startPoint x: 494, startPoint y: 176, endPoint x: 338, endPoint y: 176, distance: 155.9
click at [338, 176] on div "**********" at bounding box center [532, 264] width 1064 height 395
type input "**********"
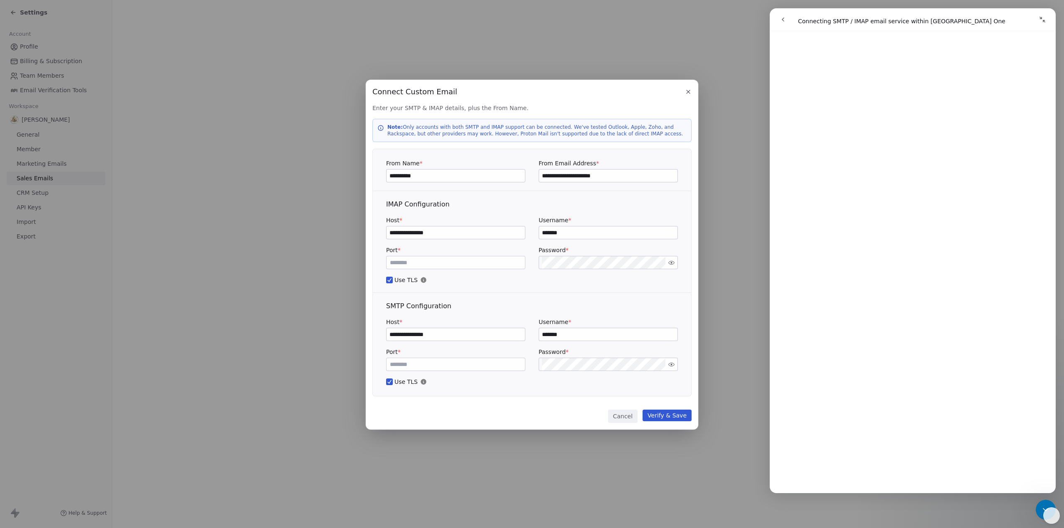
drag, startPoint x: 649, startPoint y: 176, endPoint x: 524, endPoint y: 174, distance: 124.3
click at [524, 174] on div "**********" at bounding box center [532, 170] width 292 height 23
type input "**********"
click at [674, 415] on button "Verify & Save" at bounding box center [667, 416] width 49 height 12
click at [630, 415] on button "Cancel" at bounding box center [623, 416] width 30 height 13
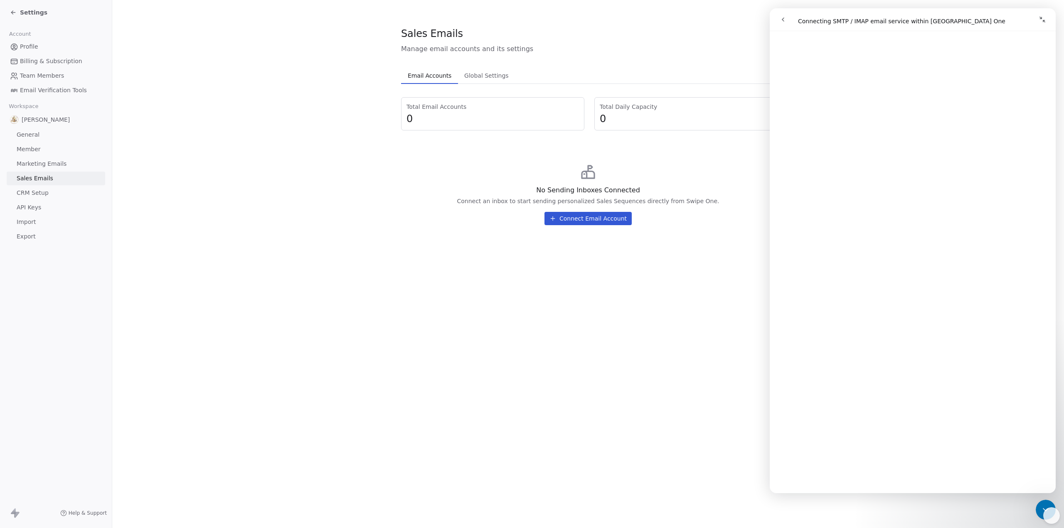
scroll to position [176, 0]
click at [28, 207] on span "API Keys" at bounding box center [29, 207] width 25 height 9
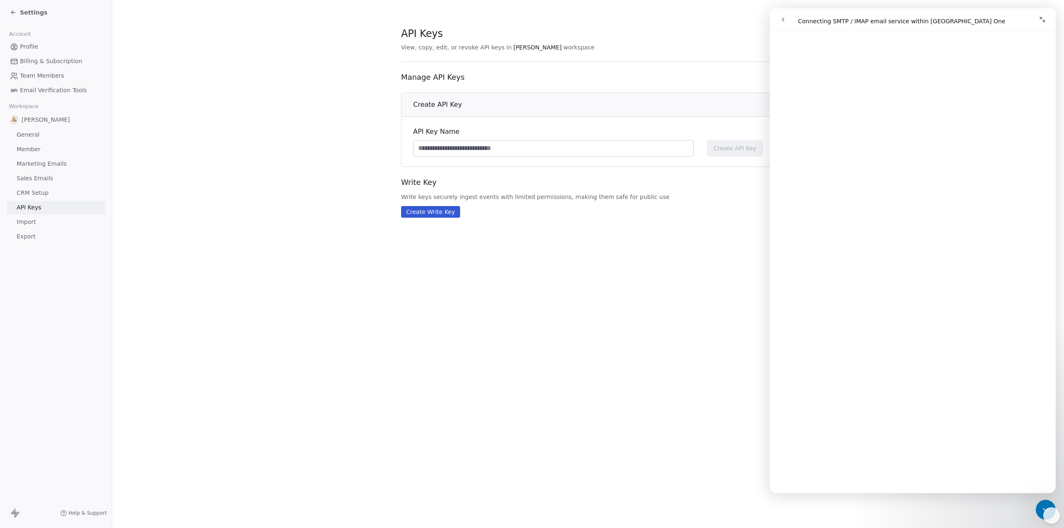
click at [660, 316] on div "API Keys View, copy, edit, or revoke API keys in [PERSON_NAME] workspace Manage…" at bounding box center [588, 264] width 952 height 528
click at [171, 221] on section "API Keys View, copy, edit, or revoke API keys in [PERSON_NAME] workspace Manage…" at bounding box center [588, 122] width 952 height 244
drag, startPoint x: 701, startPoint y: 221, endPoint x: 705, endPoint y: 219, distance: 4.5
click at [704, 220] on section "API Keys View, copy, edit, or revoke API keys in [PERSON_NAME] workspace Manage…" at bounding box center [588, 122] width 952 height 244
drag, startPoint x: 1043, startPoint y: 20, endPoint x: 1786, endPoint y: 49, distance: 743.2
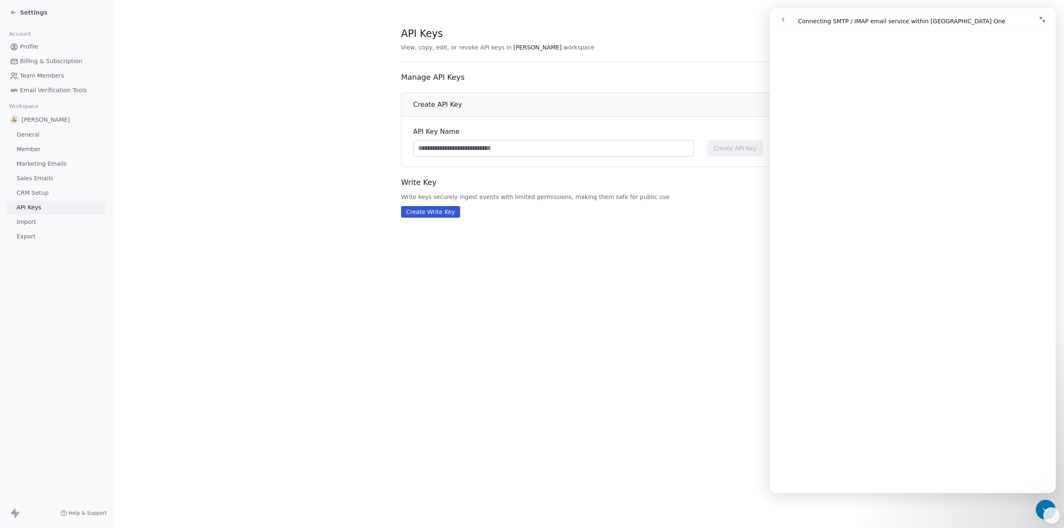
click at [1043, 20] on icon "Collapse window" at bounding box center [1043, 20] width 6 height 6
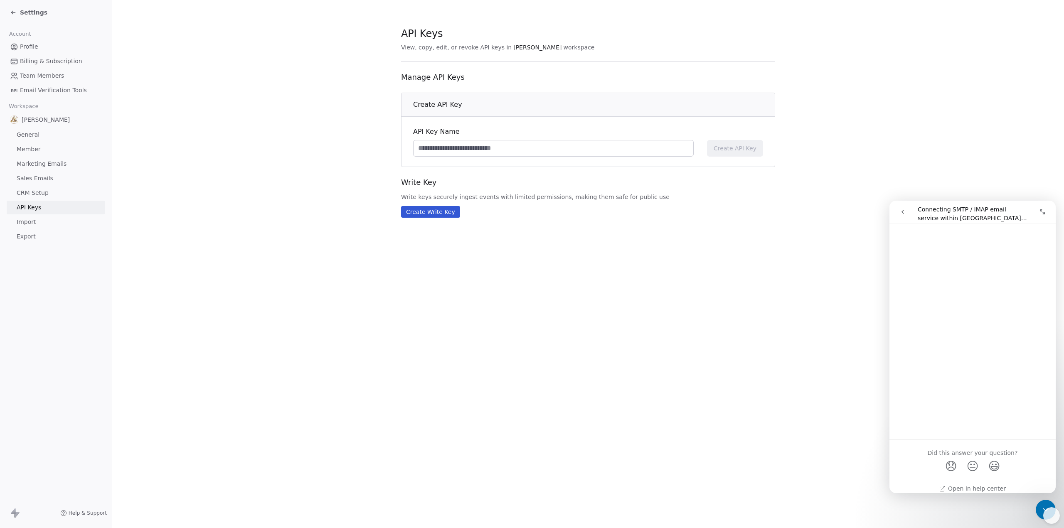
scroll to position [608, 0]
click at [847, 249] on div "API Keys View, copy, edit, or revoke API keys in [PERSON_NAME] workspace Manage…" at bounding box center [588, 264] width 952 height 528
click at [901, 213] on icon "go back" at bounding box center [903, 212] width 7 height 7
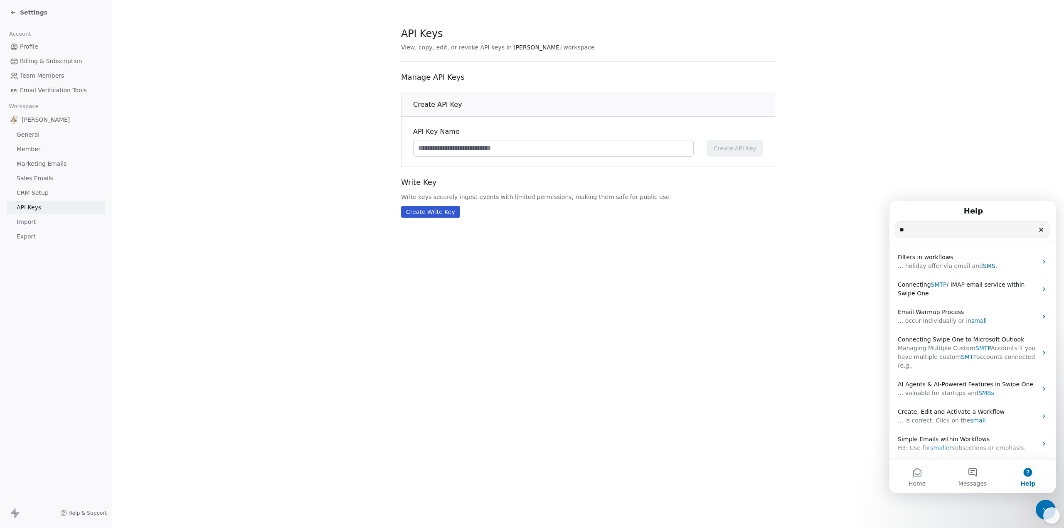
click at [35, 11] on span "Settings" at bounding box center [33, 12] width 27 height 8
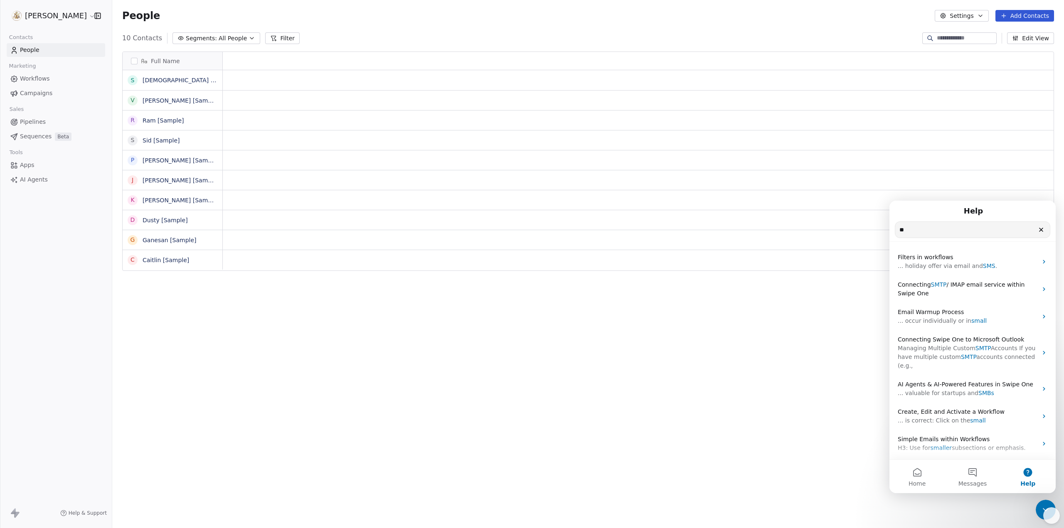
scroll to position [459, 946]
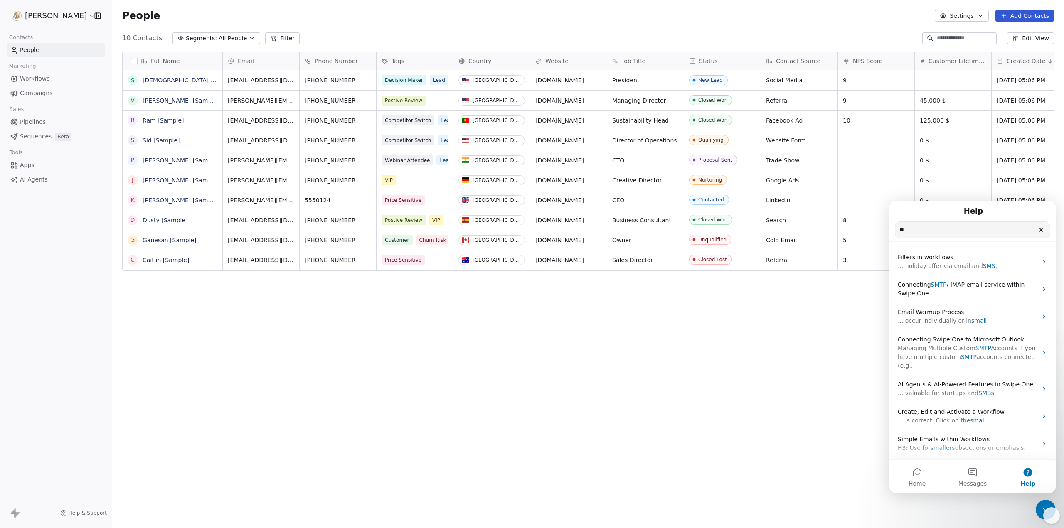
click at [22, 180] on span "AI Agents" at bounding box center [34, 179] width 28 height 9
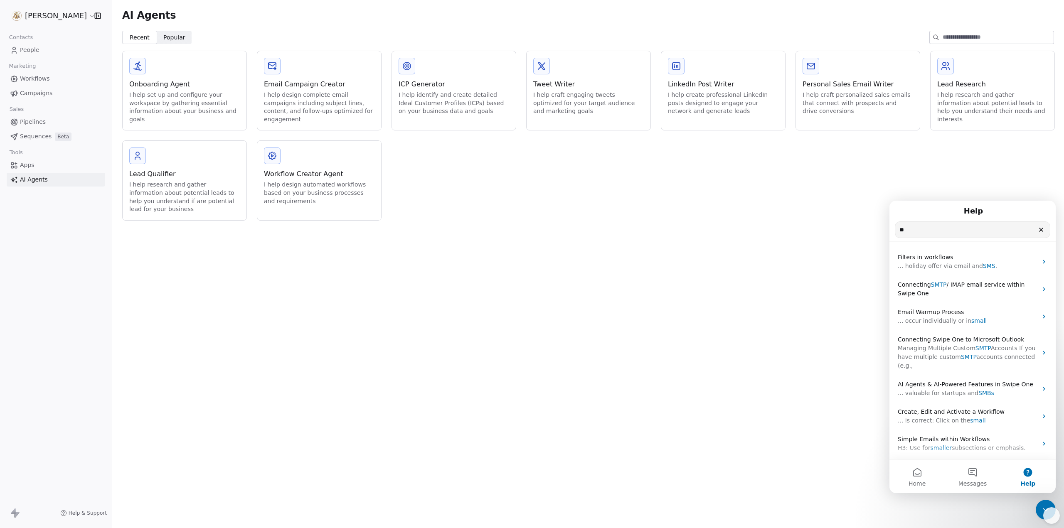
click at [313, 174] on div "Workflow Creator Agent" at bounding box center [319, 174] width 111 height 10
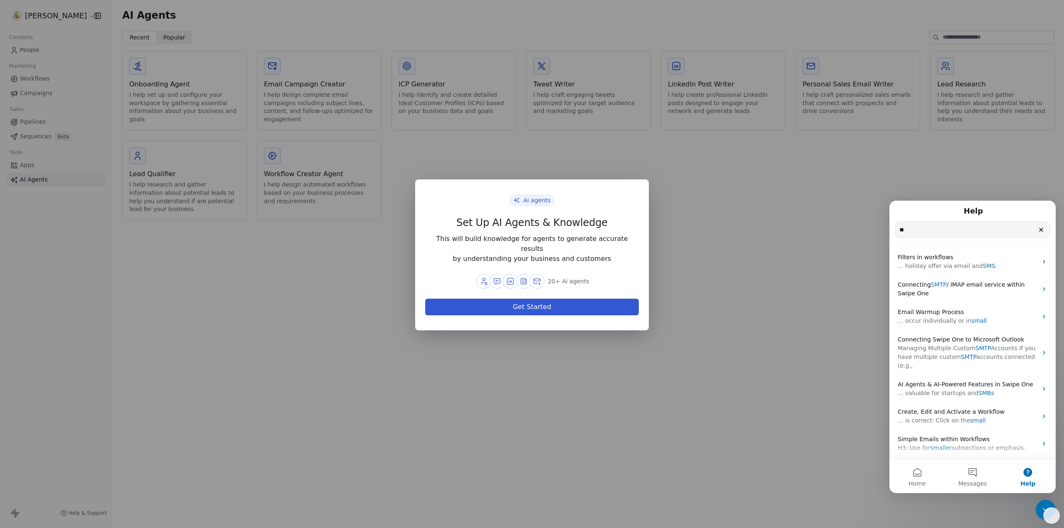
click at [506, 308] on button "Get Started" at bounding box center [532, 307] width 214 height 17
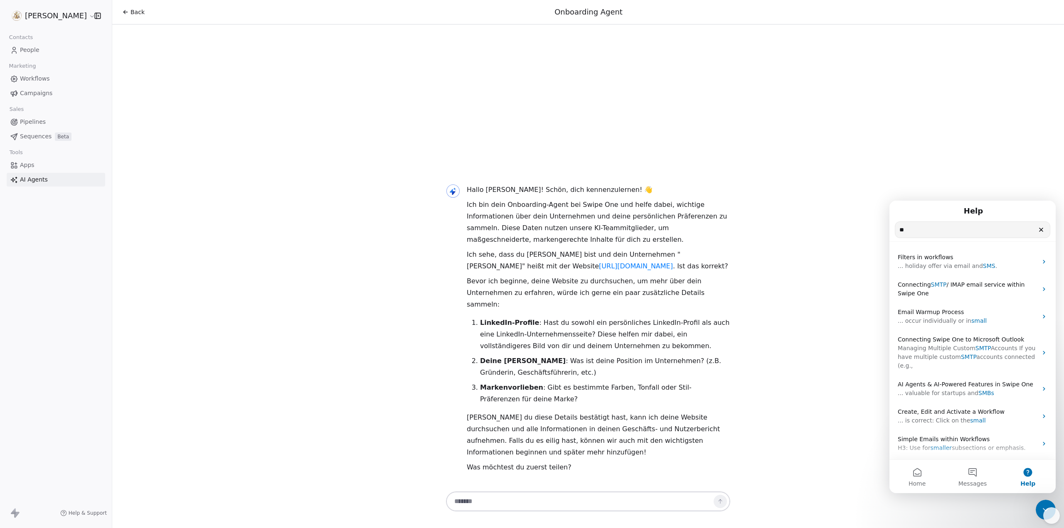
click at [16, 164] on icon at bounding box center [14, 165] width 8 height 8
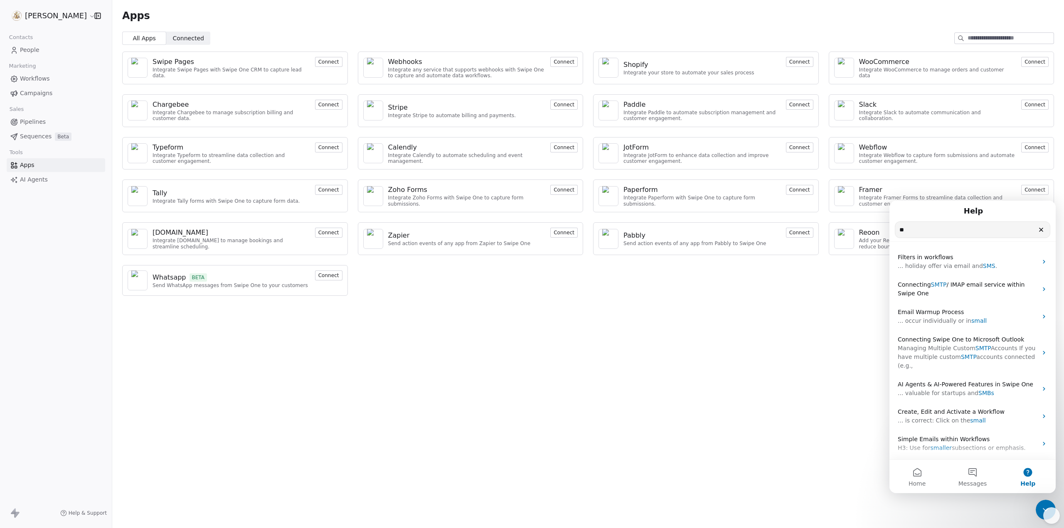
click at [23, 122] on span "Pipelines" at bounding box center [33, 122] width 26 height 9
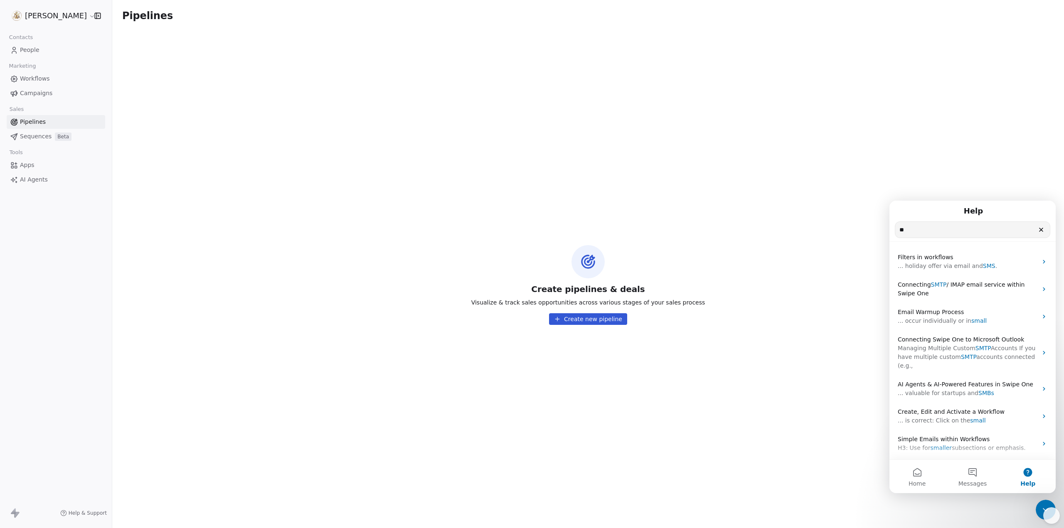
click at [583, 318] on button "Create new pipeline" at bounding box center [588, 320] width 78 height 12
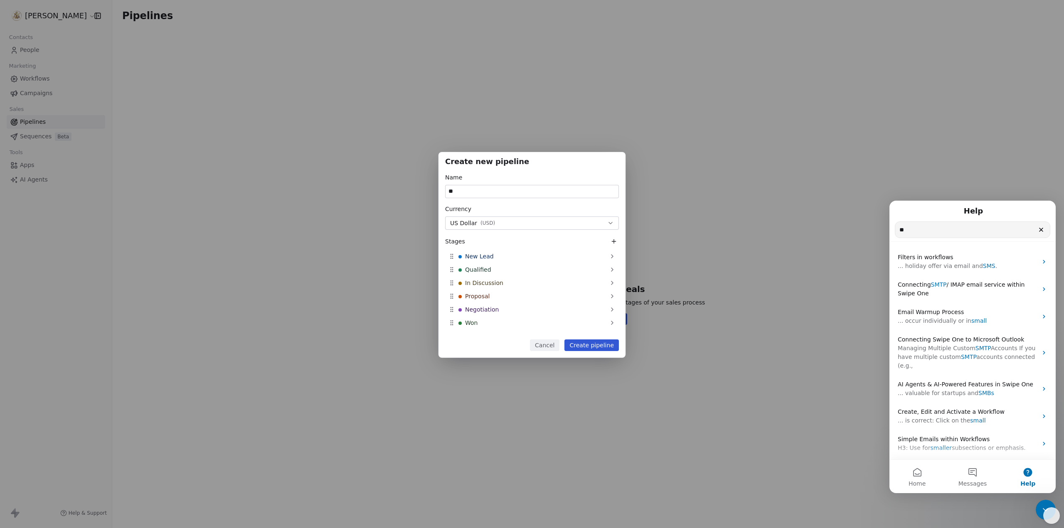
type input "*"
type input "**********"
click at [534, 222] on button "US Dollar ( USD )" at bounding box center [532, 223] width 174 height 13
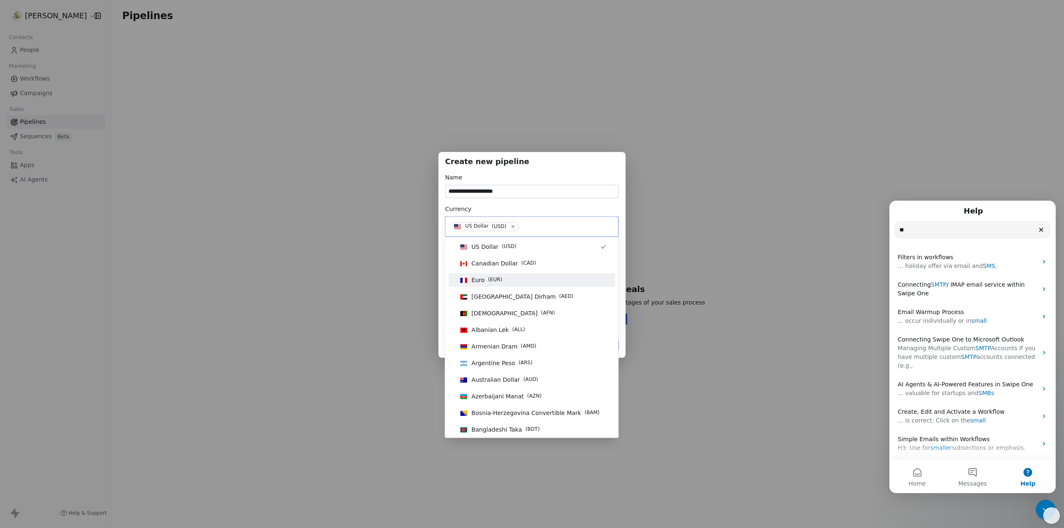
click at [522, 283] on div "Euro ( EUR )" at bounding box center [532, 280] width 150 height 9
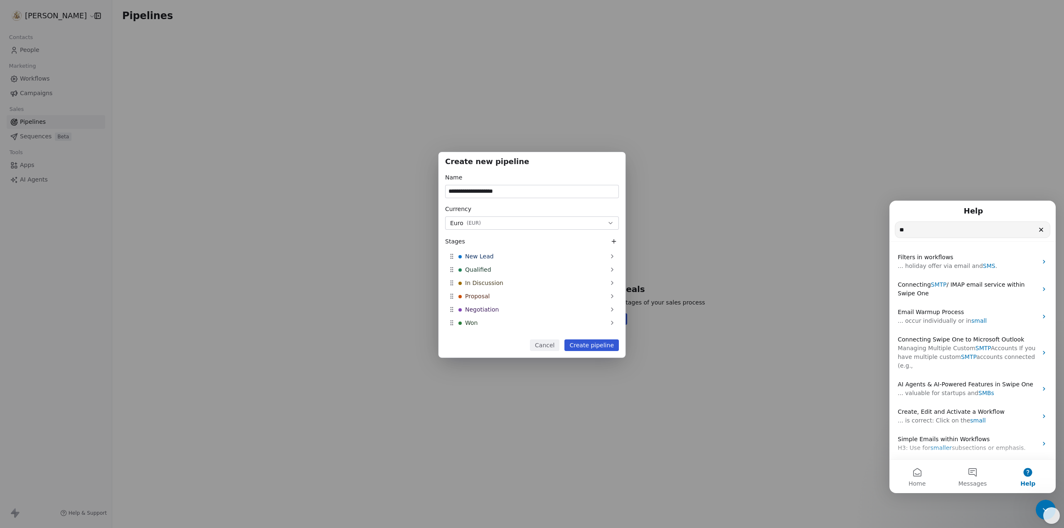
click at [591, 344] on button "Create pipeline" at bounding box center [592, 346] width 54 height 12
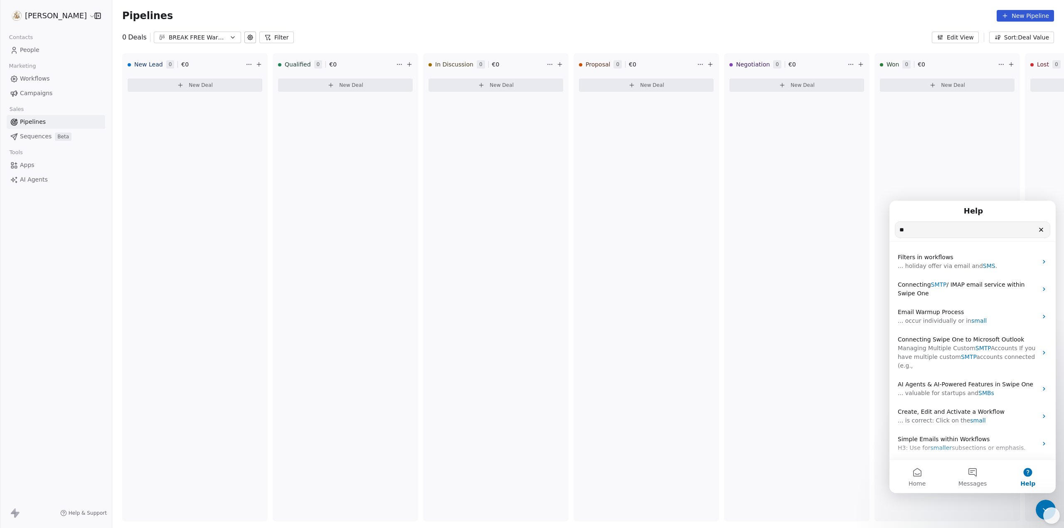
click at [964, 37] on button "Edit View" at bounding box center [955, 38] width 47 height 12
click at [1041, 228] on icon "Clear" at bounding box center [1041, 230] width 7 height 7
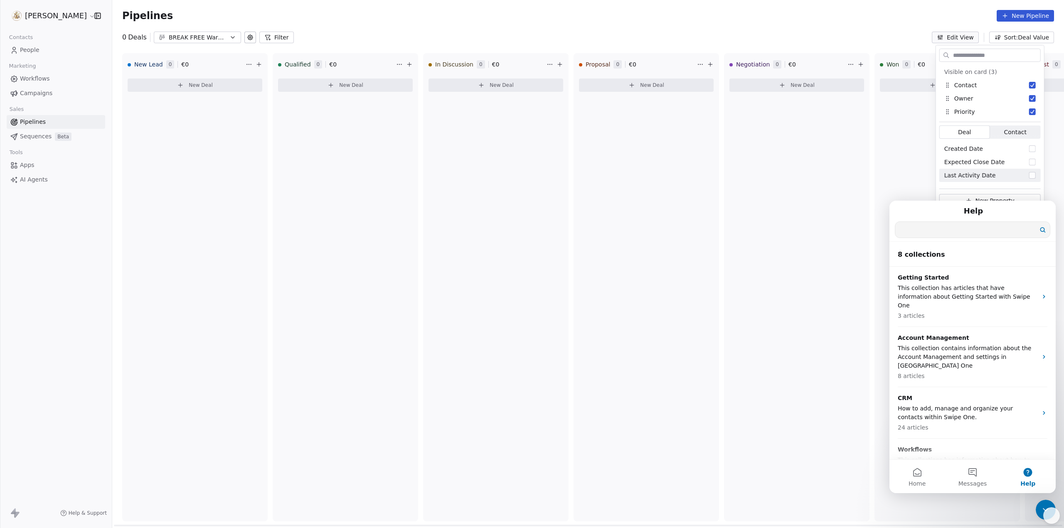
click at [857, 242] on div "Negotiation 0 € 0 New Deal" at bounding box center [797, 287] width 146 height 469
click at [1041, 509] on icon "Close Intercom Messenger" at bounding box center [1046, 510] width 10 height 10
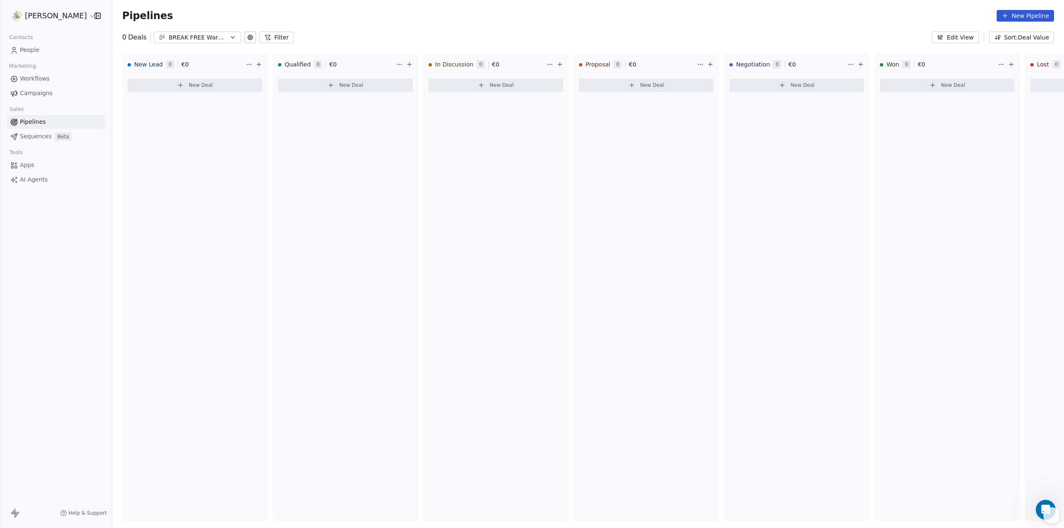
click at [1030, 35] on button "Sort: Deal Value" at bounding box center [1022, 38] width 65 height 12
click at [966, 37] on html "[PERSON_NAME] Contacts People Marketing Workflows Campaigns Sales Pipelines Seq…" at bounding box center [532, 264] width 1064 height 528
click at [966, 37] on button "Edit View" at bounding box center [955, 38] width 47 height 12
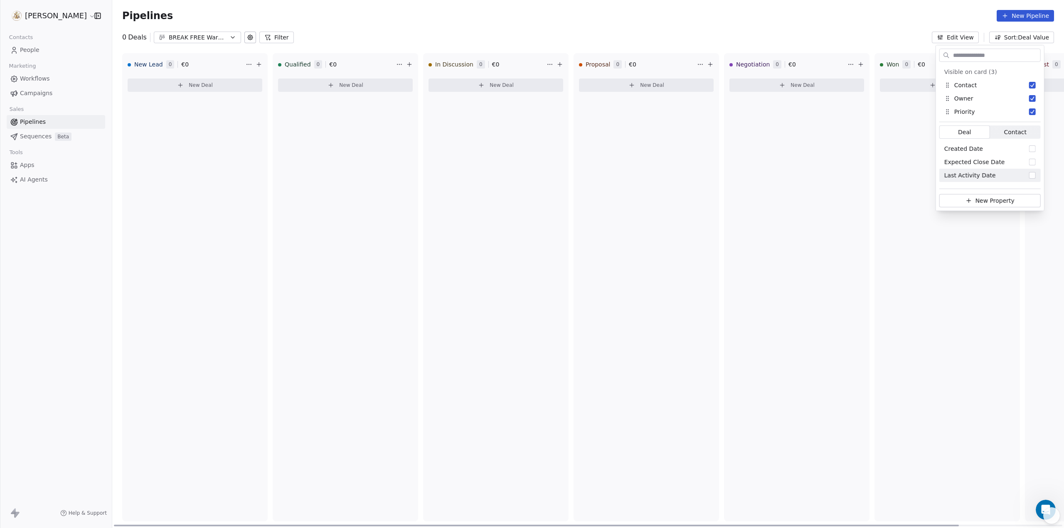
click at [896, 178] on div "Won 0 € 0 New Deal" at bounding box center [948, 287] width 146 height 469
click at [183, 64] on span "€ 0" at bounding box center [184, 64] width 7 height 8
click at [257, 64] on icon at bounding box center [259, 64] width 7 height 7
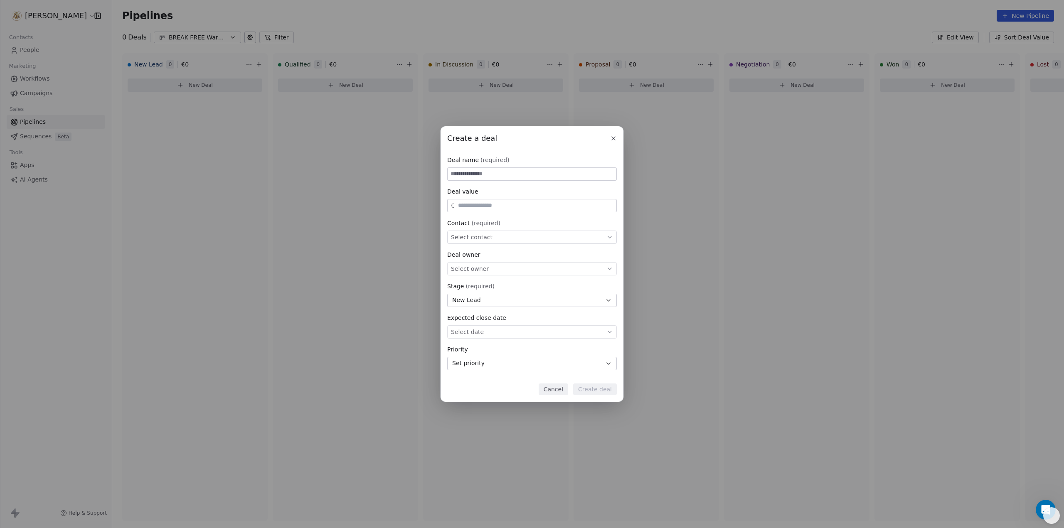
click at [514, 363] on button "Set priority" at bounding box center [532, 363] width 170 height 13
click at [514, 363] on div "Create a deal Deal name (required) Deal value € Contact (required) Select conta…" at bounding box center [532, 263] width 1064 height 275
click at [499, 206] on input "text" at bounding box center [536, 206] width 158 height 6
click at [563, 390] on button "Cancel" at bounding box center [554, 390] width 30 height 12
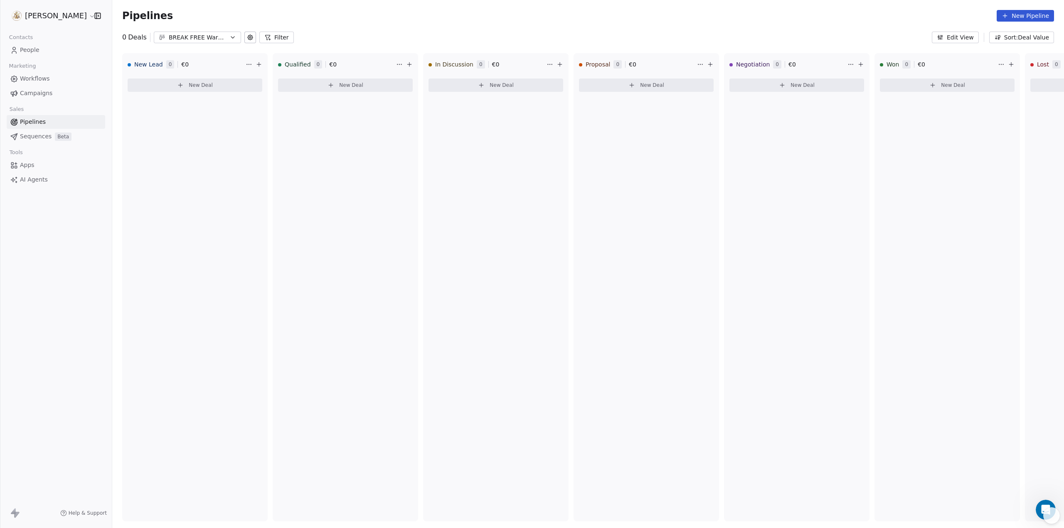
click at [41, 136] on span "Sequences" at bounding box center [36, 136] width 32 height 9
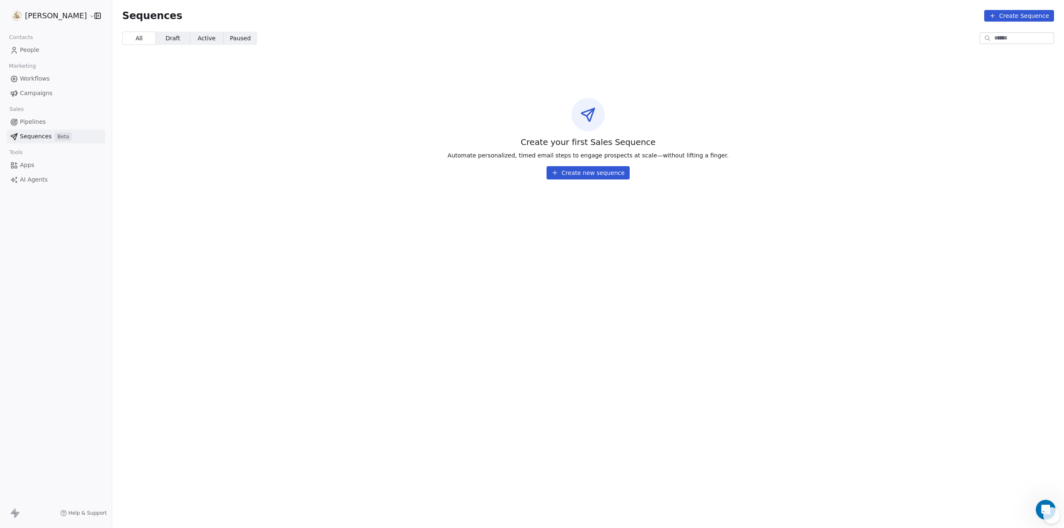
click at [601, 173] on button "Create new sequence" at bounding box center [588, 172] width 83 height 13
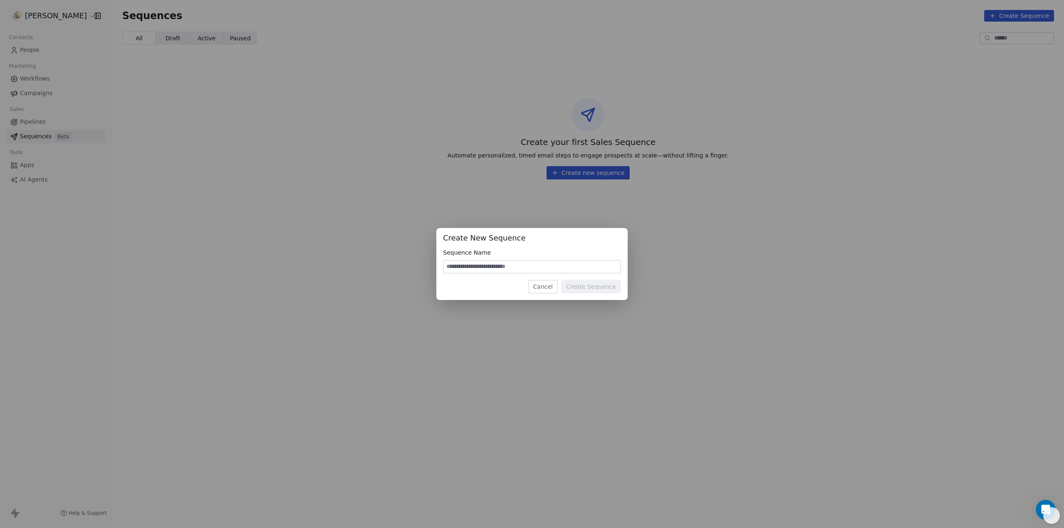
click at [633, 188] on div "Create New Sequence Sequence Name Cancel Create Sequence" at bounding box center [532, 264] width 1064 height 528
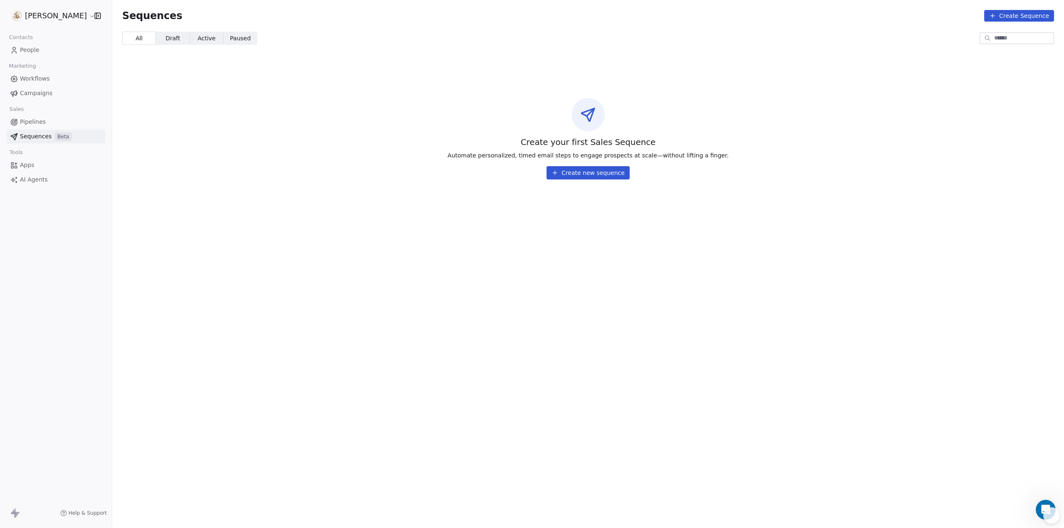
click at [42, 77] on span "Workflows" at bounding box center [35, 78] width 30 height 9
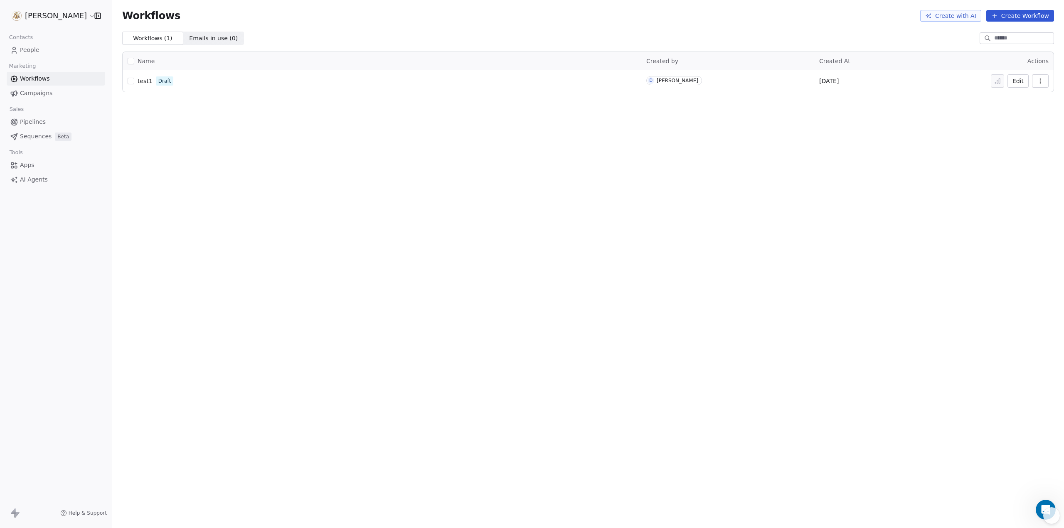
click at [167, 81] on span "Draft" at bounding box center [164, 80] width 12 height 7
click at [1018, 81] on button "Edit" at bounding box center [1018, 80] width 21 height 13
click at [89, 513] on span "Help & Support" at bounding box center [88, 513] width 38 height 7
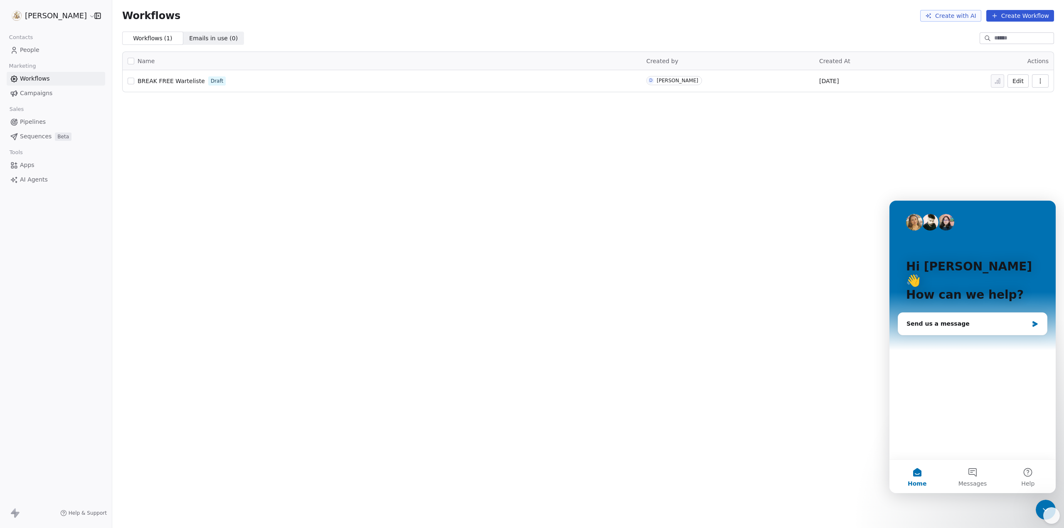
click at [71, 16] on html "[PERSON_NAME] Contacts People Marketing Workflows Campaigns Sales Pipelines Seq…" at bounding box center [532, 264] width 1064 height 528
click at [66, 45] on link "Workspace Settings" at bounding box center [63, 47] width 101 height 13
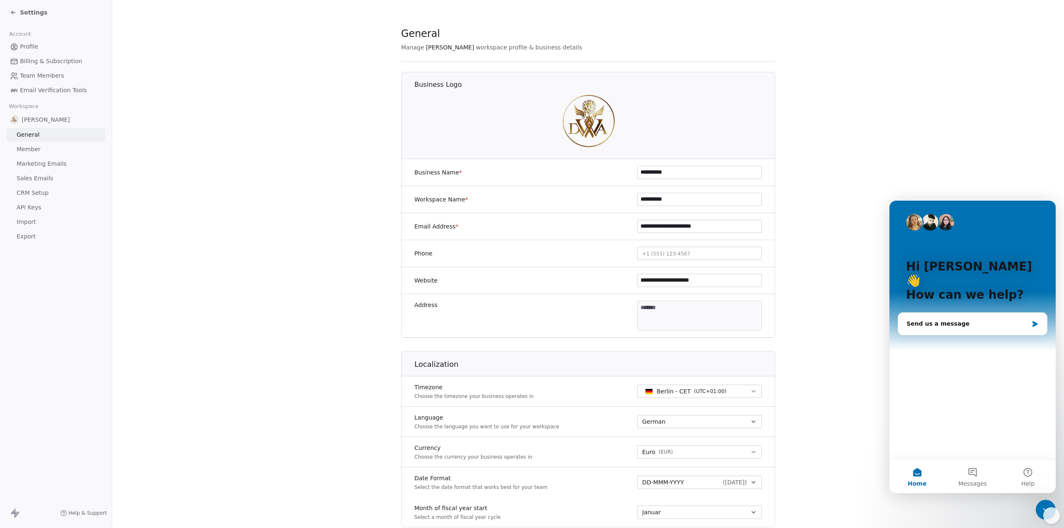
click at [11, 13] on icon at bounding box center [13, 12] width 7 height 7
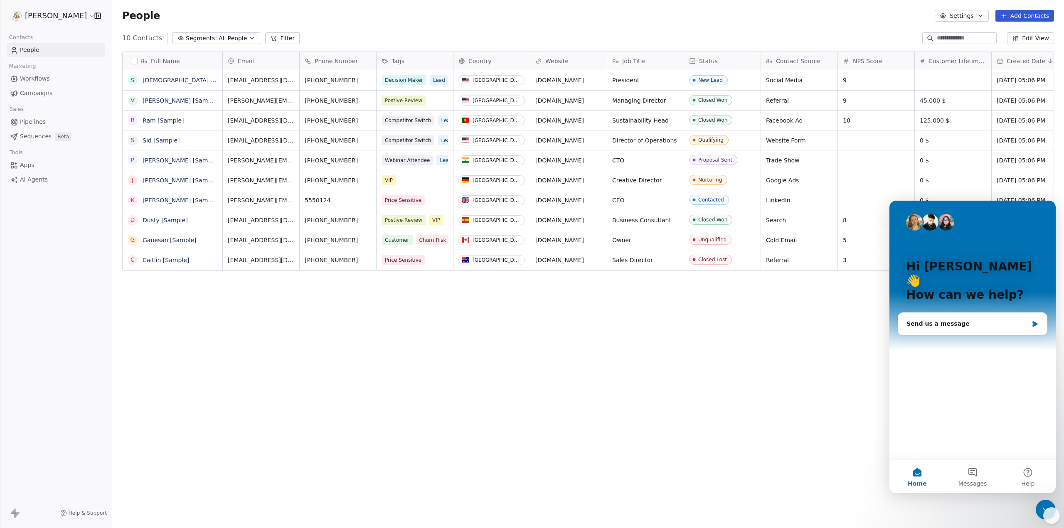
scroll to position [459, 946]
click at [151, 82] on link "[DEMOGRAPHIC_DATA] [Sample]" at bounding box center [190, 80] width 94 height 7
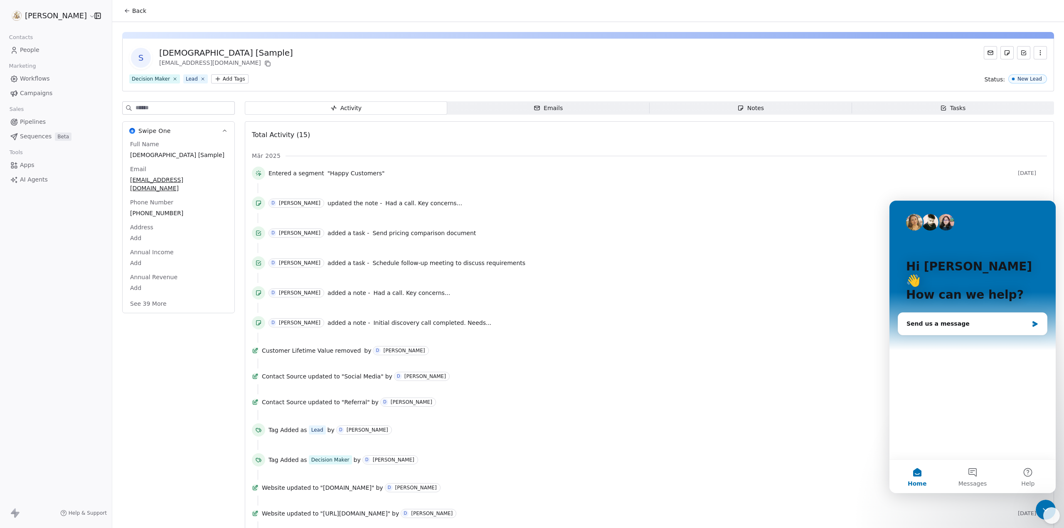
drag, startPoint x: 1043, startPoint y: 507, endPoint x: 1993, endPoint y: 971, distance: 1057.2
click at [1043, 507] on icon "Close Intercom Messenger" at bounding box center [1046, 510] width 10 height 10
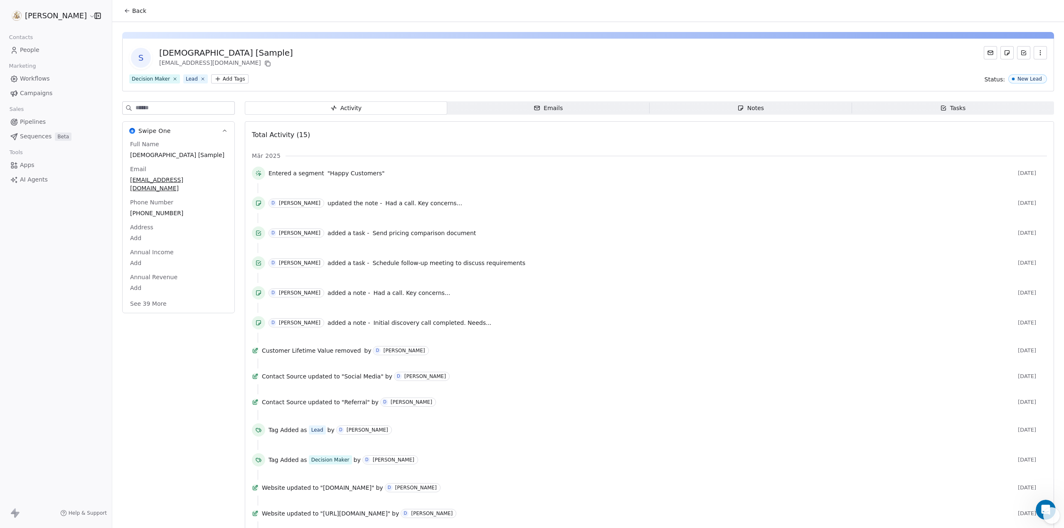
click at [577, 111] on span "Emails Emails" at bounding box center [548, 107] width 203 height 13
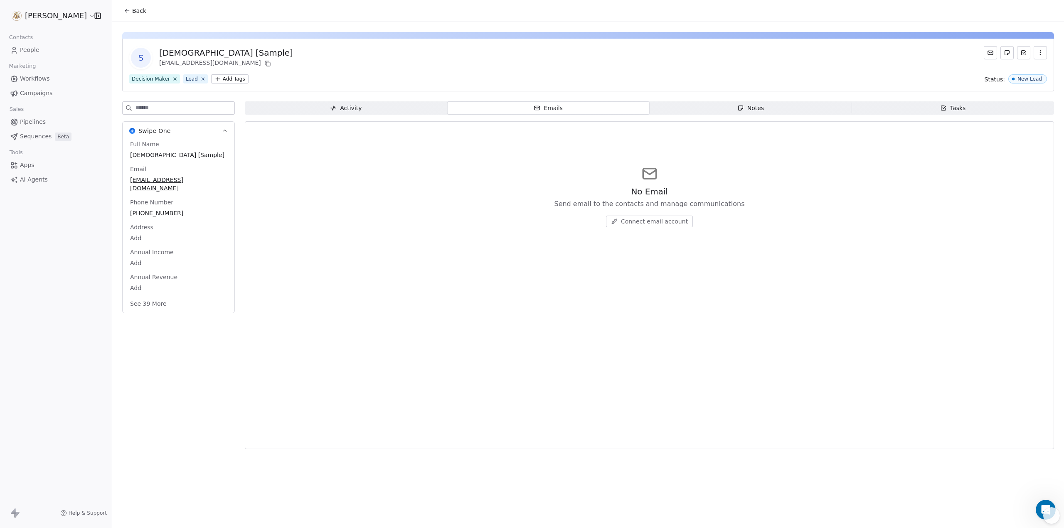
click at [736, 119] on div "Activity Activity Emails Emails Notes Notes Tasks Tasks No Email Send email to …" at bounding box center [650, 277] width 810 height 353
click at [738, 112] on span "Notes Notes" at bounding box center [751, 107] width 203 height 13
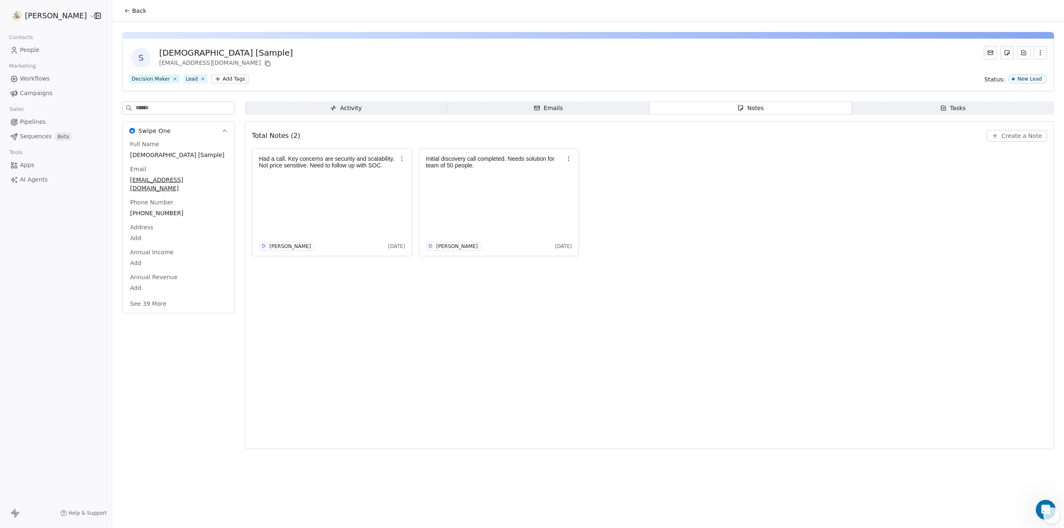
click at [903, 109] on span "Tasks Tasks" at bounding box center [953, 107] width 203 height 13
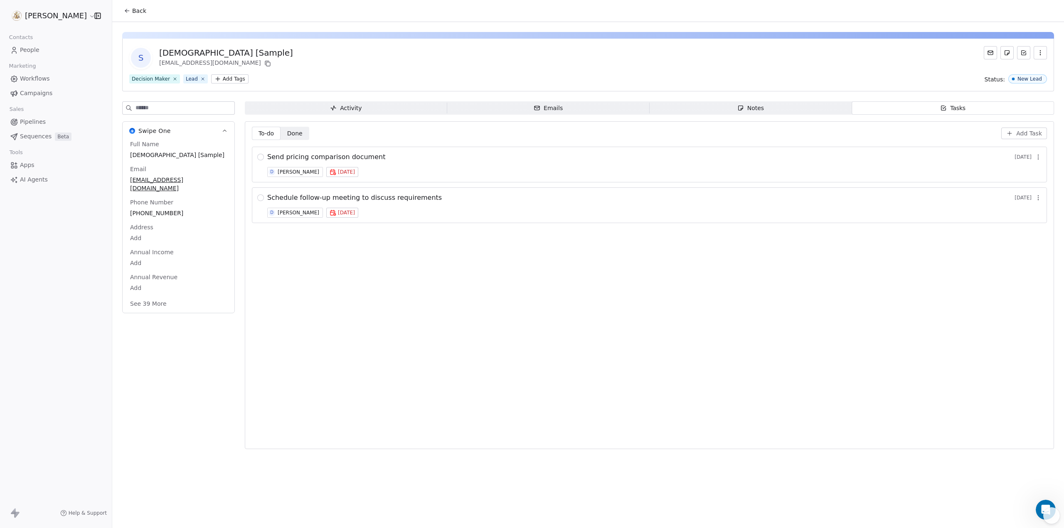
click at [277, 111] on span "Activity Activity" at bounding box center [346, 107] width 203 height 13
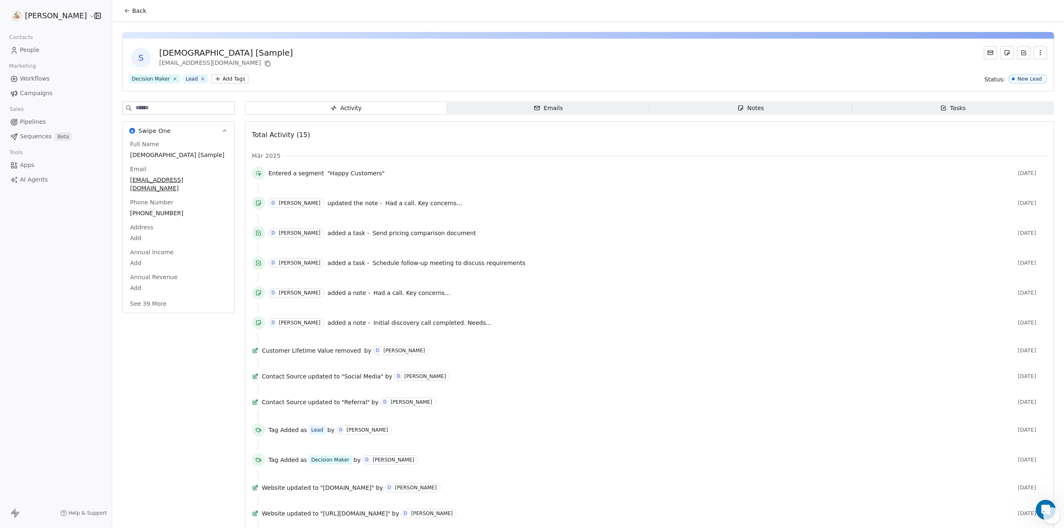
click at [26, 163] on span "Apps" at bounding box center [27, 165] width 15 height 9
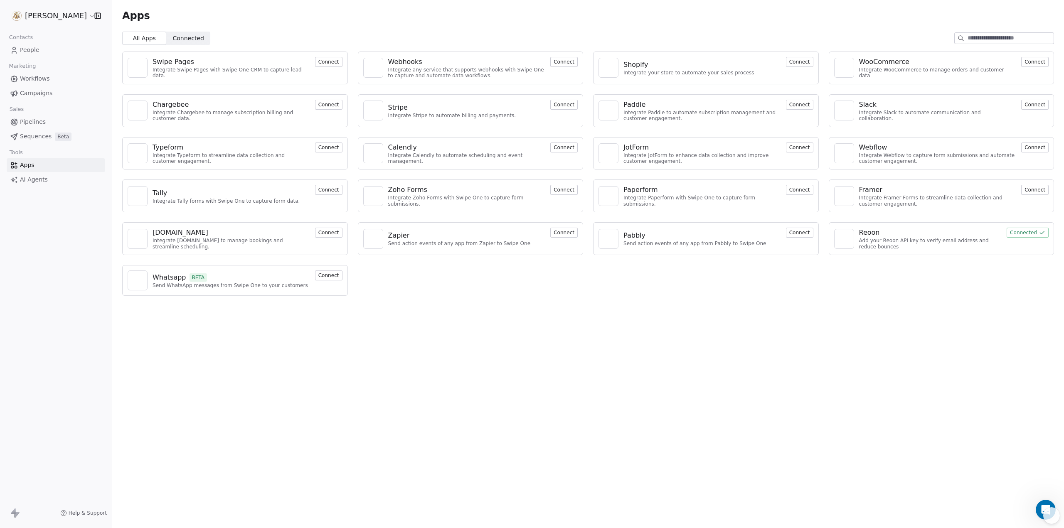
click at [568, 147] on button "Connect" at bounding box center [564, 148] width 27 height 10
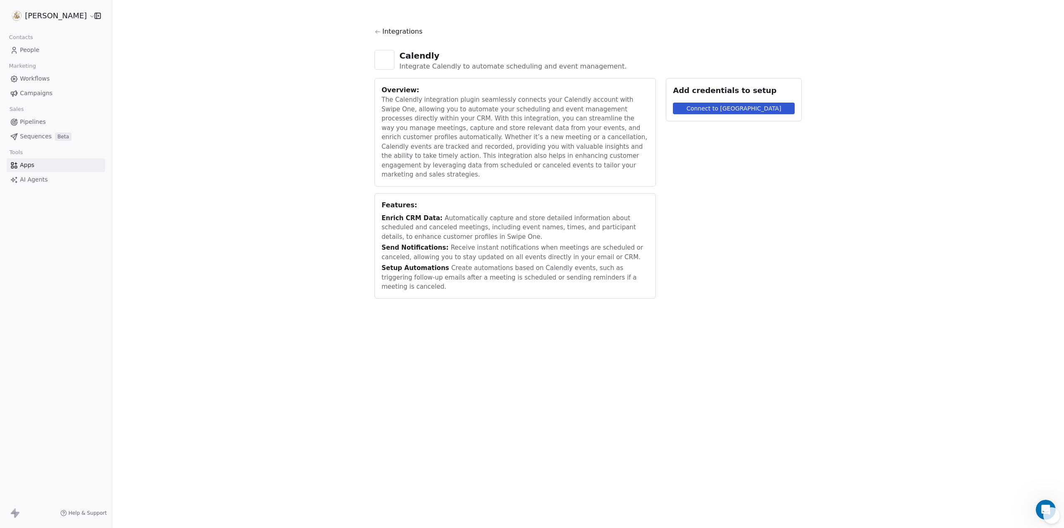
click at [714, 107] on button "Connect to Calendly" at bounding box center [734, 109] width 122 height 12
click at [778, 146] on div "Overview: The Calendly integration plugin seamlessly connects your Calendly acc…" at bounding box center [588, 188] width 427 height 221
click at [30, 49] on span "People" at bounding box center [30, 50] width 20 height 9
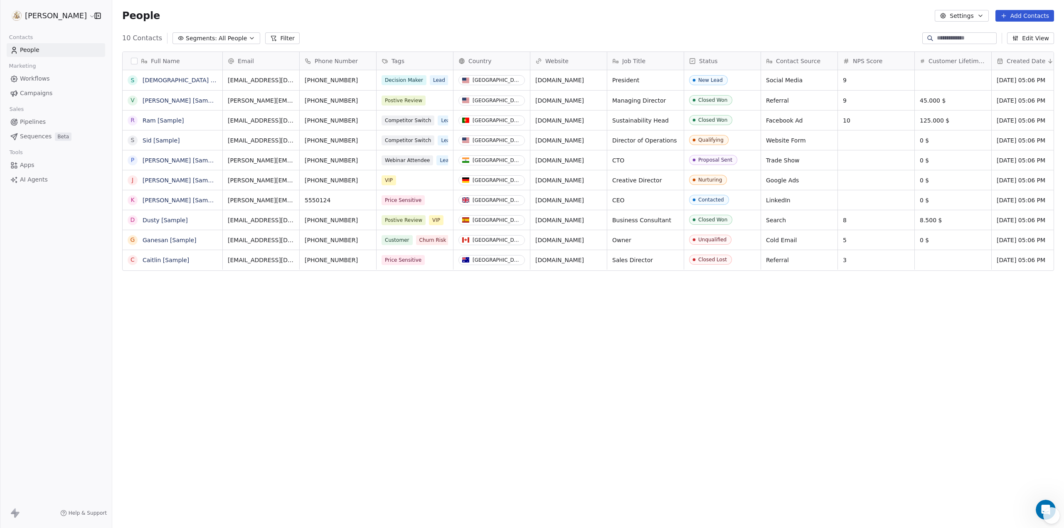
scroll to position [459, 946]
click at [65, 15] on html "Diana Wall Contacts People Marketing Workflows Campaigns Sales Pipelines Sequen…" at bounding box center [532, 264] width 1064 height 528
click at [98, 15] on html "Diana Wall Contacts People Marketing Workflows Campaigns Sales Pipelines Sequen…" at bounding box center [532, 264] width 1064 height 528
click at [98, 15] on icon "button" at bounding box center [98, 16] width 8 height 8
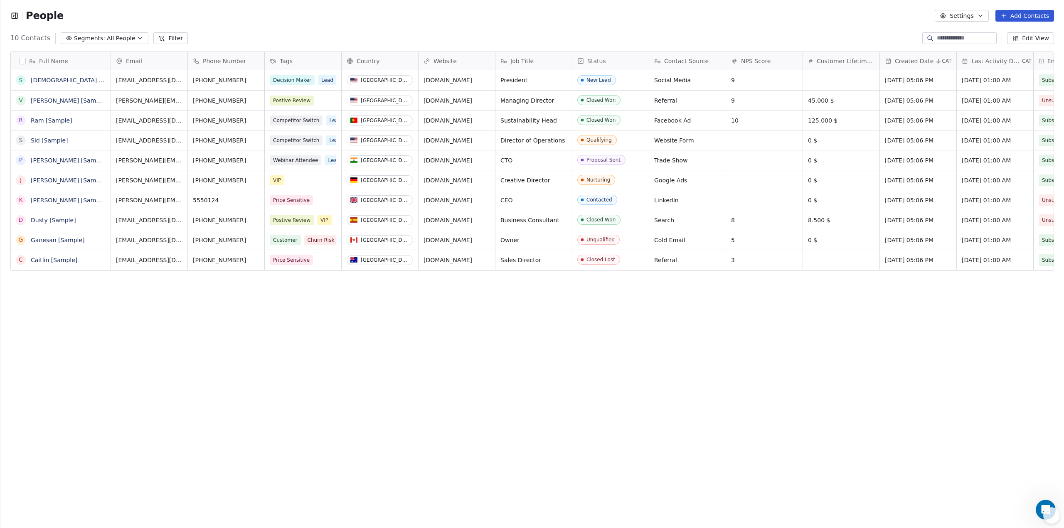
click at [16, 15] on icon "button" at bounding box center [14, 16] width 8 height 8
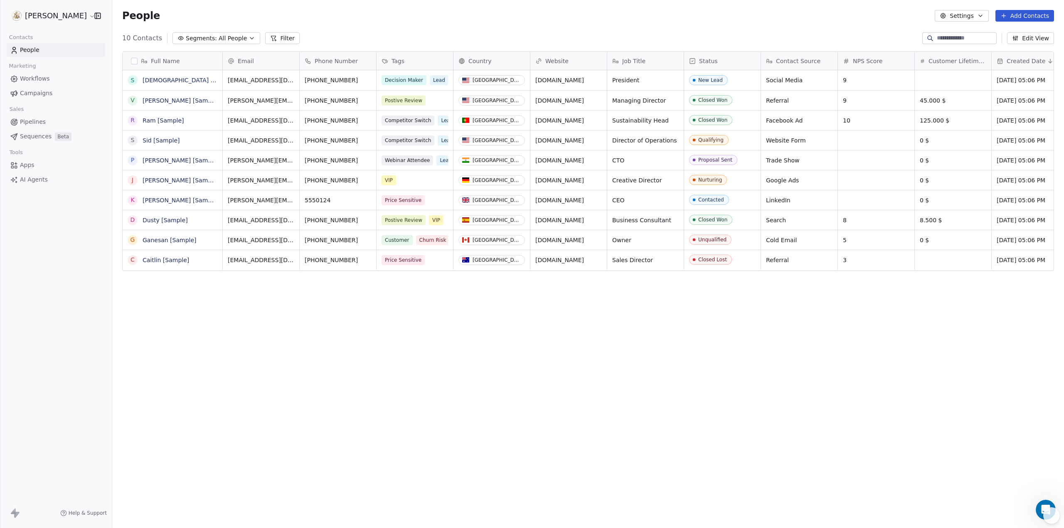
click at [67, 17] on html "Diana Wall Contacts People Marketing Workflows Campaigns Sales Pipelines Sequen…" at bounding box center [532, 264] width 1064 height 528
click at [66, 62] on link "Profile Settings" at bounding box center [63, 60] width 101 height 13
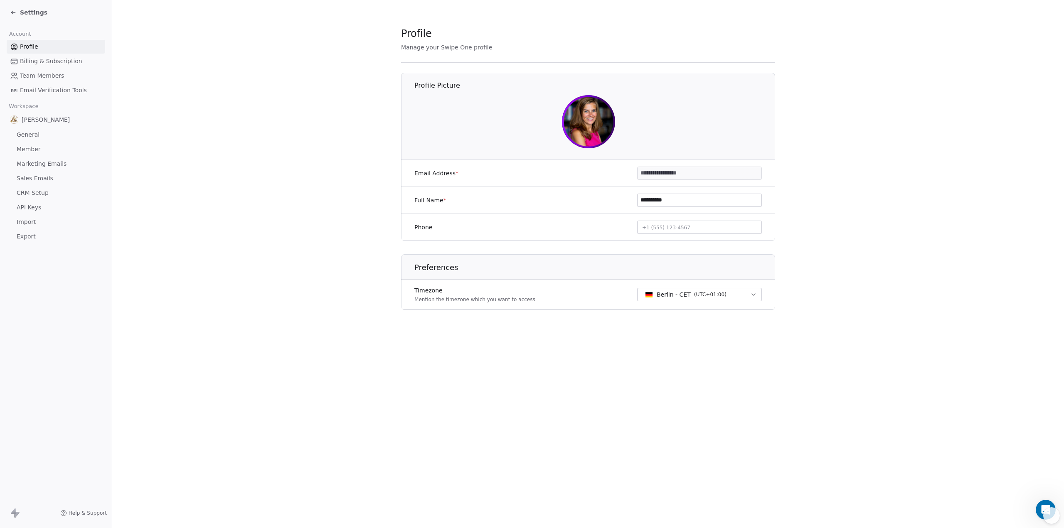
click at [42, 121] on span "[PERSON_NAME]" at bounding box center [46, 120] width 48 height 8
click at [32, 136] on span "General" at bounding box center [28, 135] width 23 height 9
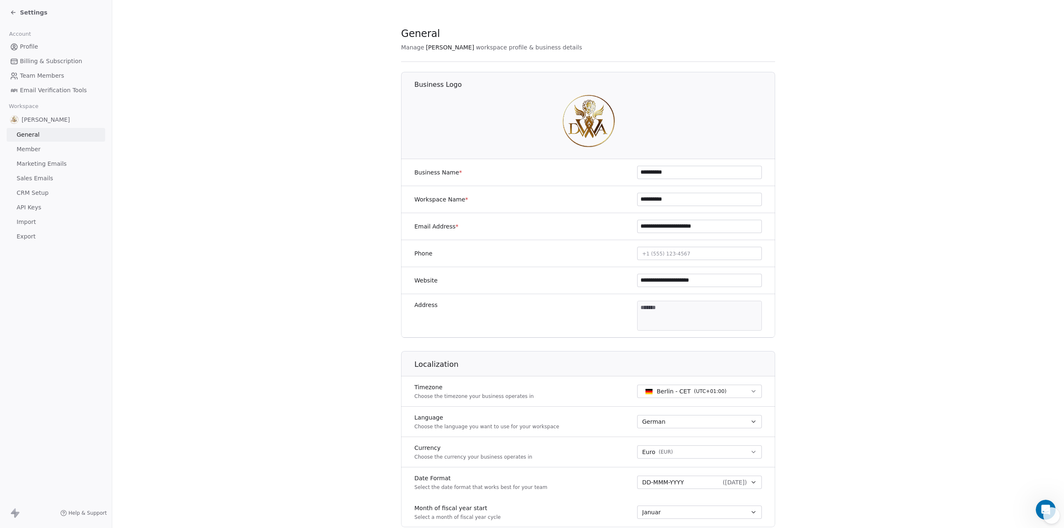
click at [32, 148] on span "Member" at bounding box center [29, 149] width 24 height 9
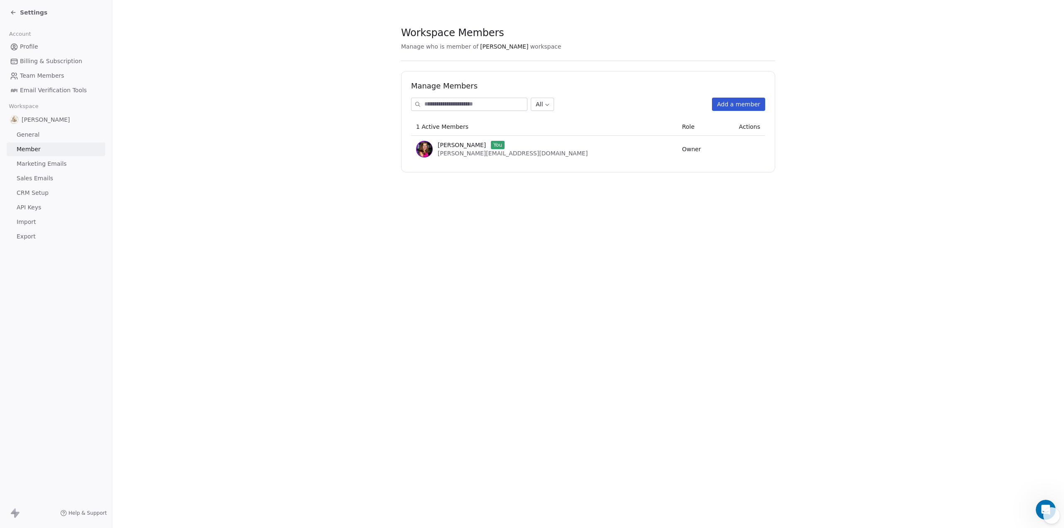
click at [34, 163] on span "Marketing Emails" at bounding box center [42, 164] width 50 height 9
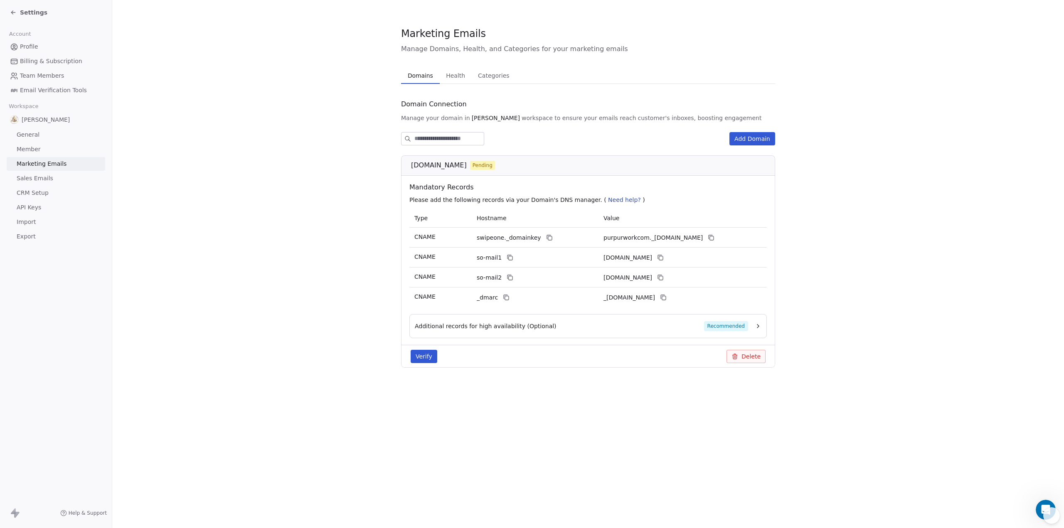
click at [32, 180] on span "Sales Emails" at bounding box center [35, 178] width 37 height 9
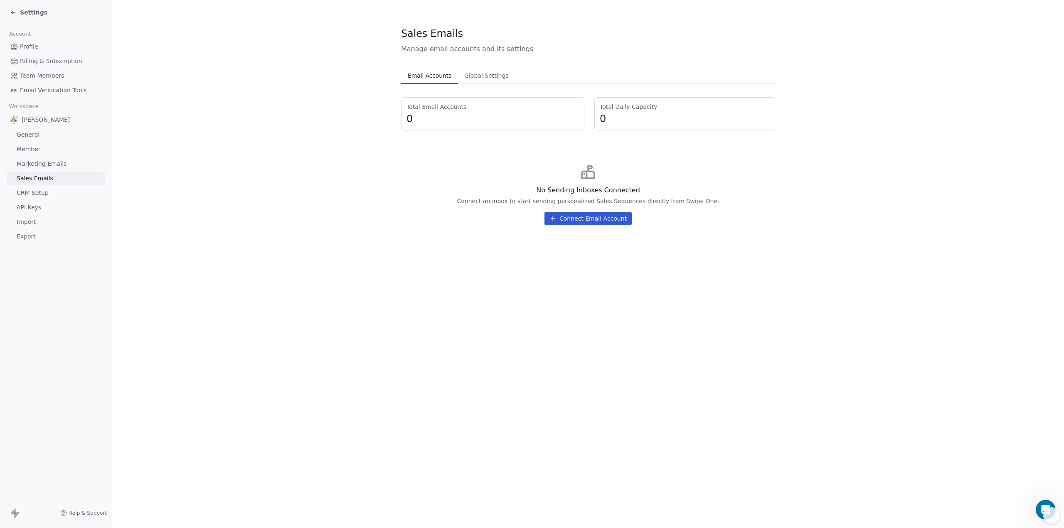
click at [33, 191] on span "CRM Setup" at bounding box center [33, 193] width 32 height 9
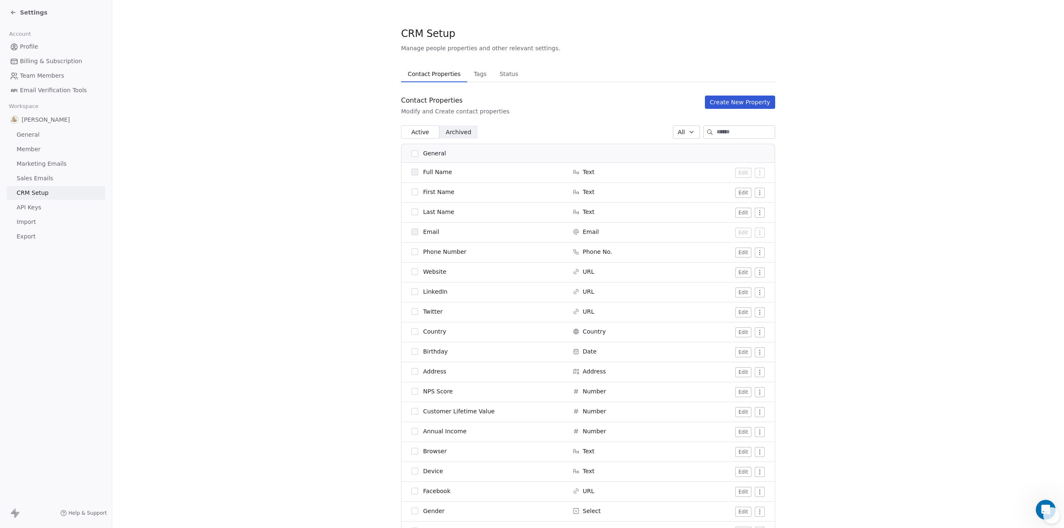
click at [31, 206] on span "API Keys" at bounding box center [29, 207] width 25 height 9
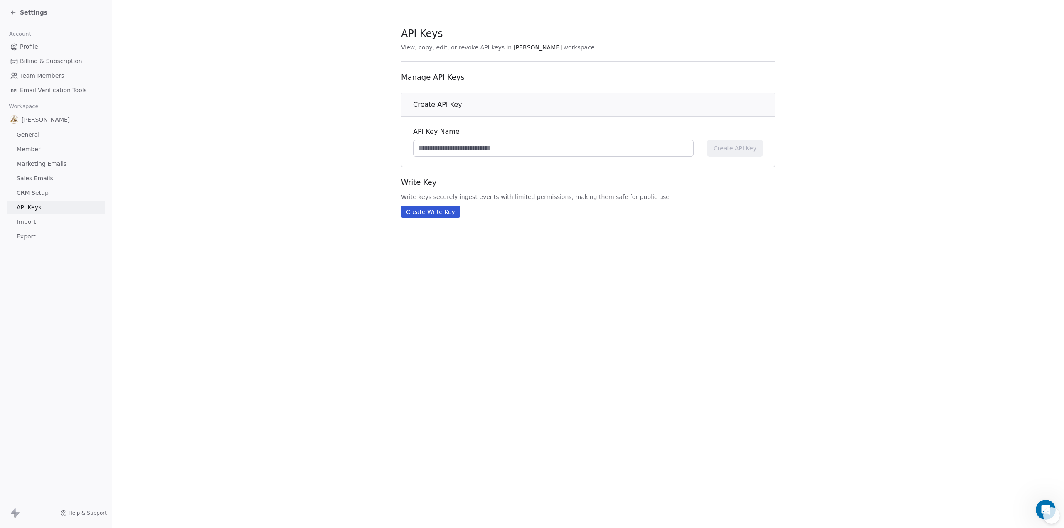
click at [49, 179] on link "Sales Emails" at bounding box center [56, 179] width 99 height 14
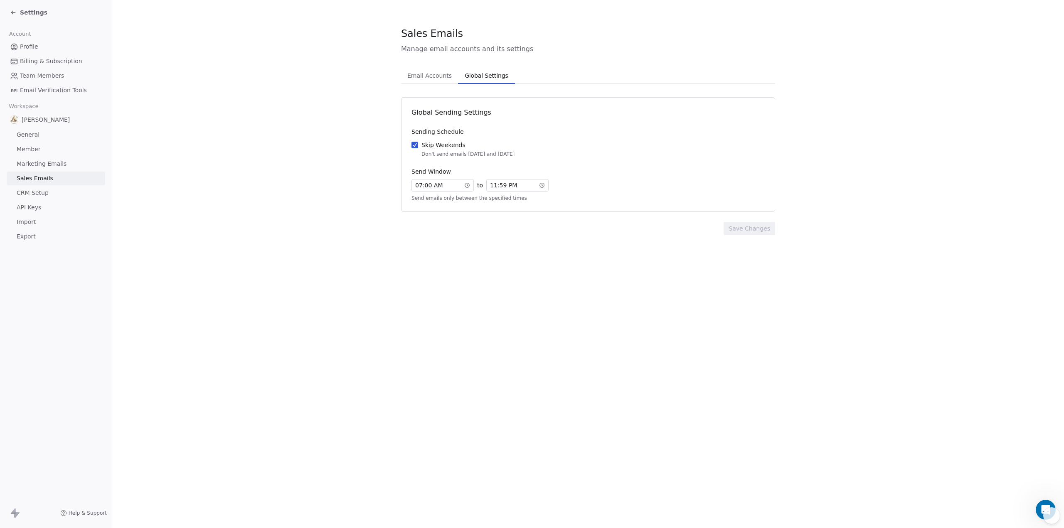
click at [496, 79] on span "Global Settings" at bounding box center [487, 76] width 50 height 12
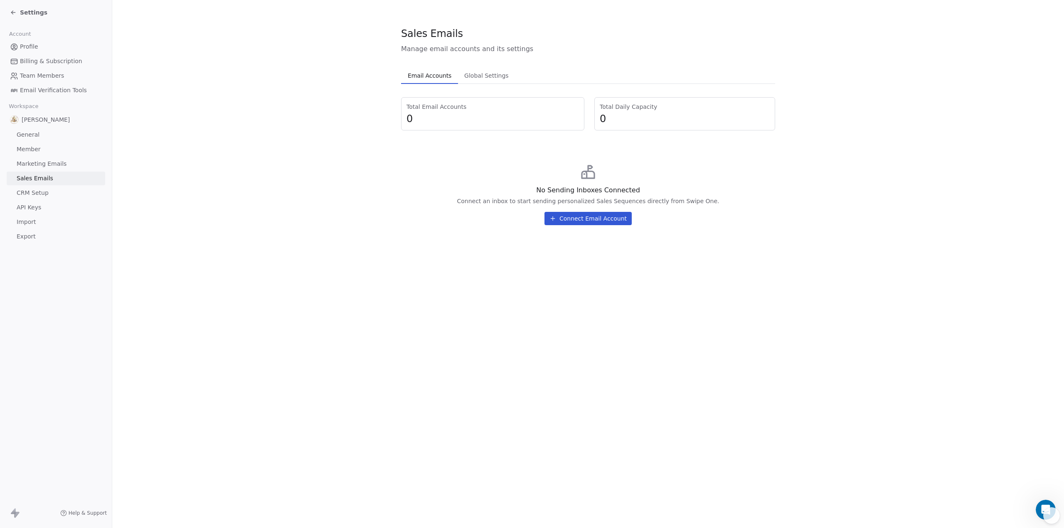
click at [445, 74] on span "Email Accounts" at bounding box center [430, 76] width 50 height 12
click at [23, 193] on span "CRM Setup" at bounding box center [33, 193] width 32 height 9
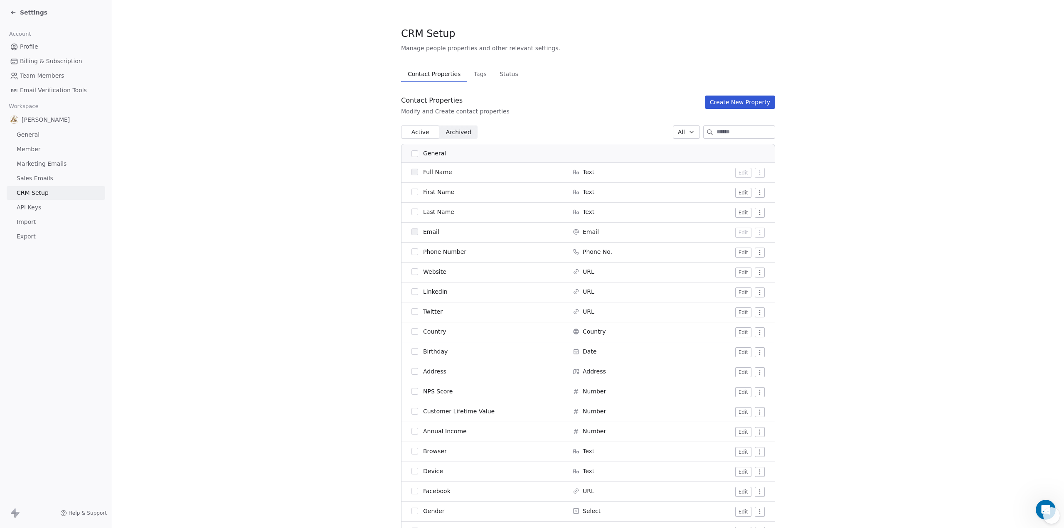
click at [26, 206] on span "API Keys" at bounding box center [29, 207] width 25 height 9
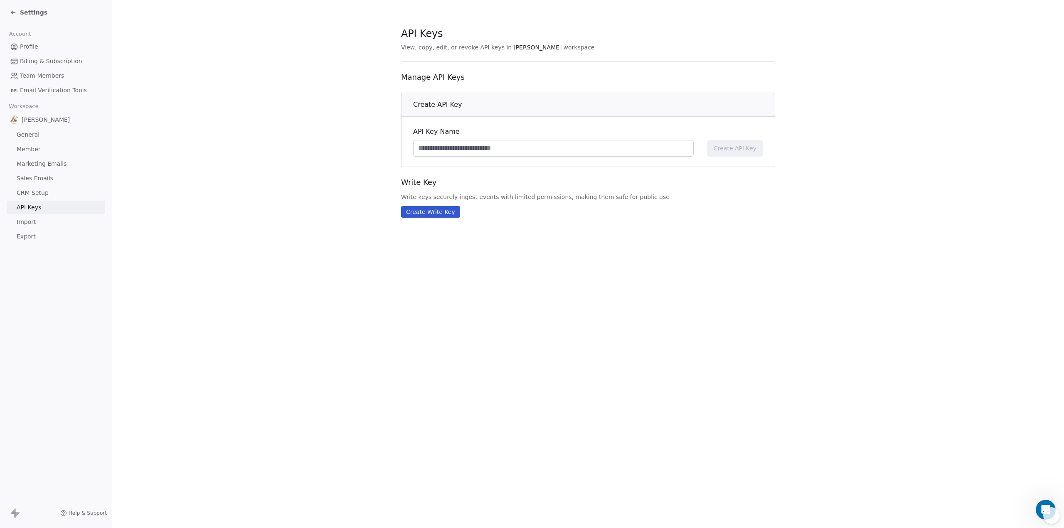
click at [21, 222] on span "Import" at bounding box center [26, 222] width 19 height 9
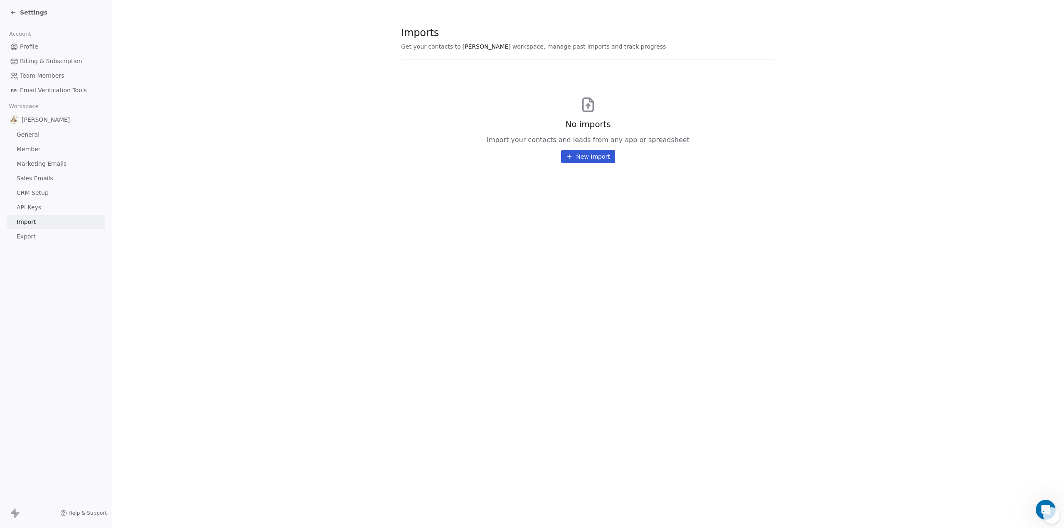
click at [20, 237] on span "Export" at bounding box center [26, 236] width 19 height 9
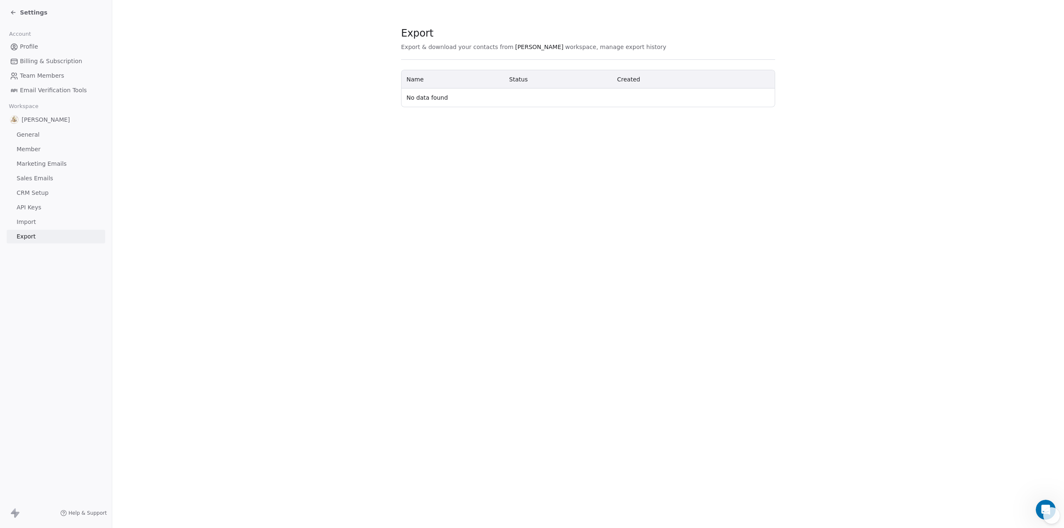
click at [46, 91] on span "Email Verification Tools" at bounding box center [53, 90] width 67 height 9
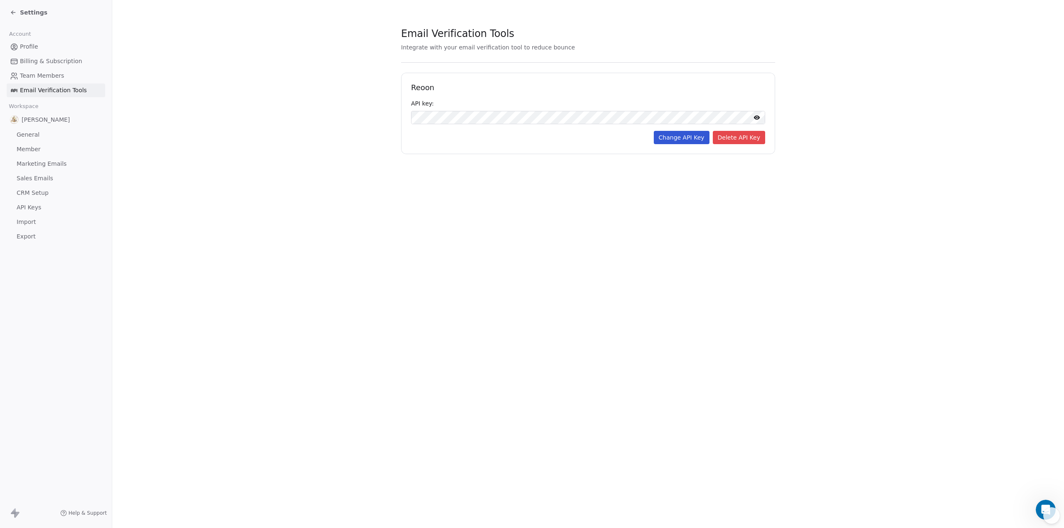
click at [46, 76] on span "Team Members" at bounding box center [42, 76] width 44 height 9
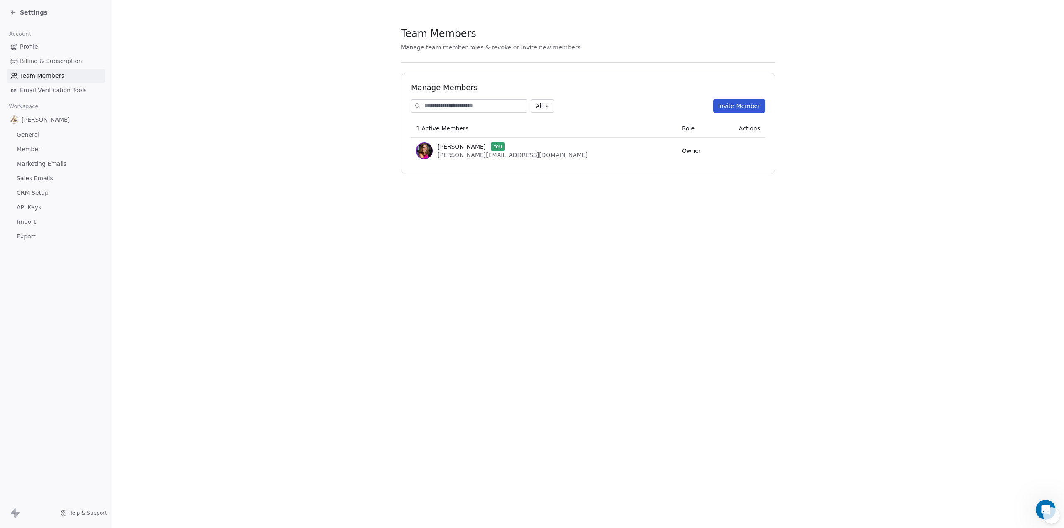
click at [32, 220] on span "Import" at bounding box center [26, 222] width 19 height 9
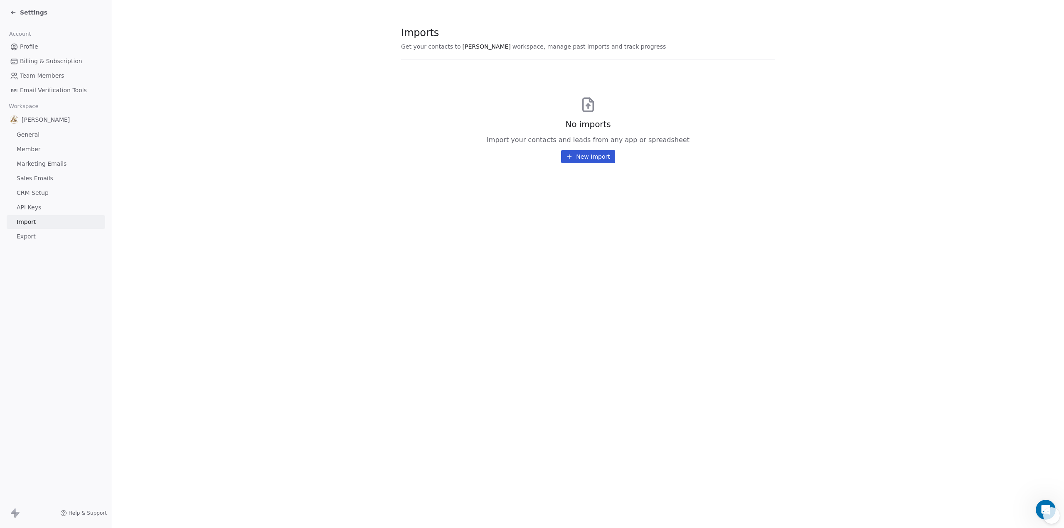
click at [33, 238] on span "Export" at bounding box center [26, 236] width 19 height 9
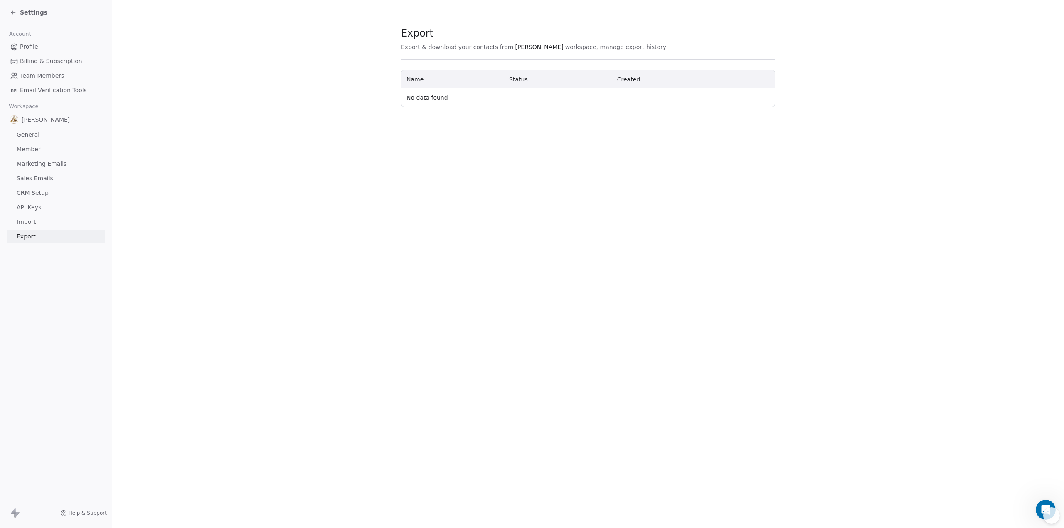
click at [17, 513] on icon at bounding box center [17, 515] width 5 height 6
click at [12, 15] on icon at bounding box center [13, 12] width 7 height 7
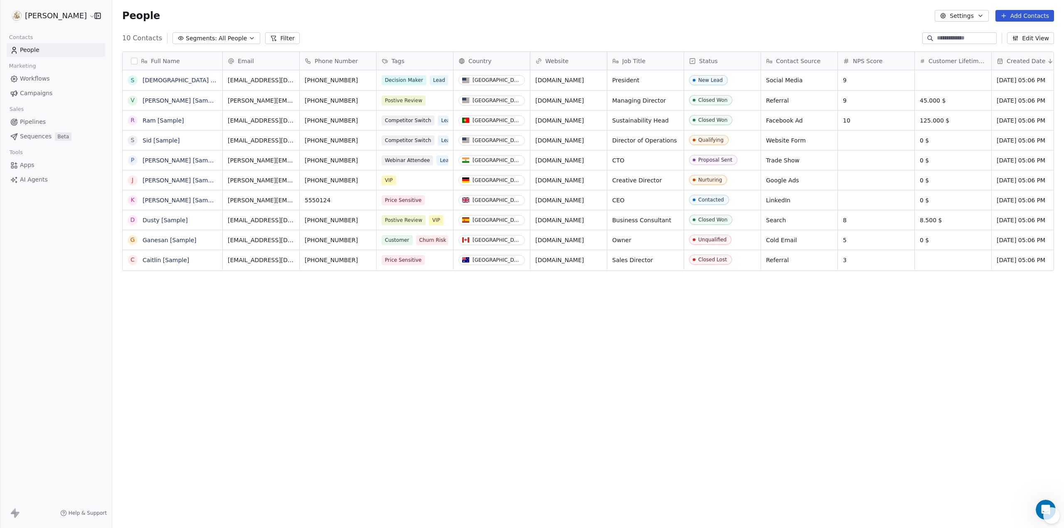
scroll to position [459, 946]
click at [26, 79] on span "Workflows" at bounding box center [35, 78] width 30 height 9
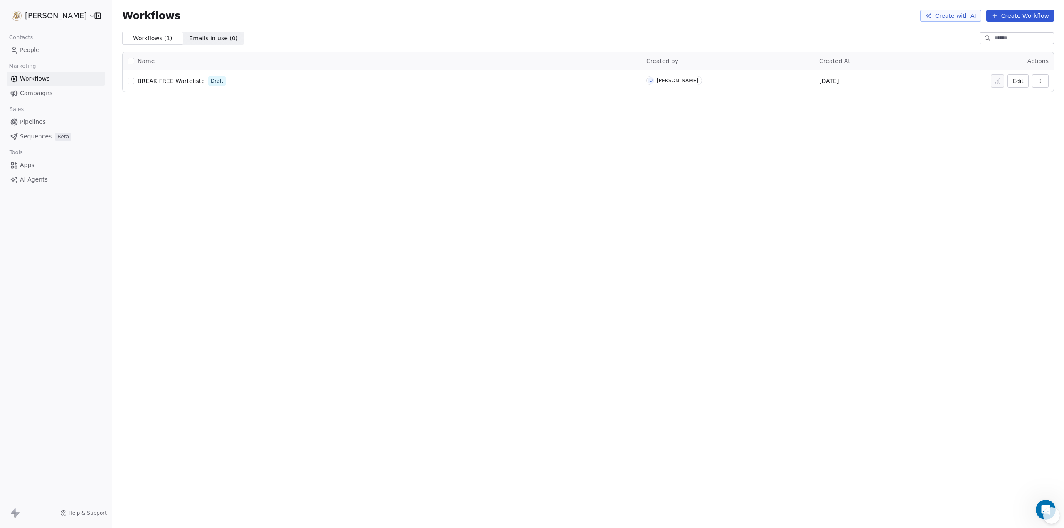
click at [27, 93] on span "Campaigns" at bounding box center [36, 93] width 32 height 9
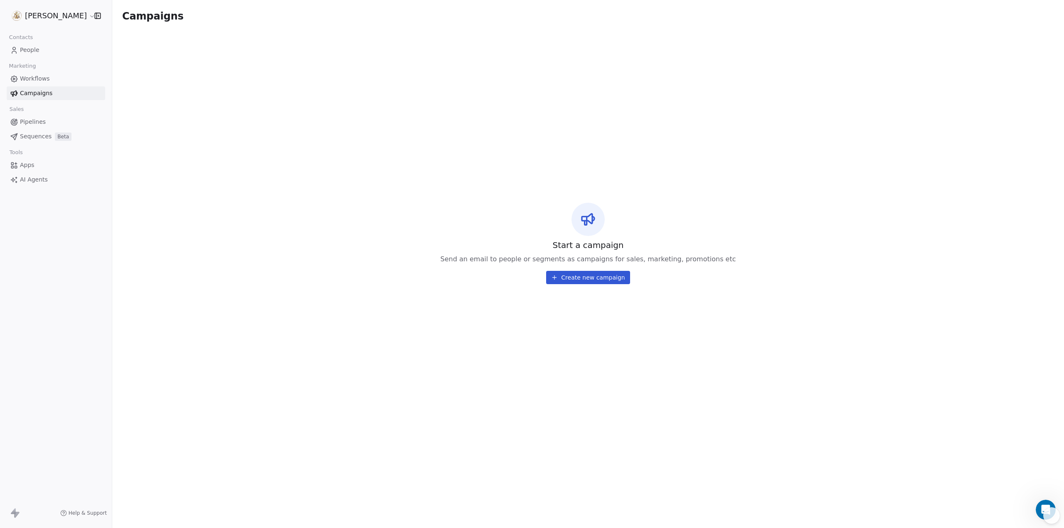
click at [22, 123] on span "Pipelines" at bounding box center [33, 122] width 26 height 9
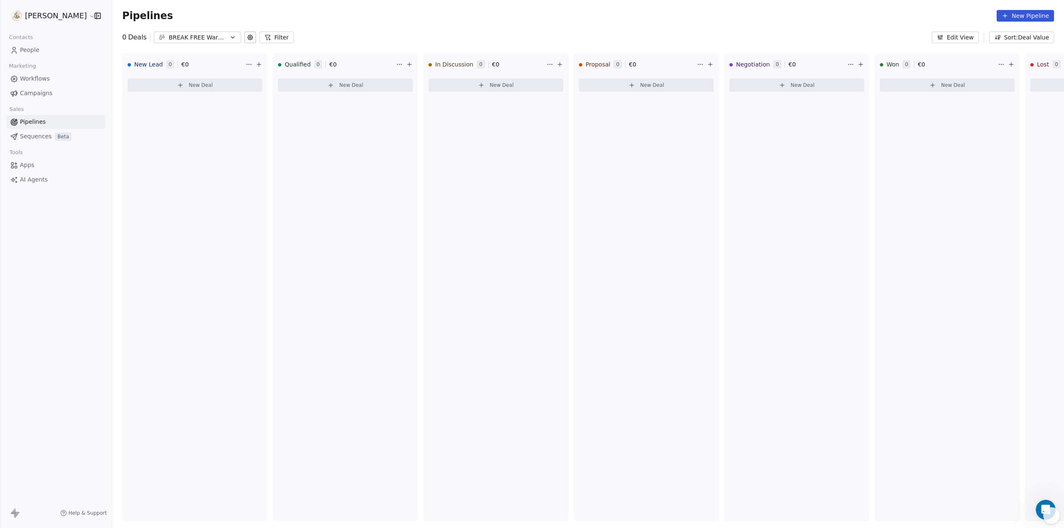
click at [25, 138] on span "Sequences" at bounding box center [36, 136] width 32 height 9
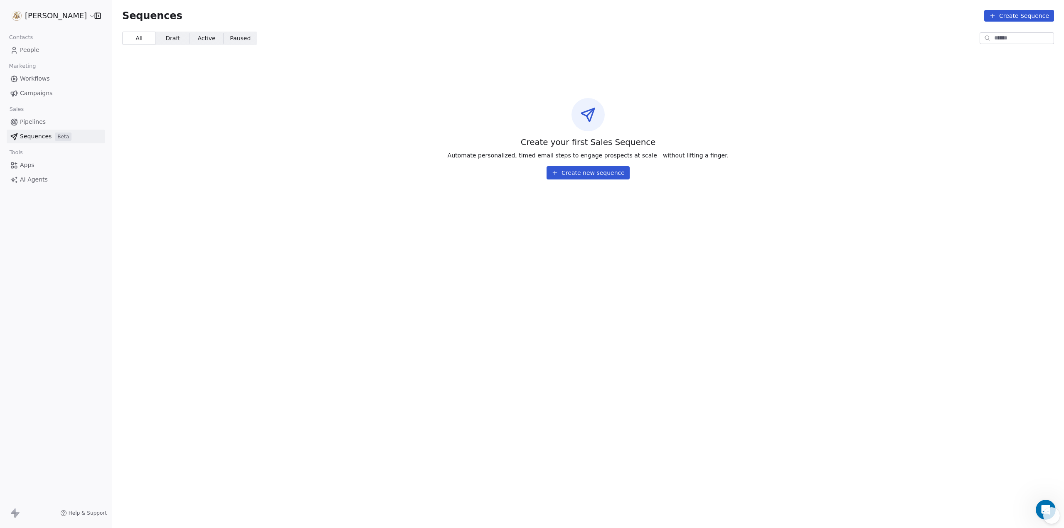
click at [25, 165] on span "Apps" at bounding box center [27, 165] width 15 height 9
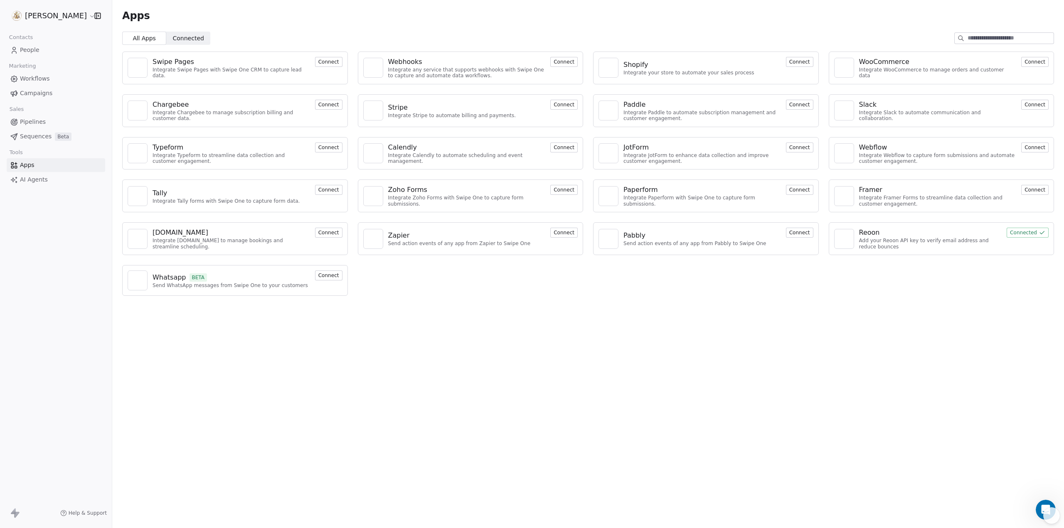
click at [563, 148] on button "Connect" at bounding box center [564, 148] width 27 height 10
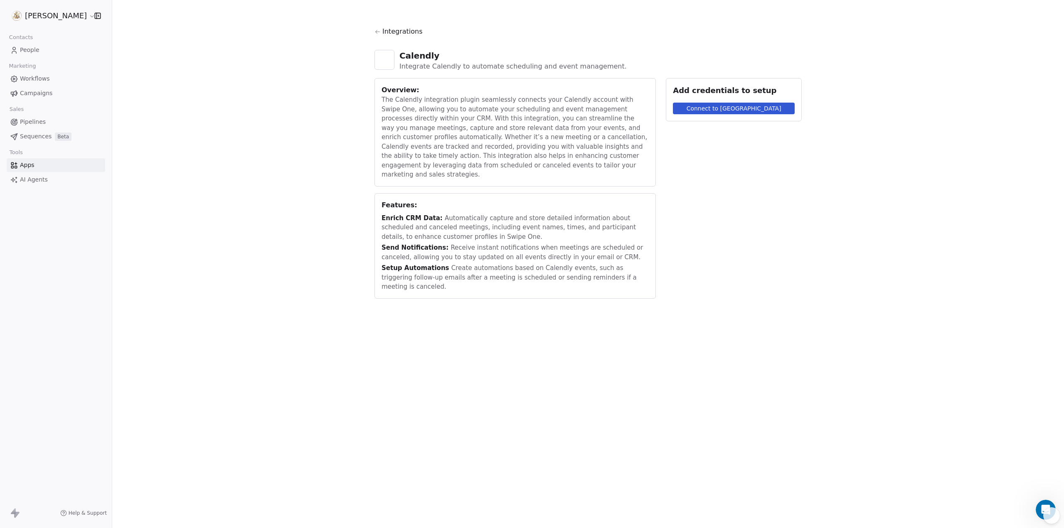
click at [677, 110] on button "Connect to Calendly" at bounding box center [734, 109] width 122 height 12
click at [684, 110] on button "Connect to Calendly" at bounding box center [734, 109] width 122 height 12
click at [578, 27] on div "Please upgrade your Calendly account" at bounding box center [542, 24] width 130 height 9
click at [62, 169] on link "Apps" at bounding box center [56, 165] width 99 height 14
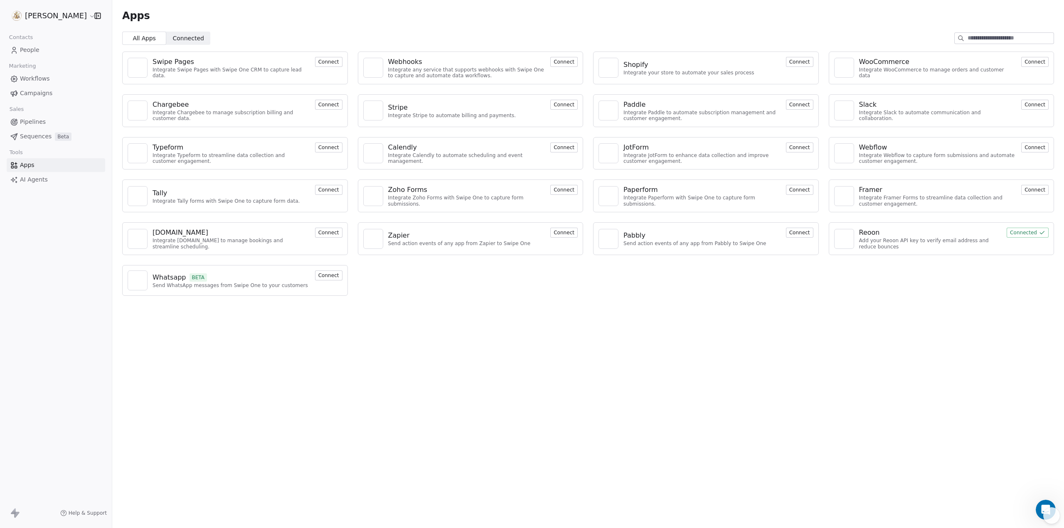
click at [981, 35] on input at bounding box center [1011, 38] width 86 height 11
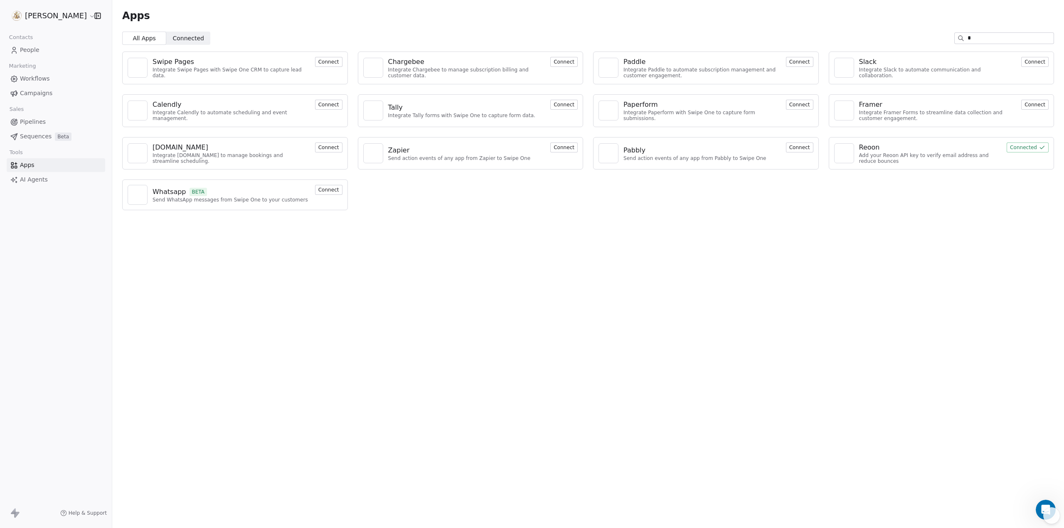
type input "*"
click at [797, 146] on button "Connect" at bounding box center [799, 148] width 27 height 10
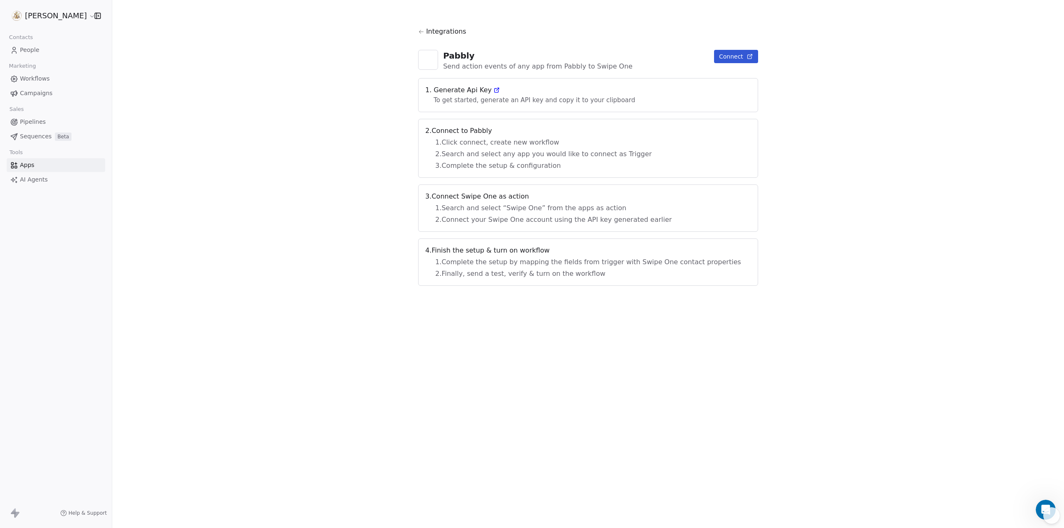
click at [499, 89] on icon at bounding box center [497, 89] width 2 height 2
